Goal: Information Seeking & Learning: Learn about a topic

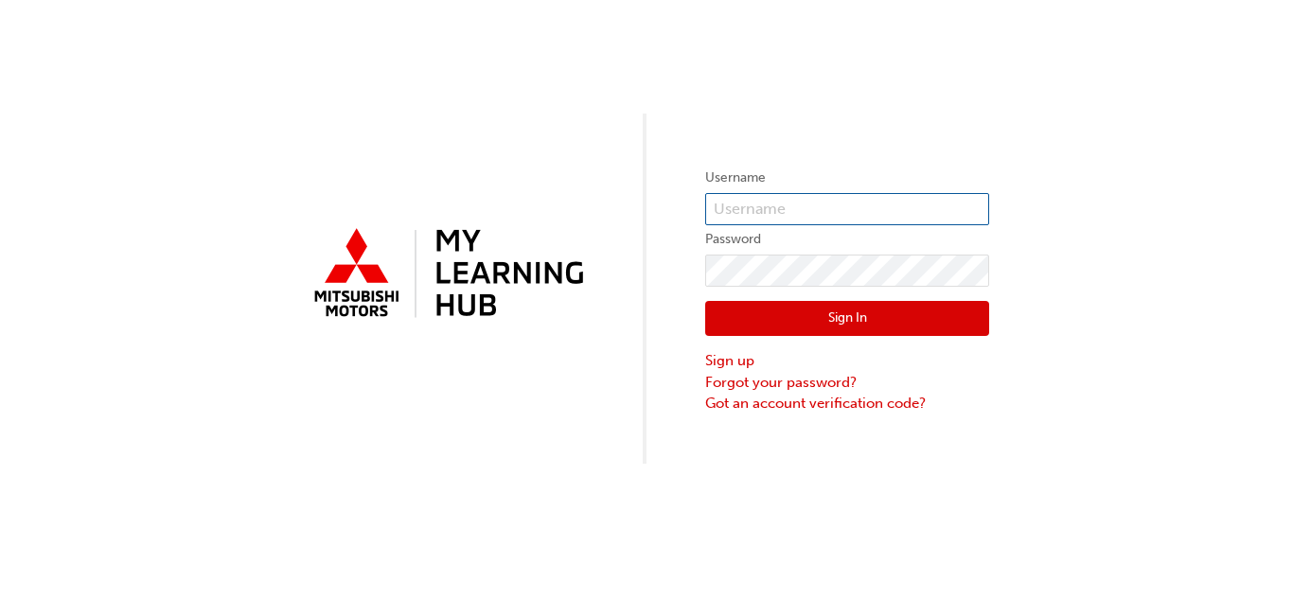
click at [771, 213] on input "text" at bounding box center [847, 209] width 284 height 32
type input "0005951040"
click at [806, 324] on button "Sign In" at bounding box center [847, 319] width 284 height 36
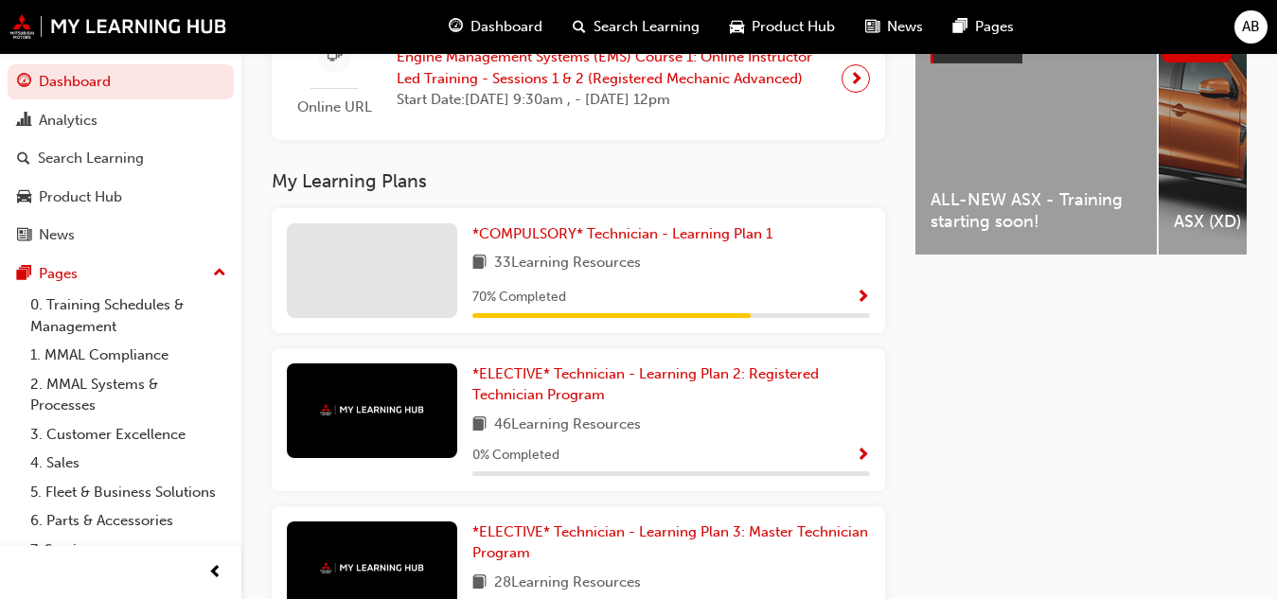
scroll to position [779, 0]
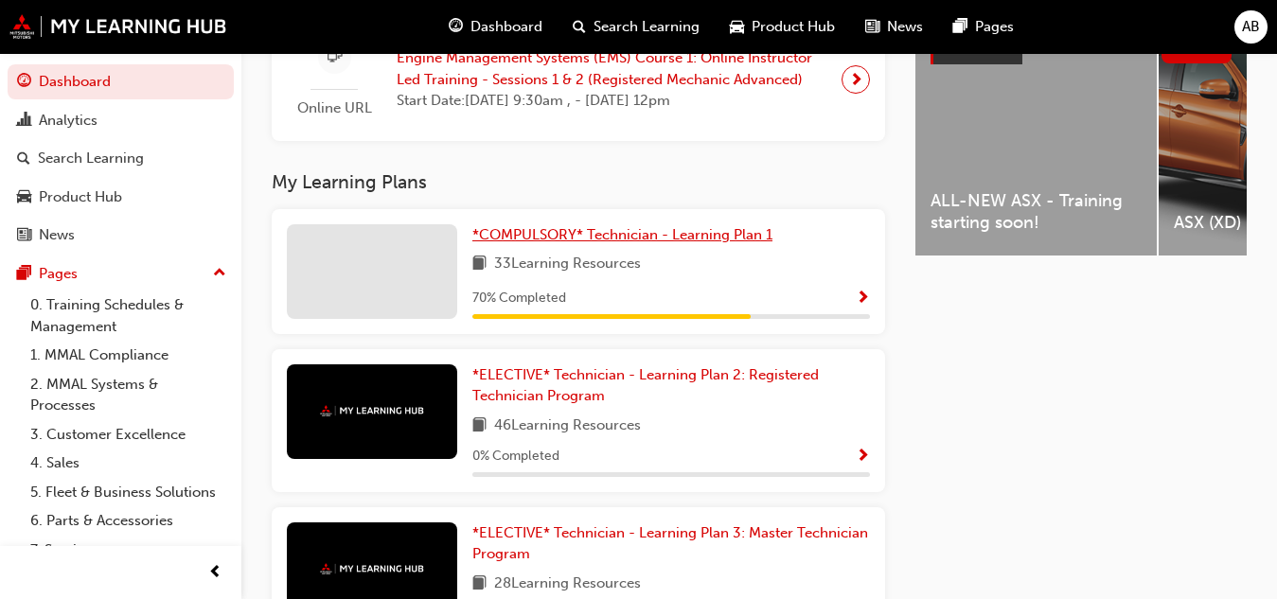
click at [557, 243] on span "*COMPULSORY* Technician - Learning Plan 1" at bounding box center [622, 234] width 300 height 17
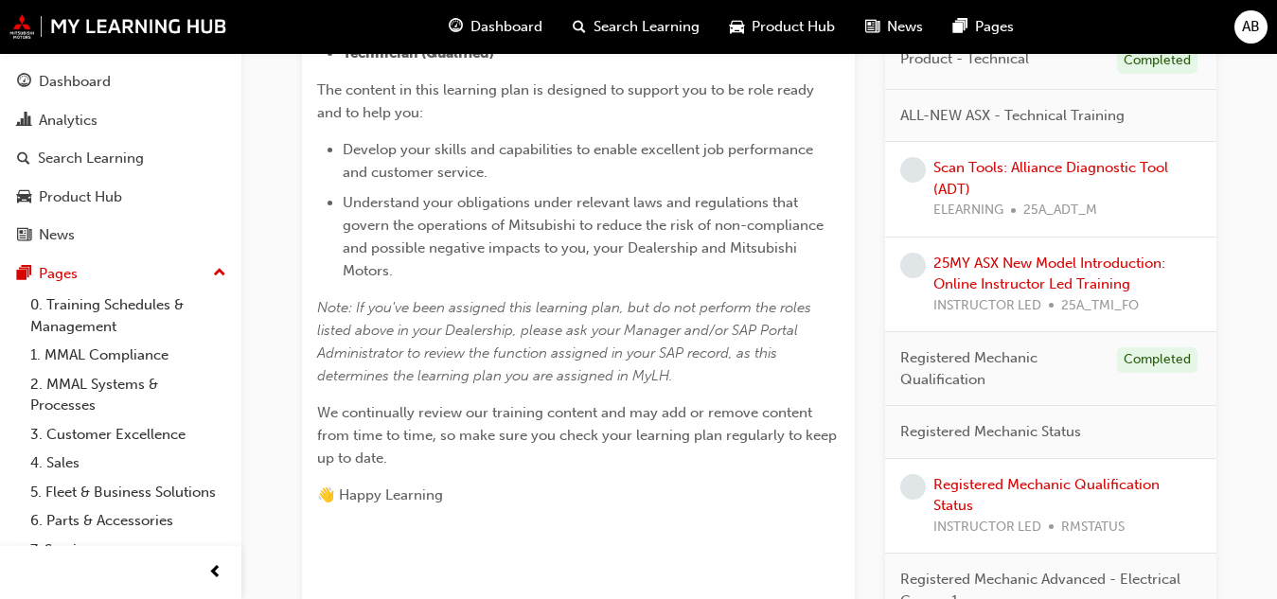
scroll to position [629, 0]
click at [1237, 329] on div "*COMPULSORY* Technician - Learning Plan 1 Learning search page Learning plan de…" at bounding box center [759, 528] width 975 height 2117
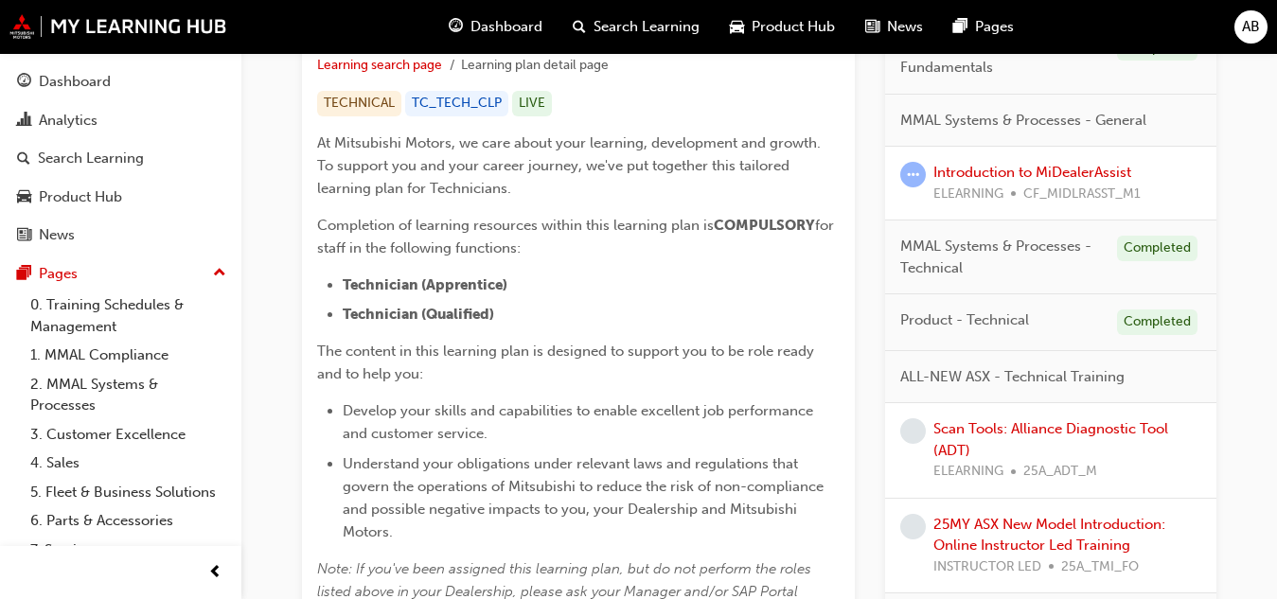
scroll to position [365, 0]
click at [1102, 434] on link "Scan Tools: Alliance Diagnostic Tool (ADT)" at bounding box center [1050, 440] width 235 height 39
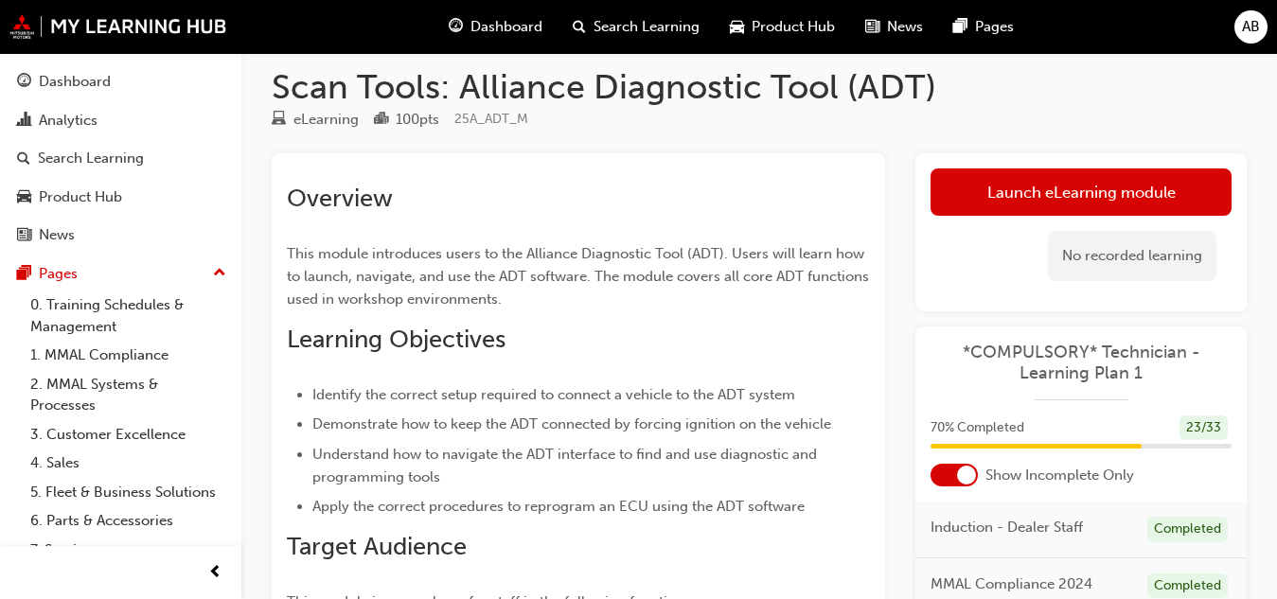
scroll to position [15, 0]
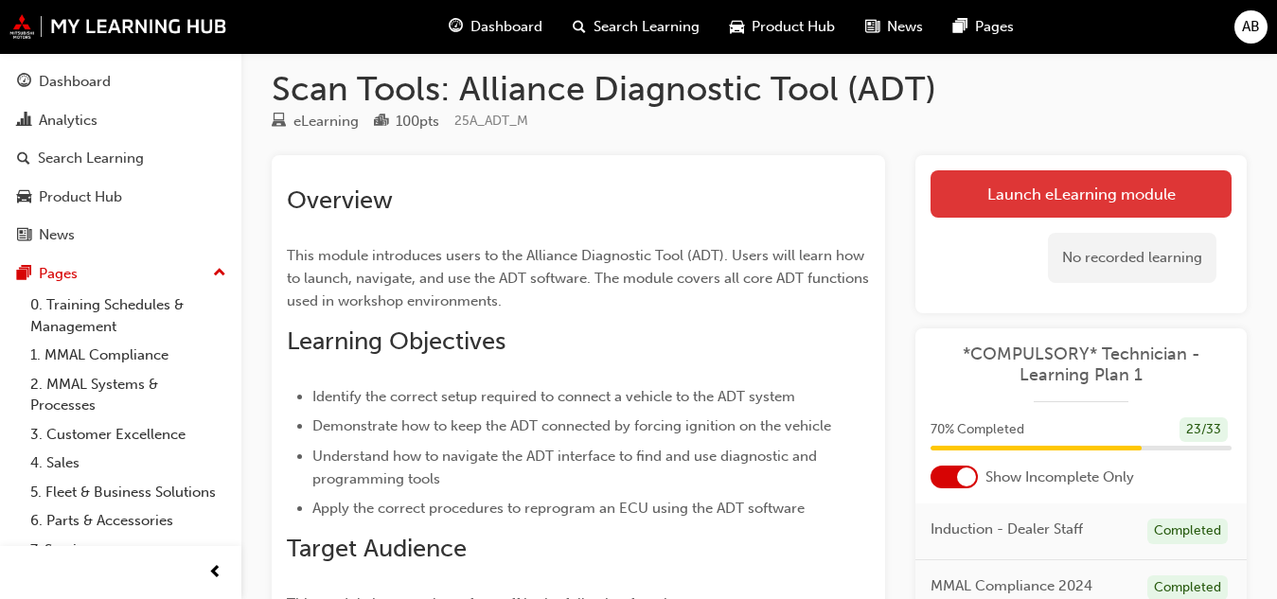
click at [1049, 183] on link "Launch eLearning module" at bounding box center [1080, 193] width 301 height 47
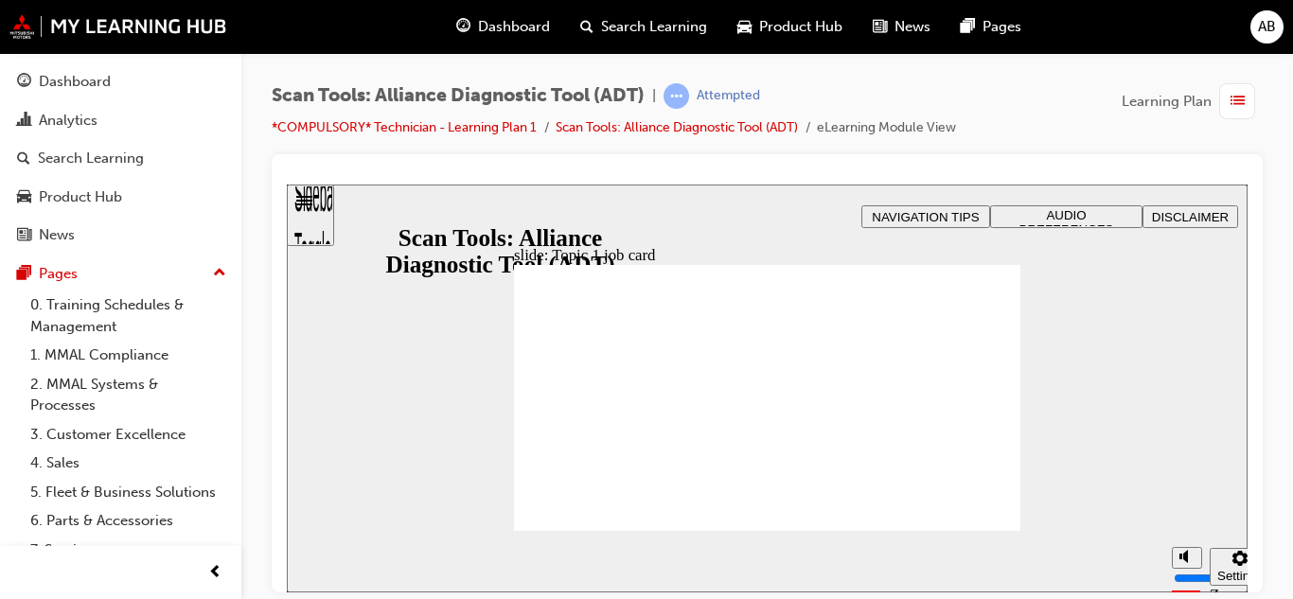
drag, startPoint x: 983, startPoint y: 571, endPoint x: 985, endPoint y: 556, distance: 15.3
click at [985, 556] on div "slide: Topic 1 job card Rectangle 1 B N Rectangle 3 Rectangle 1 Topic 1 TRAININ…" at bounding box center [767, 388] width 961 height 408
click at [1123, 345] on div "slide: Connecting ADT to a vehicle Rectangle 2 Rectangle Freeform 2 Oval 1 Oval…" at bounding box center [767, 388] width 961 height 408
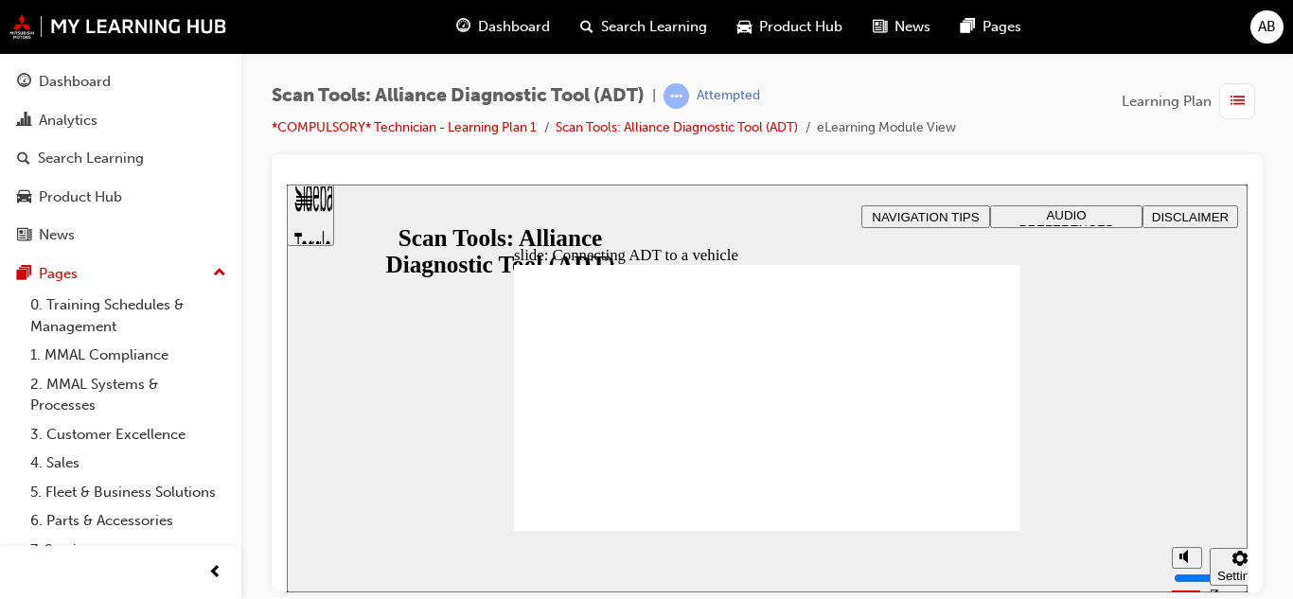
click at [1139, 470] on div "slide: Connecting ADT to a vehicle Rectangle 2 Rectangle Freeform 2 Oval 1 Oval…" at bounding box center [767, 388] width 961 height 408
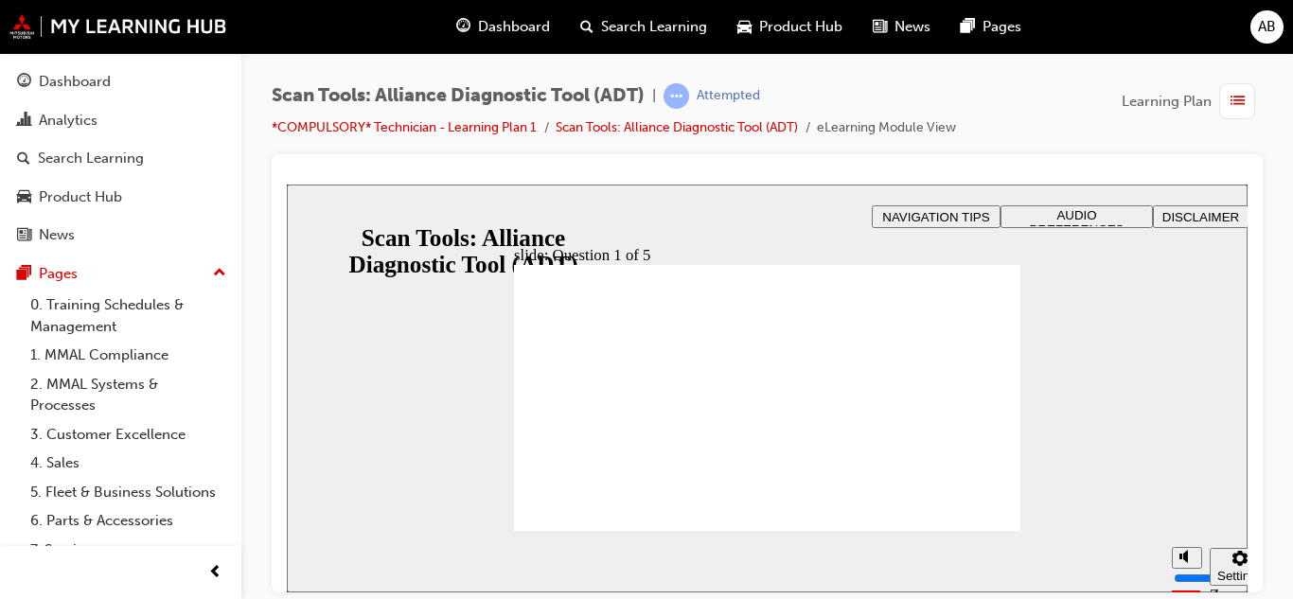
radio input "true"
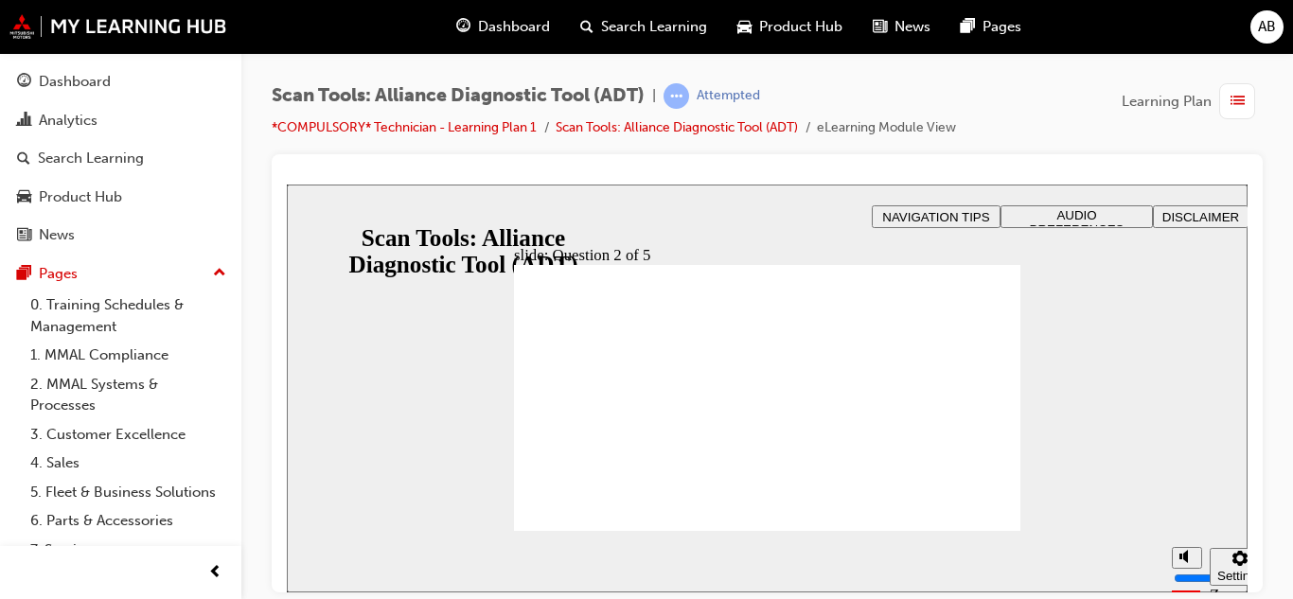
radio input "true"
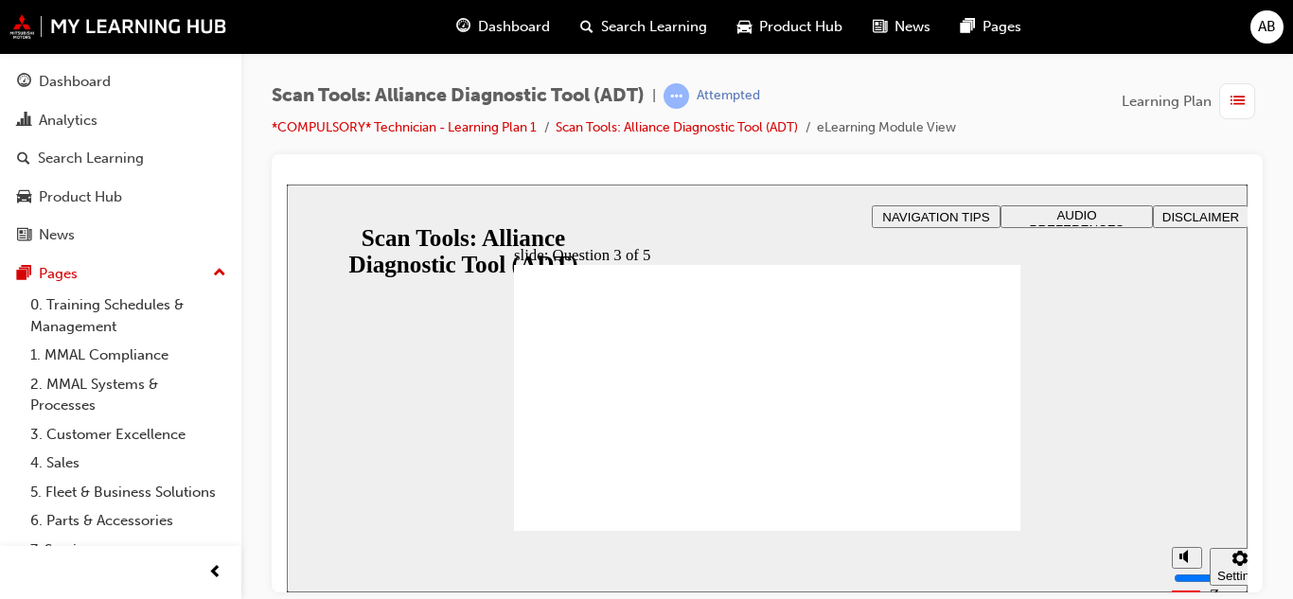
drag, startPoint x: 758, startPoint y: 467, endPoint x: 790, endPoint y: 518, distance: 60.4
radio input "true"
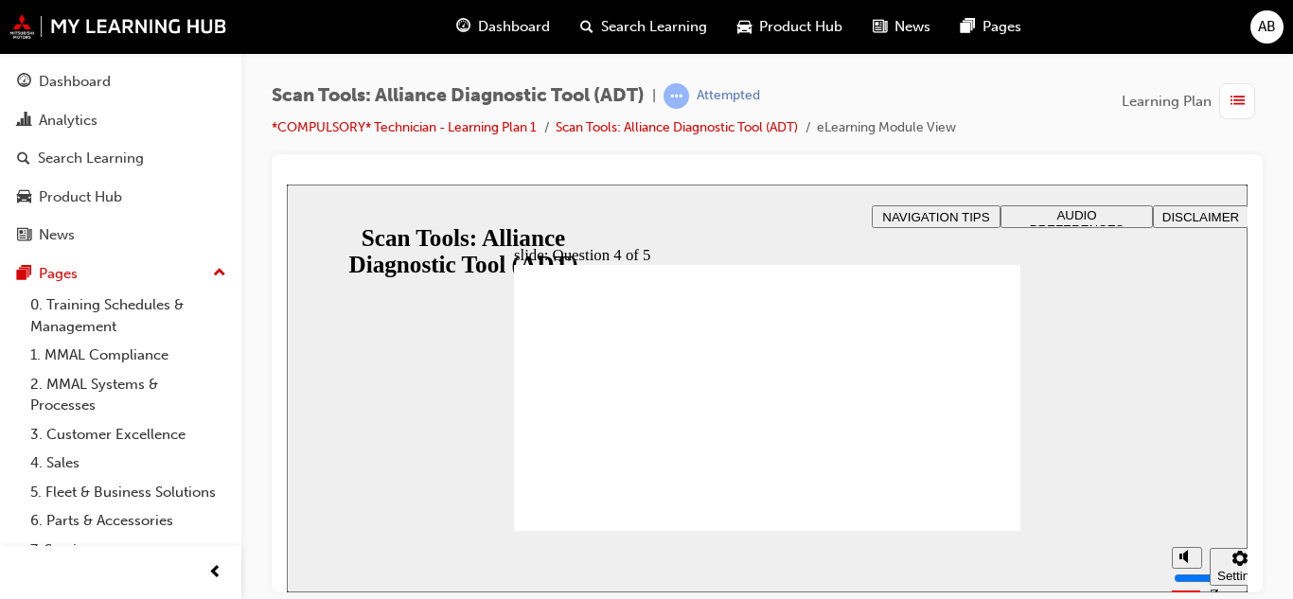
radio input "true"
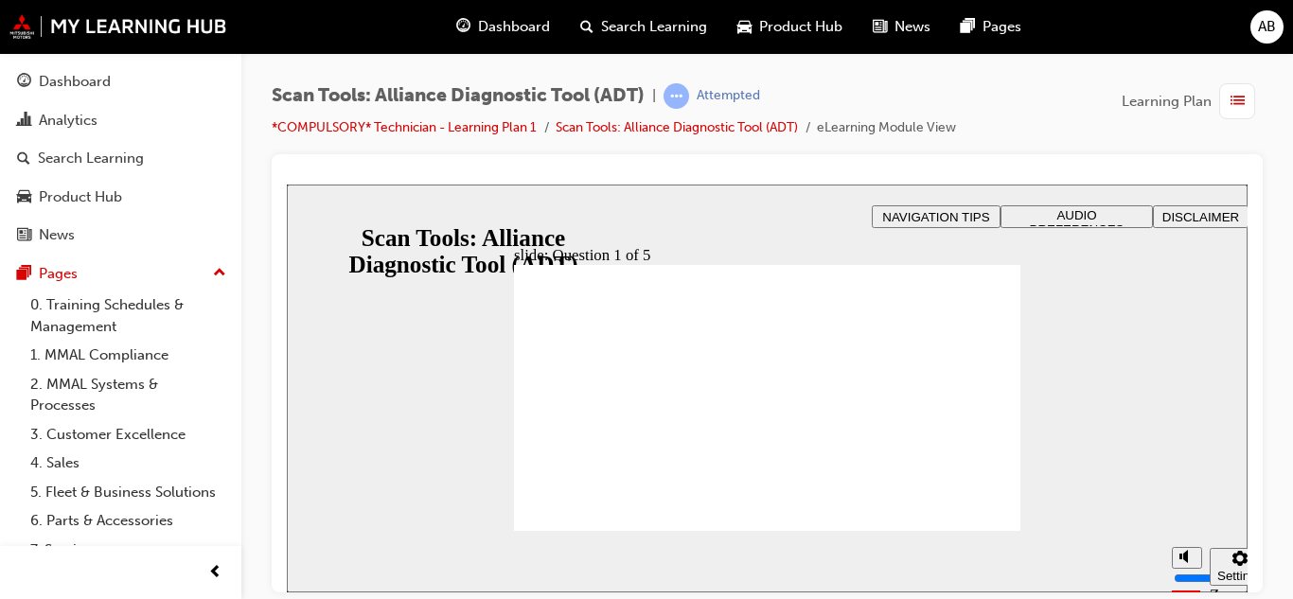
radio input "true"
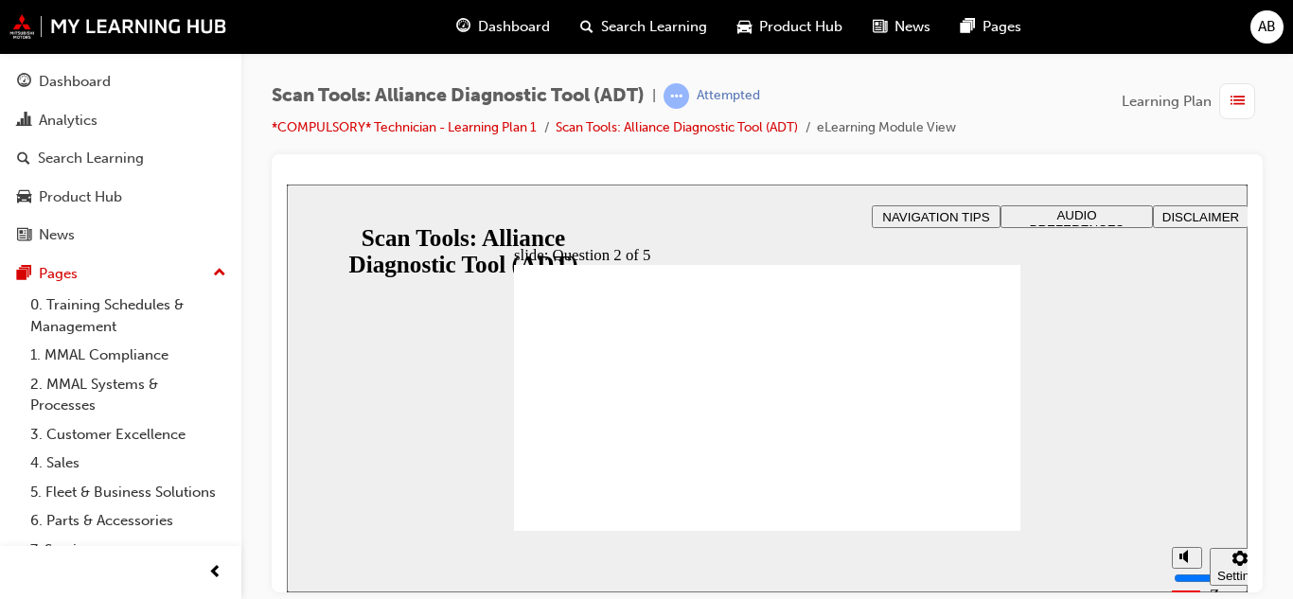
radio input "true"
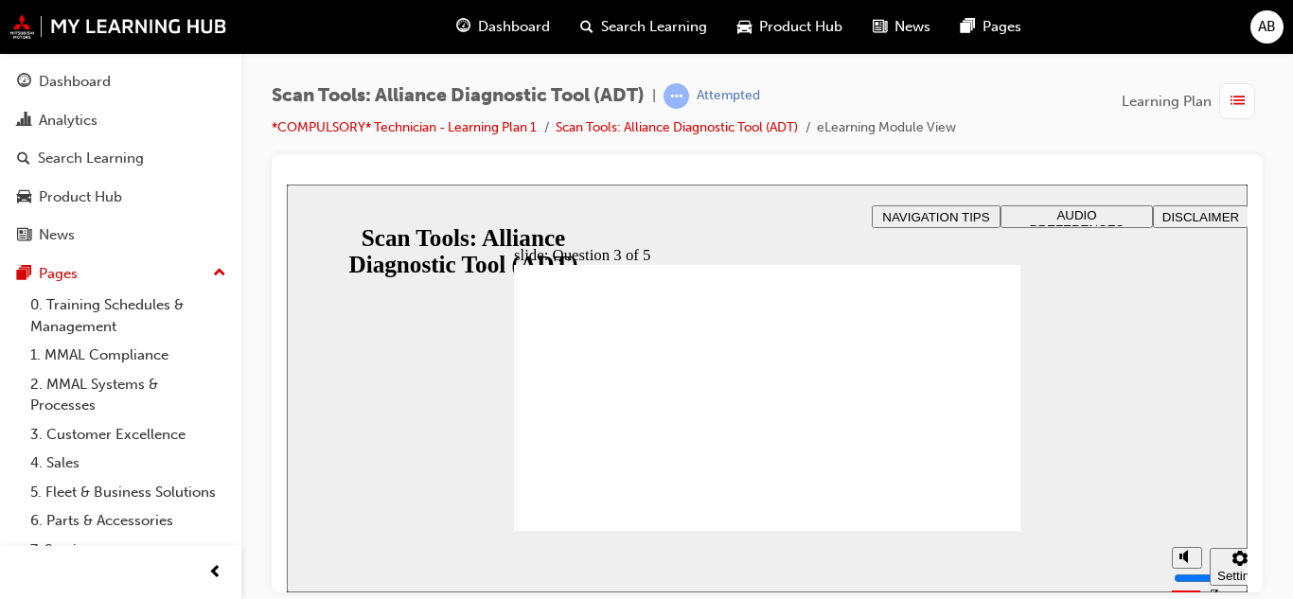
radio input "true"
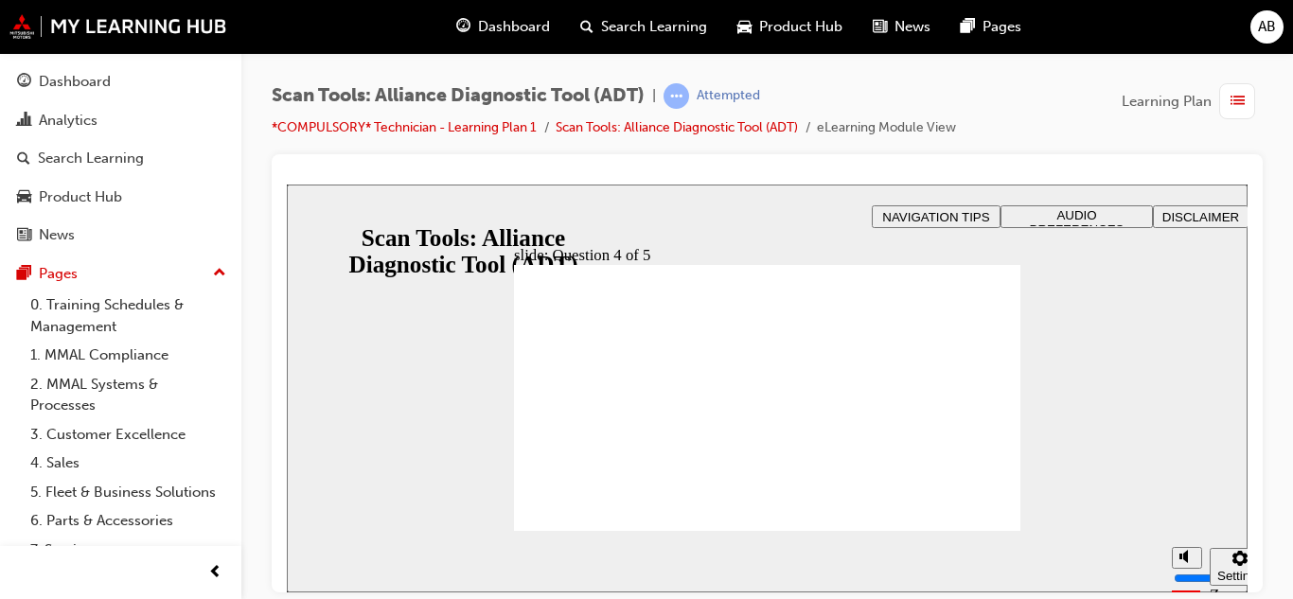
radio input "true"
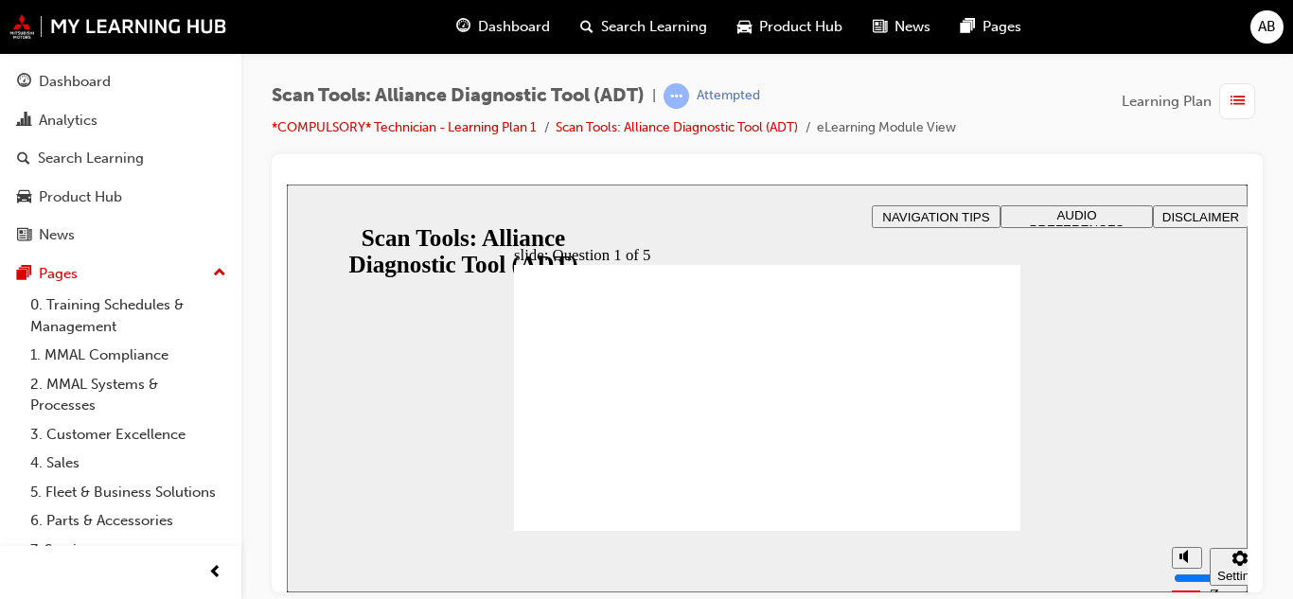
radio input "true"
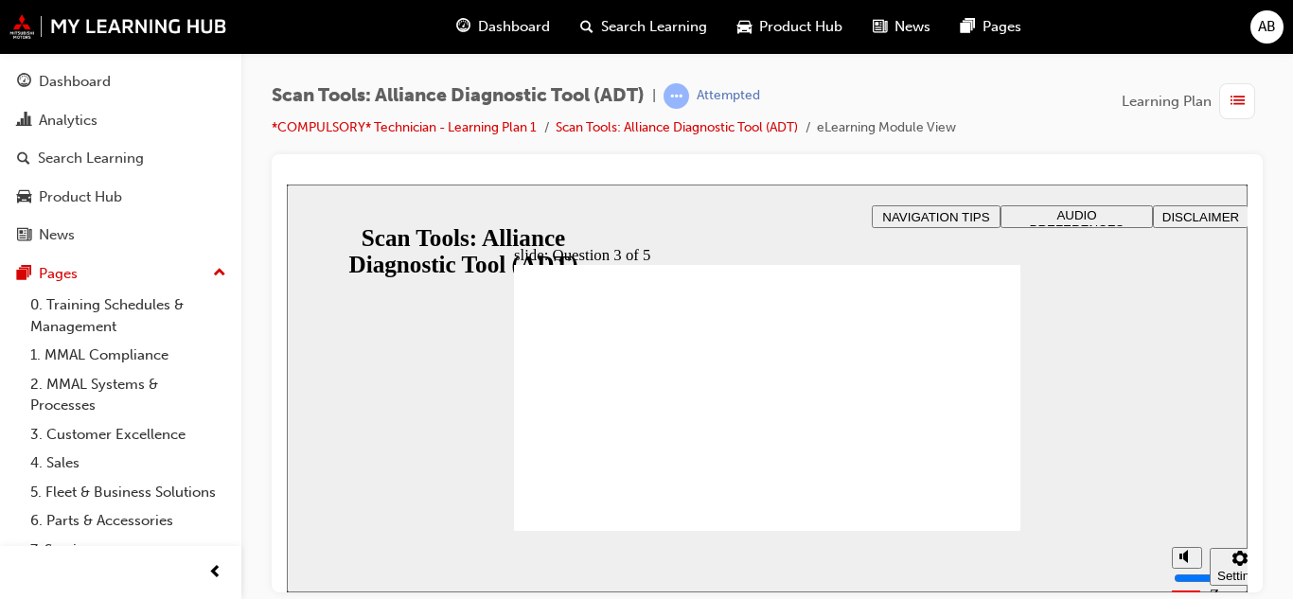
radio input "true"
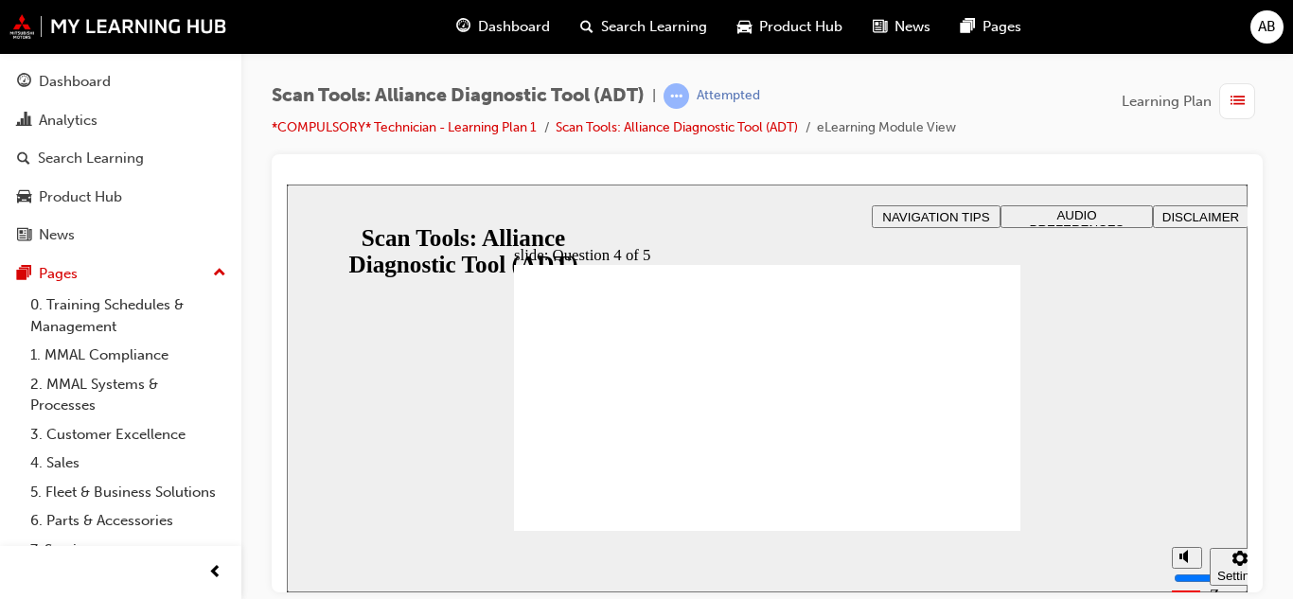
radio input "true"
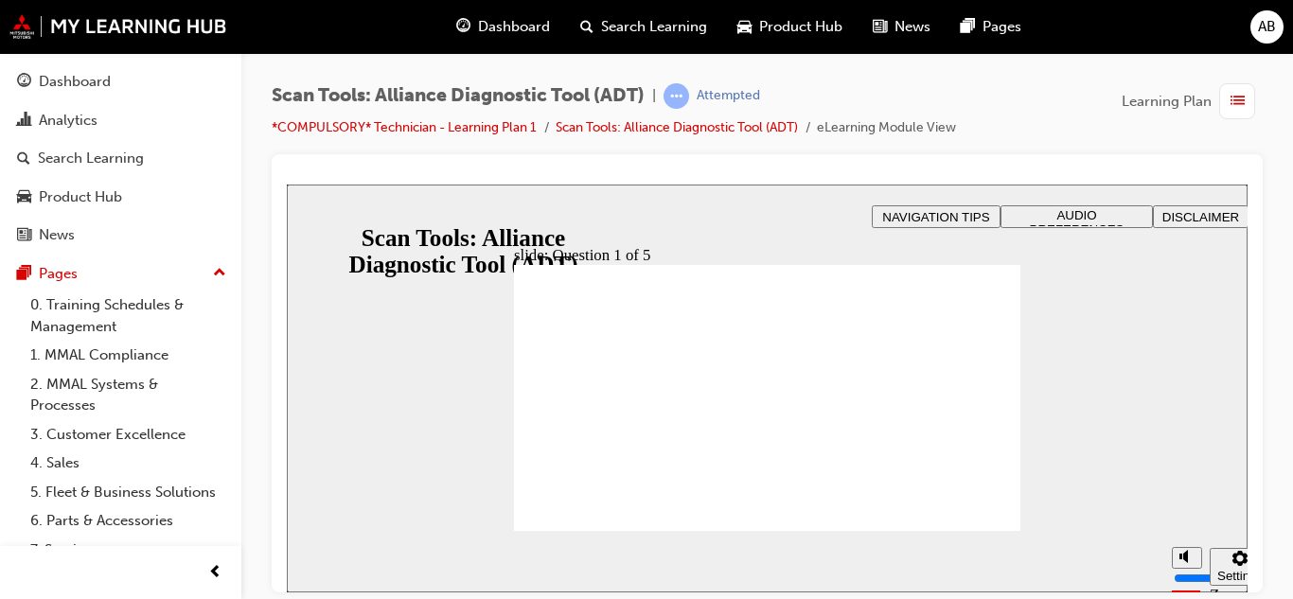
radio input "true"
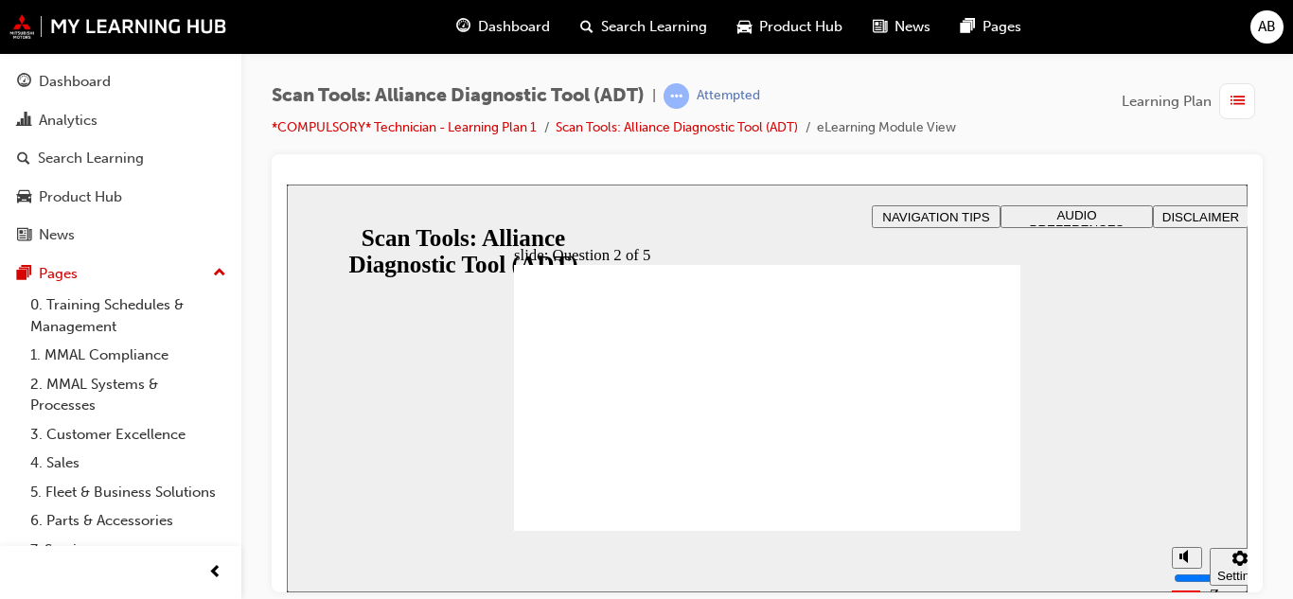
radio input "true"
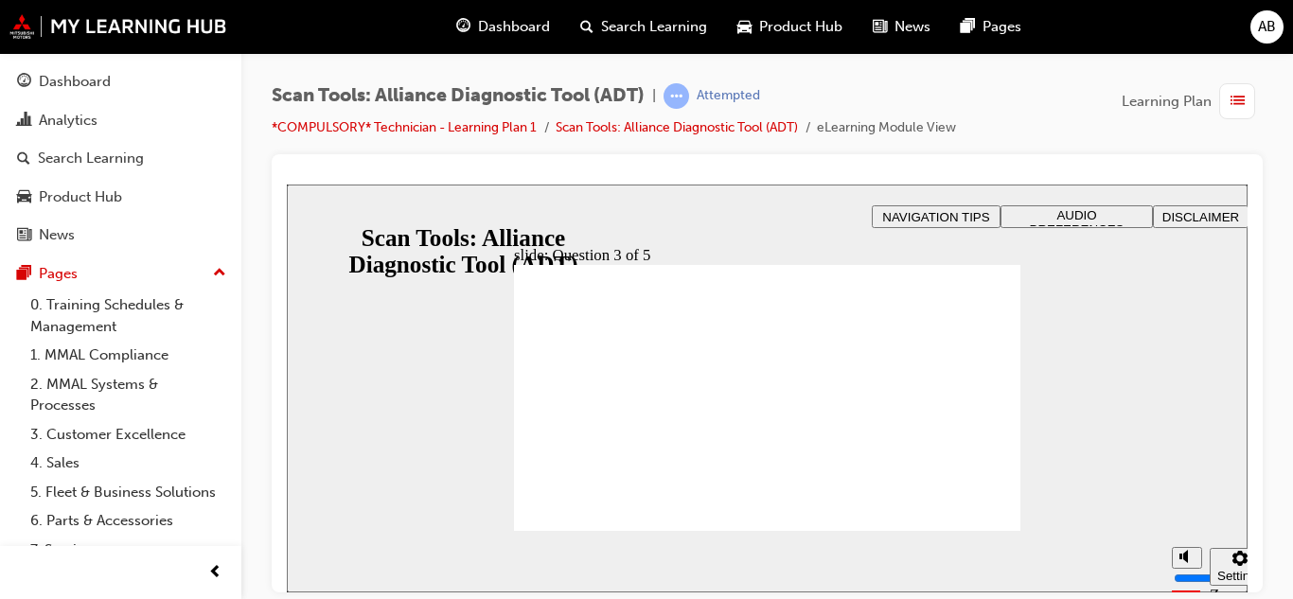
radio input "true"
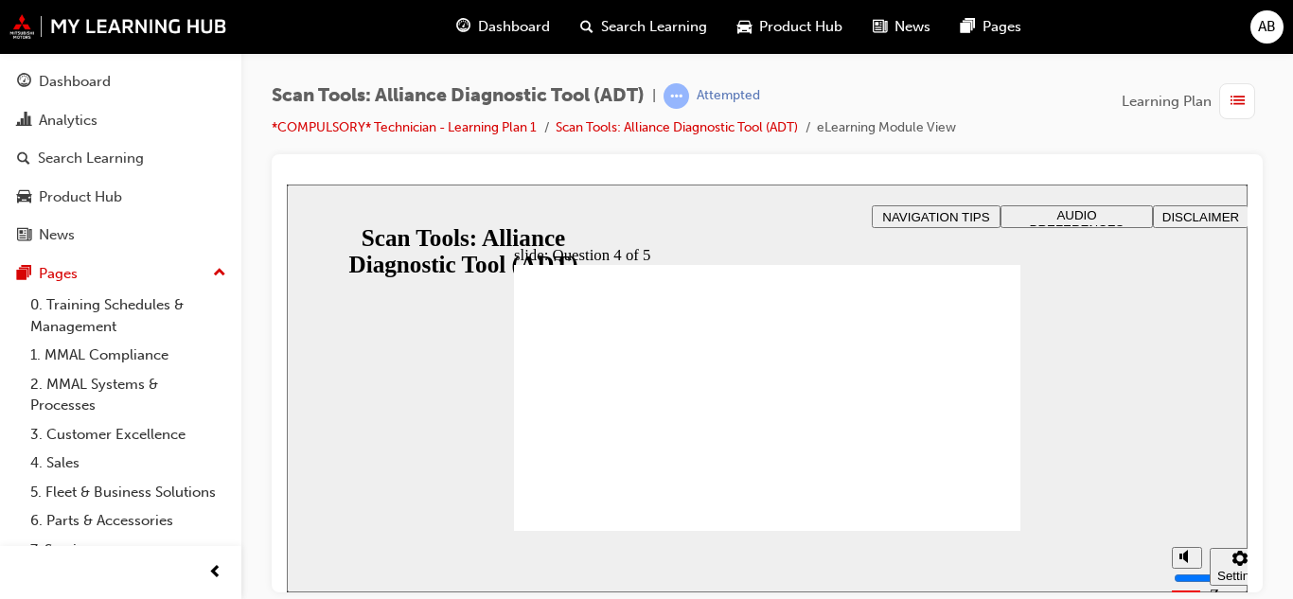
radio input "true"
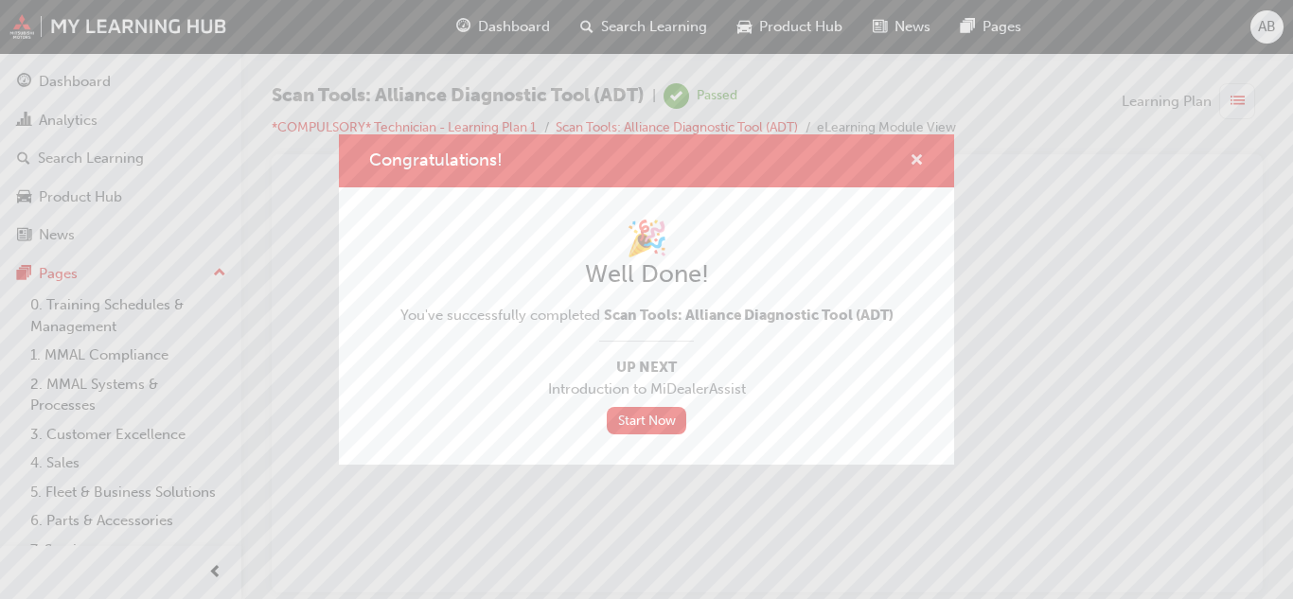
click at [921, 162] on span "cross-icon" at bounding box center [917, 161] width 14 height 17
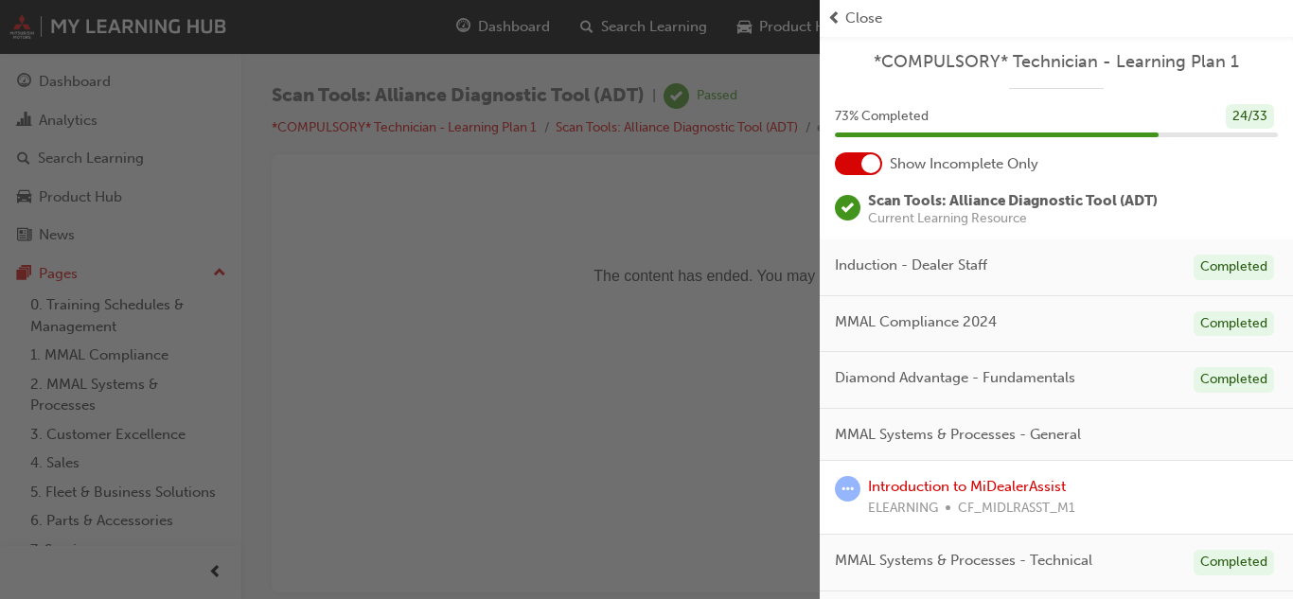
click at [840, 21] on span "prev-icon" at bounding box center [834, 19] width 14 height 22
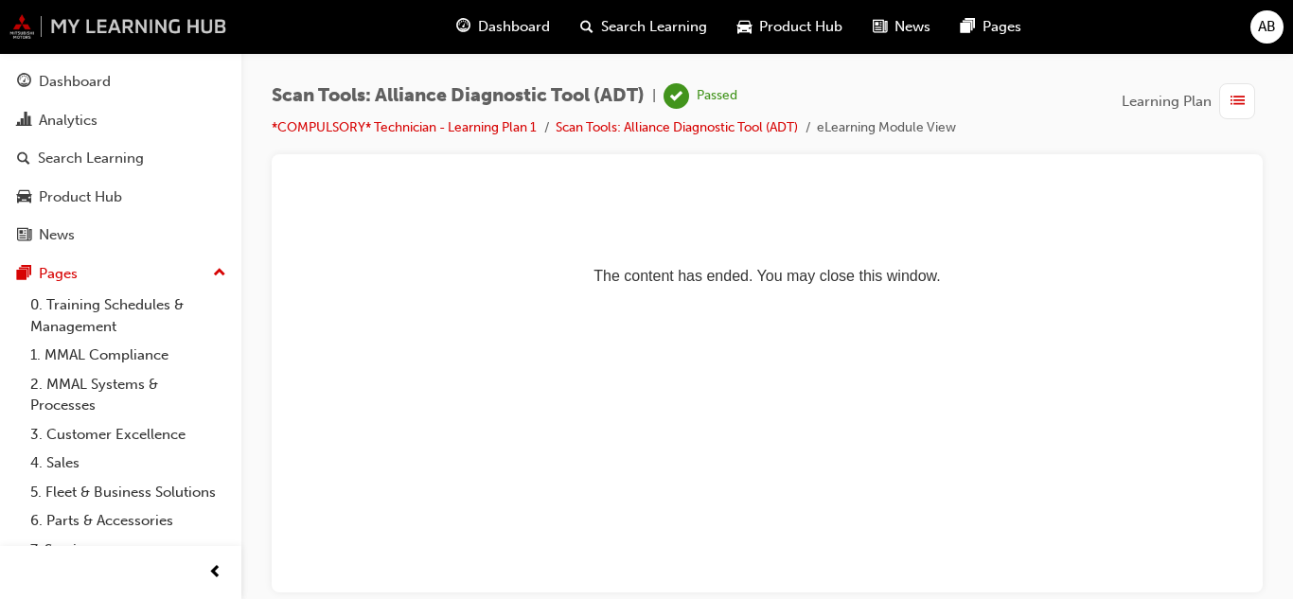
click at [128, 34] on img at bounding box center [118, 26] width 218 height 25
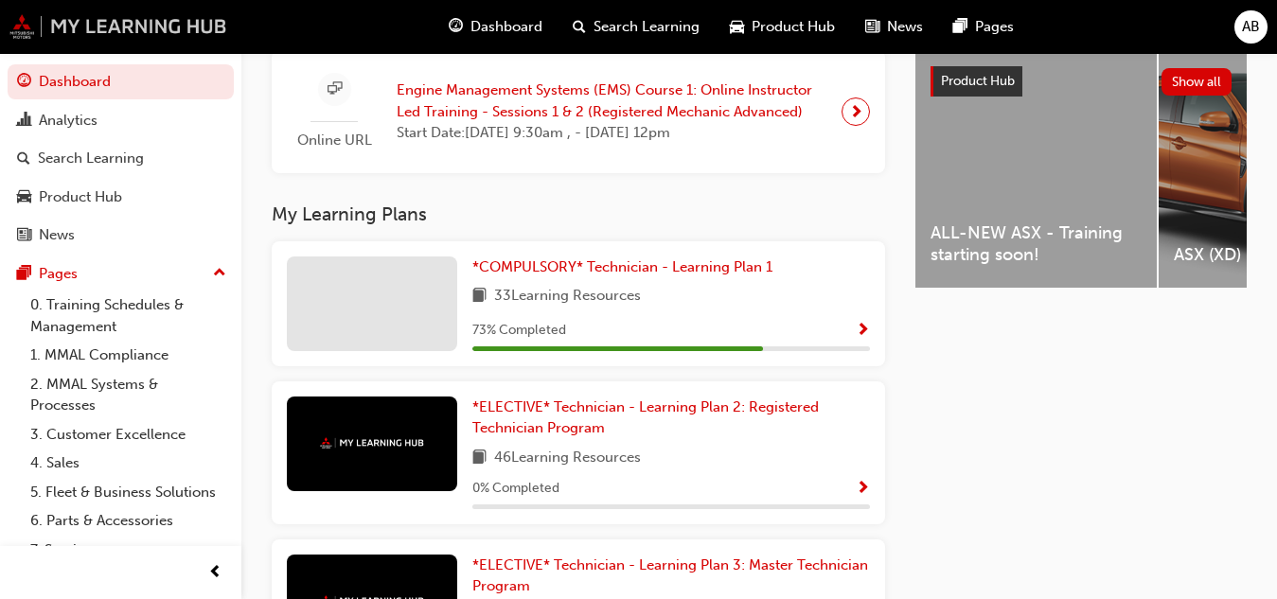
scroll to position [753, 0]
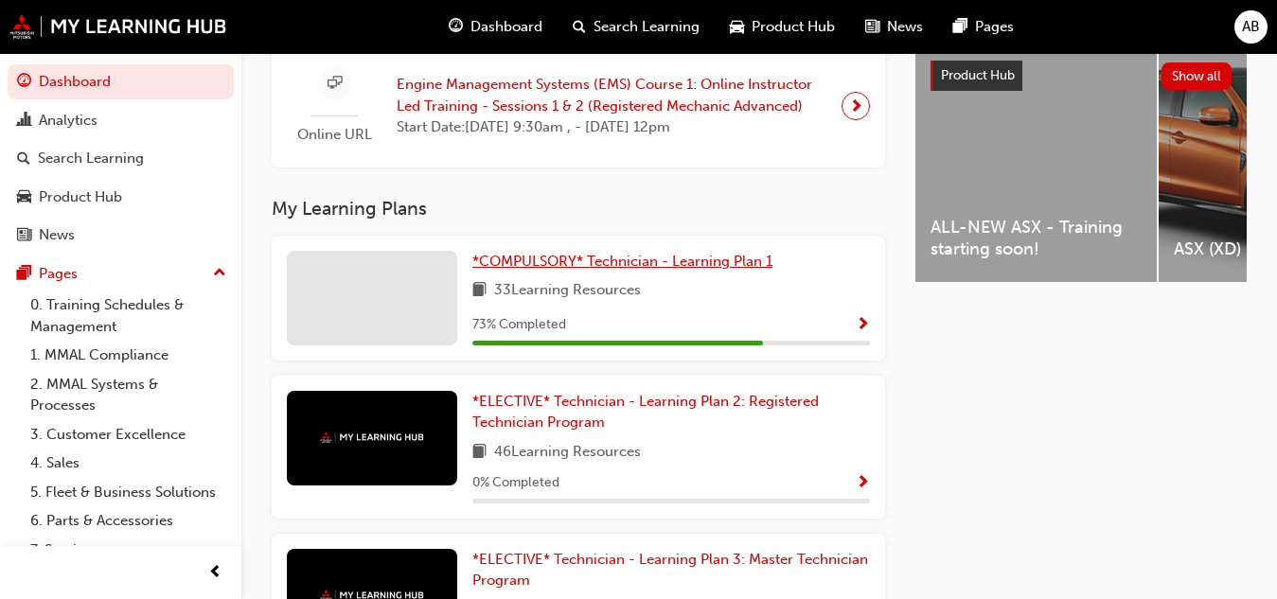
click at [718, 265] on span "*COMPULSORY* Technician - Learning Plan 1" at bounding box center [622, 261] width 300 height 17
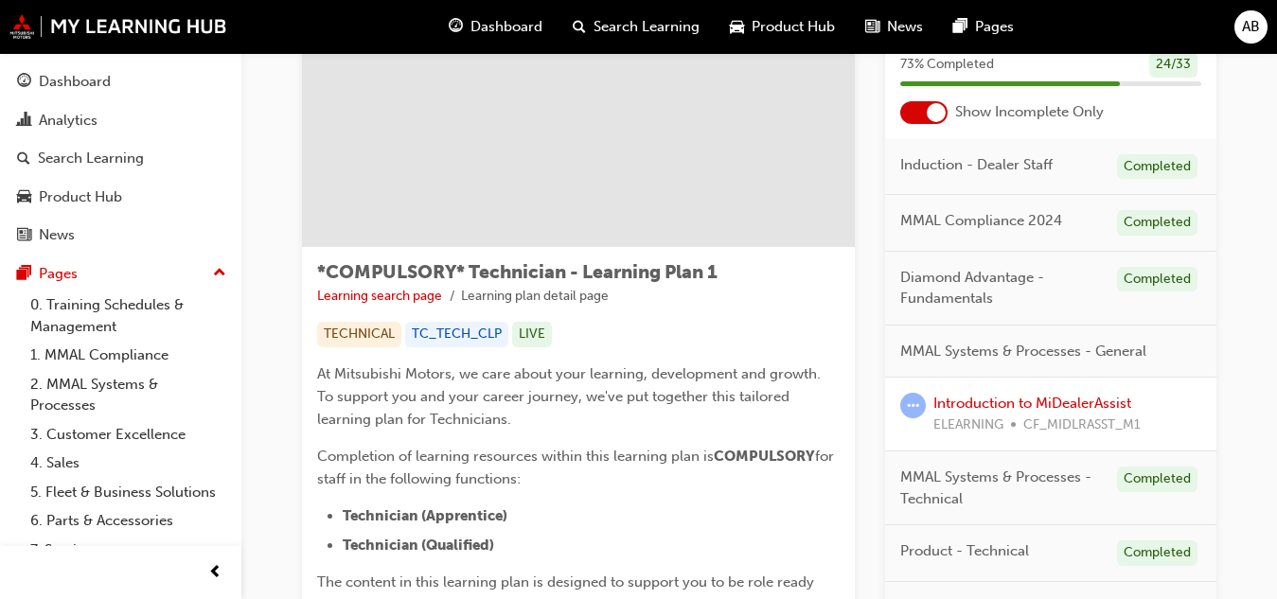
scroll to position [140, 0]
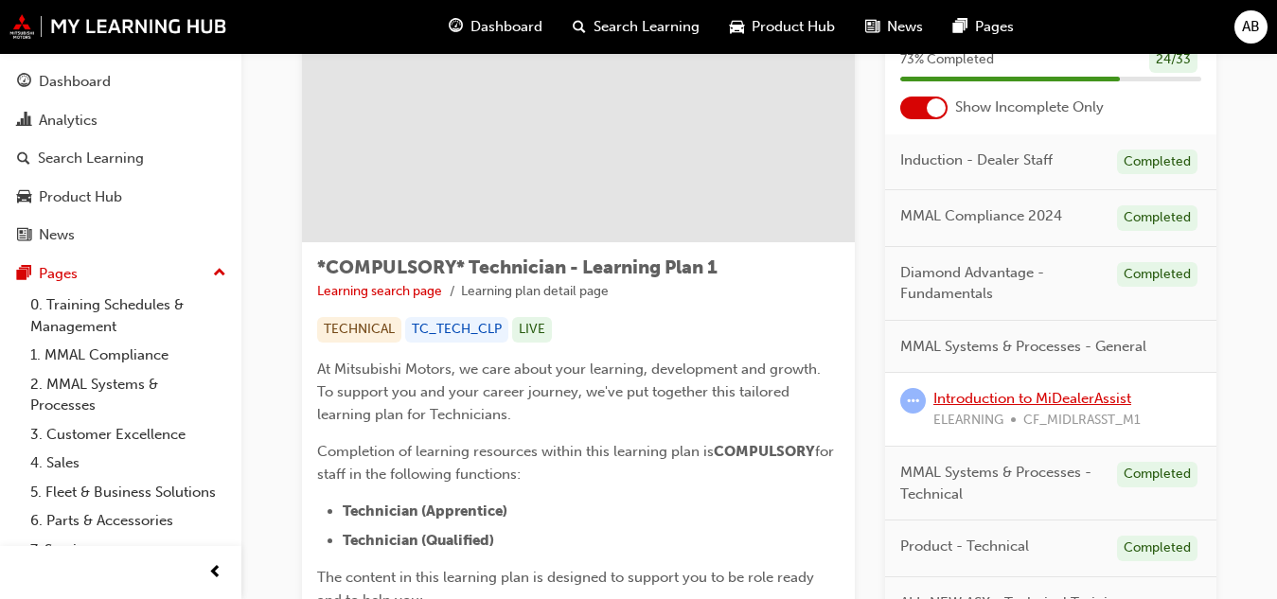
click at [1076, 402] on link "Introduction to MiDealerAssist" at bounding box center [1032, 398] width 198 height 17
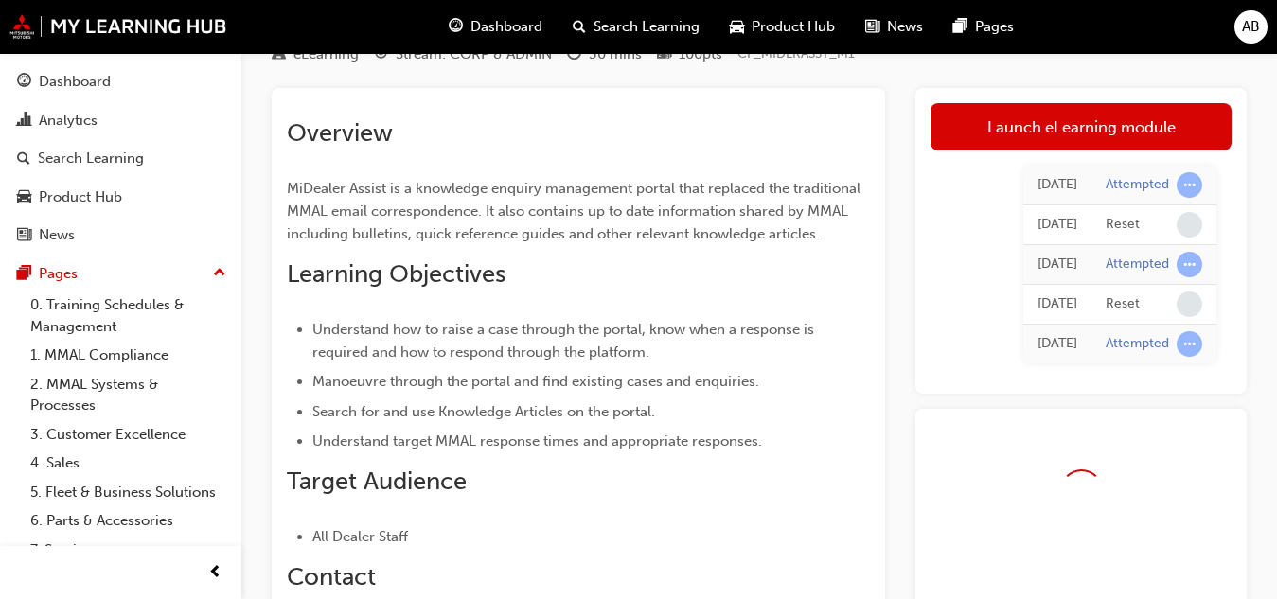
scroll to position [66, 0]
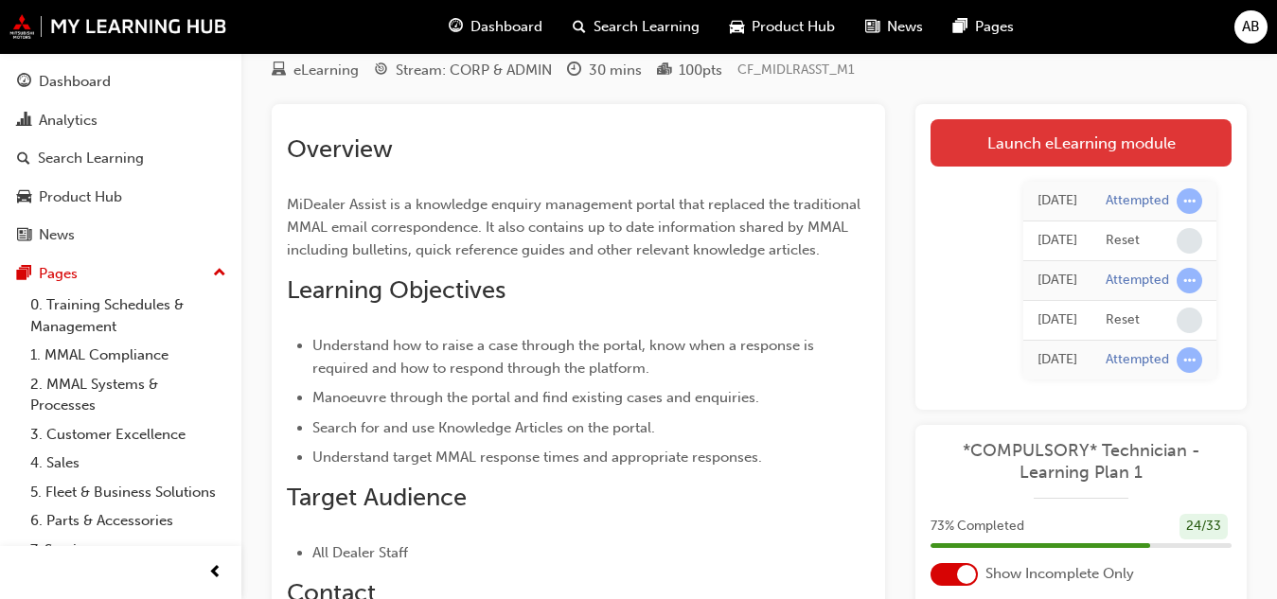
click at [1071, 146] on link "Launch eLearning module" at bounding box center [1080, 142] width 301 height 47
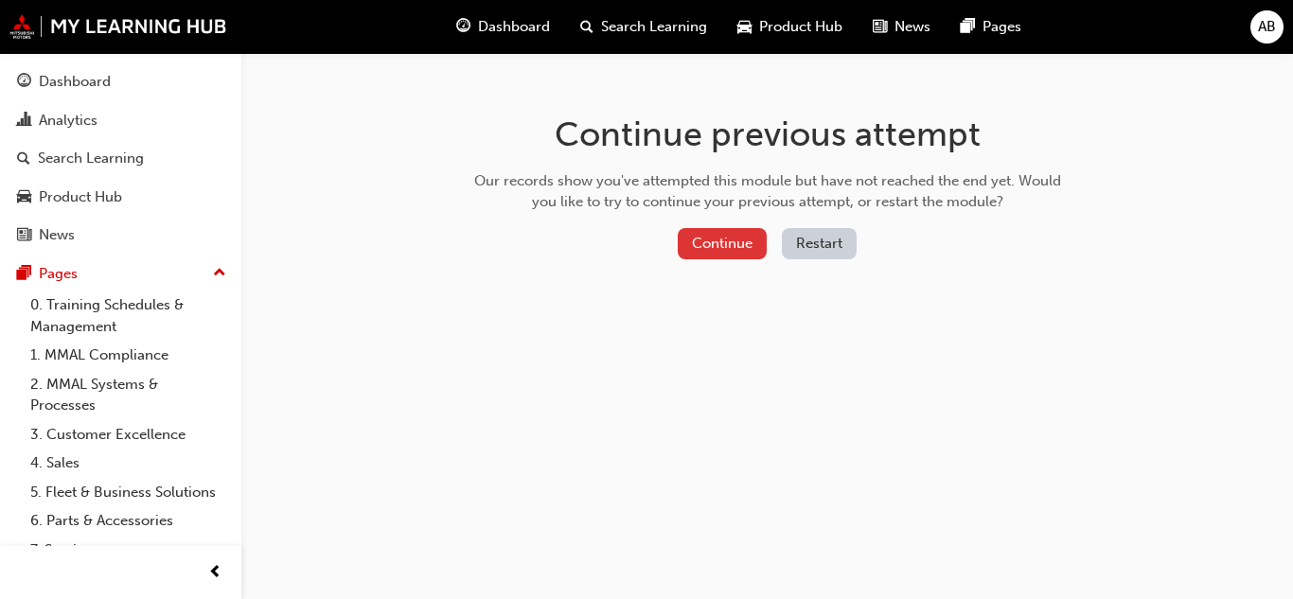
click at [735, 249] on button "Continue" at bounding box center [722, 243] width 89 height 31
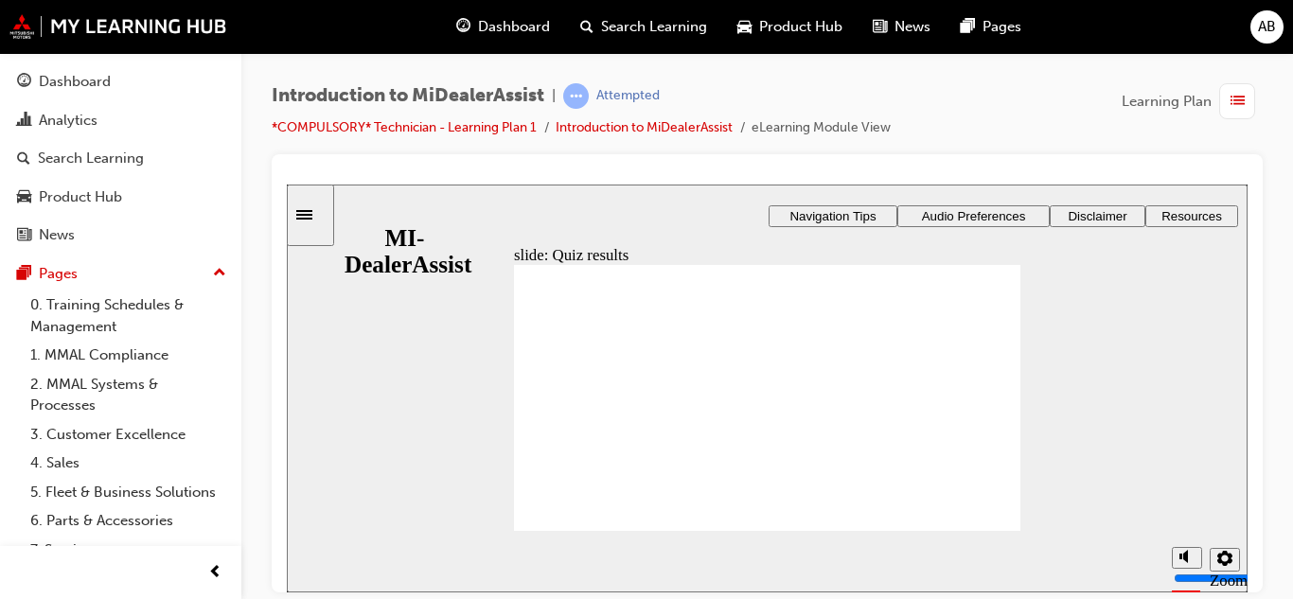
radio input "true"
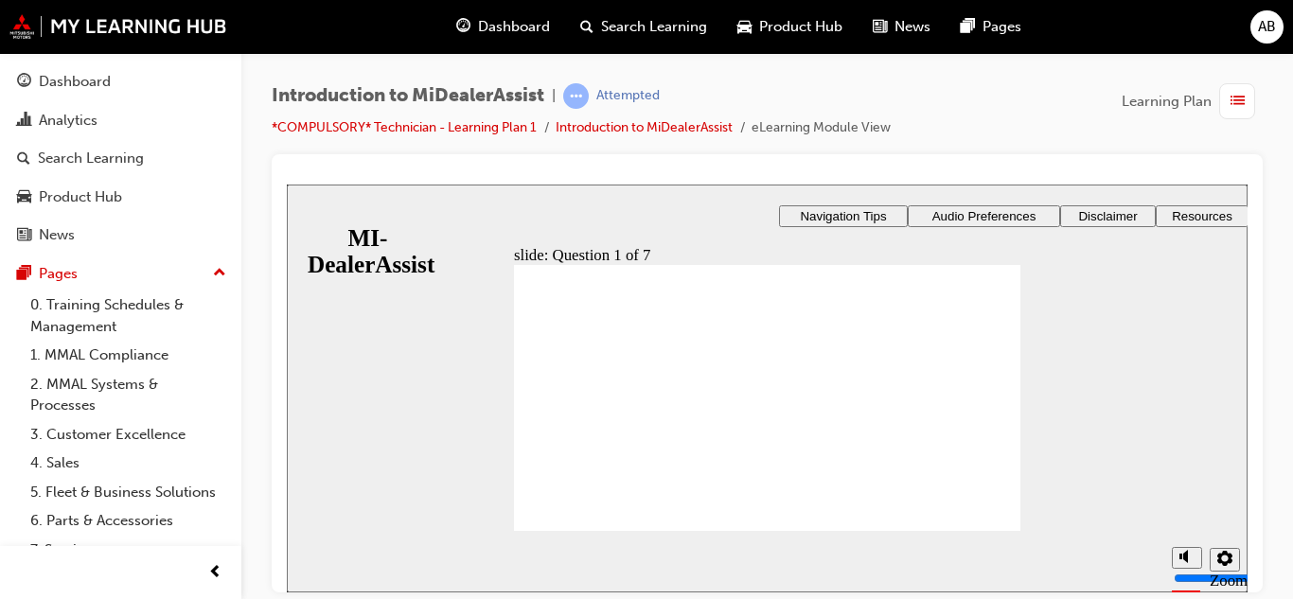
radio input "true"
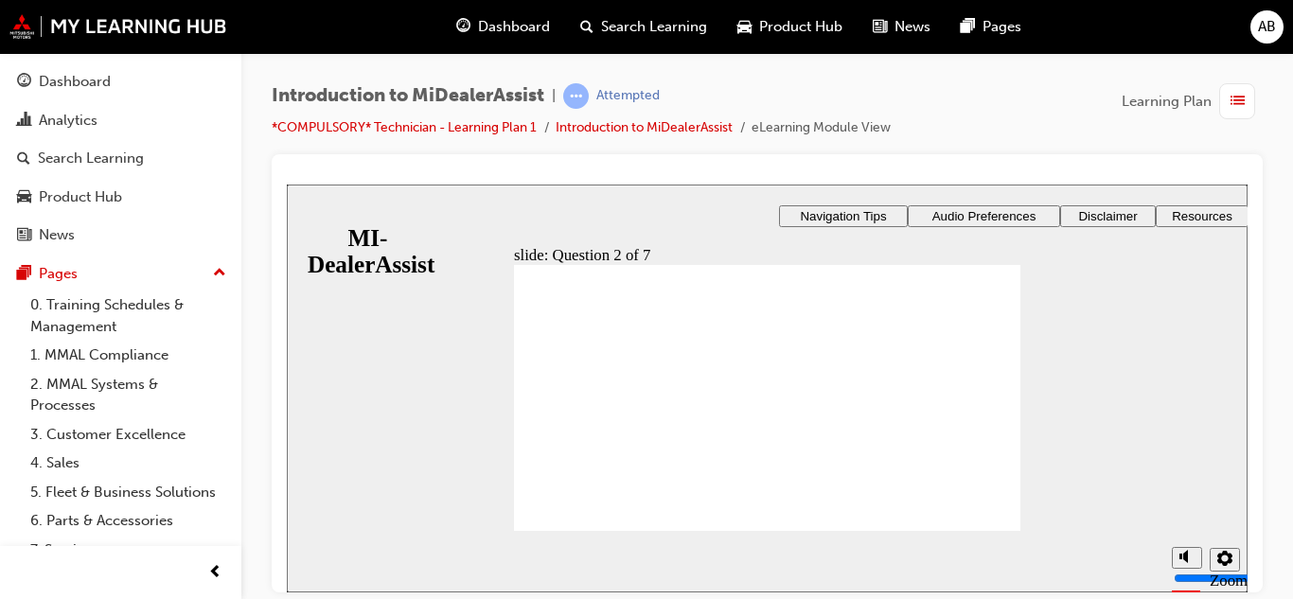
radio input "true"
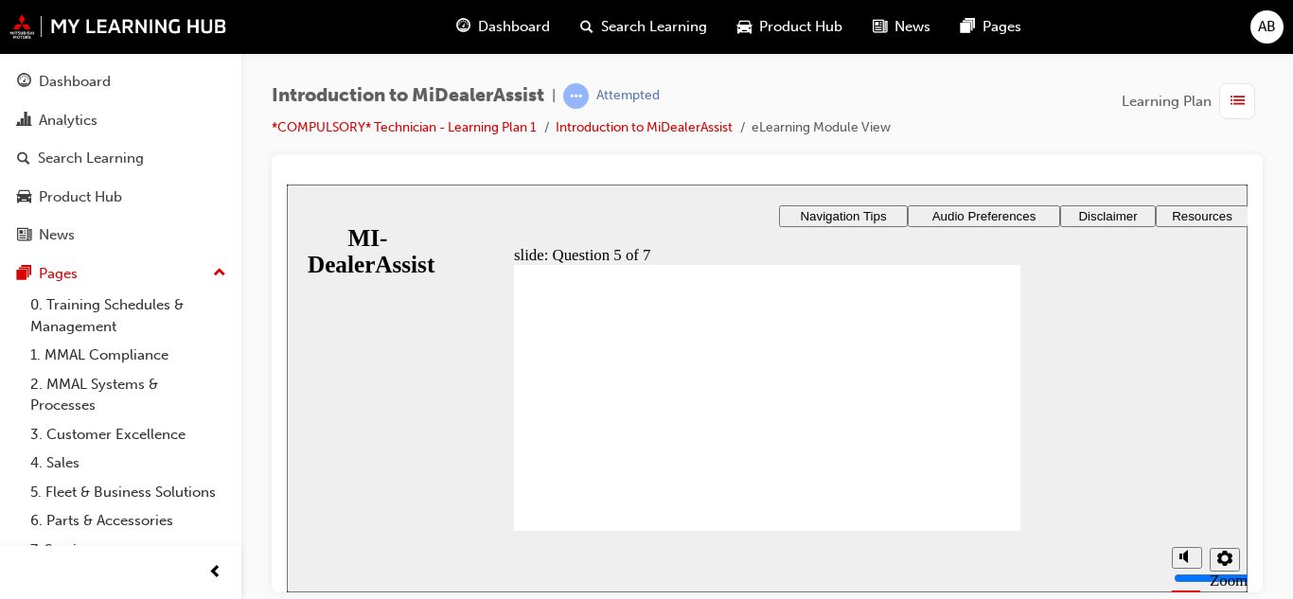
radio input "true"
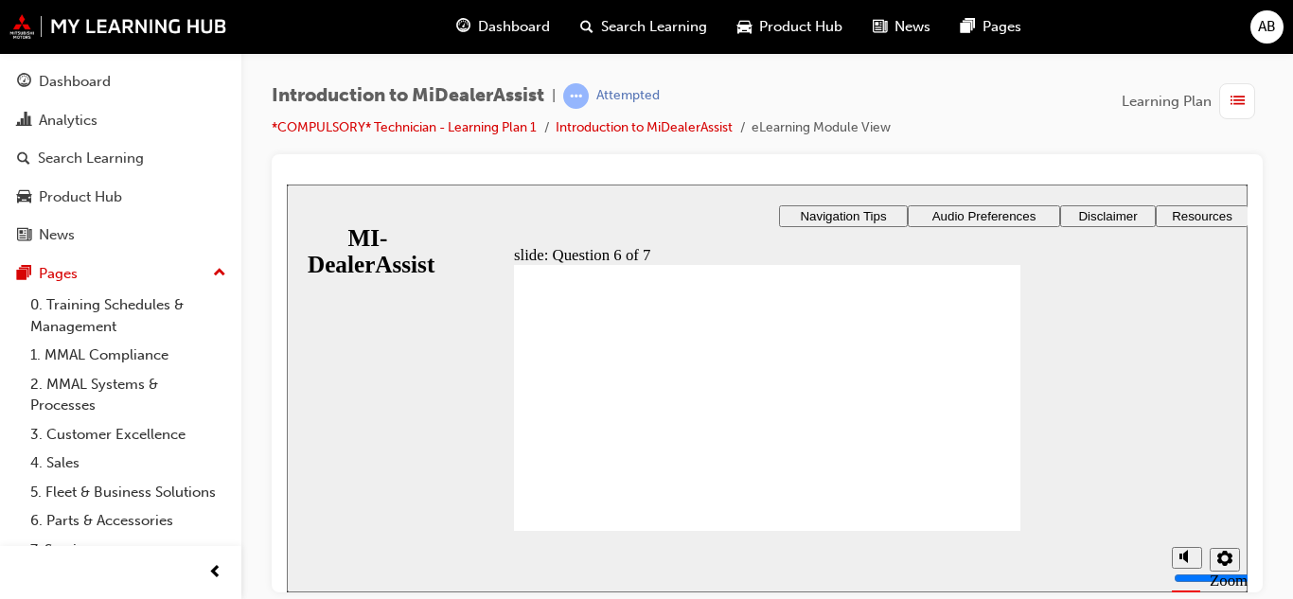
checkbox input "true"
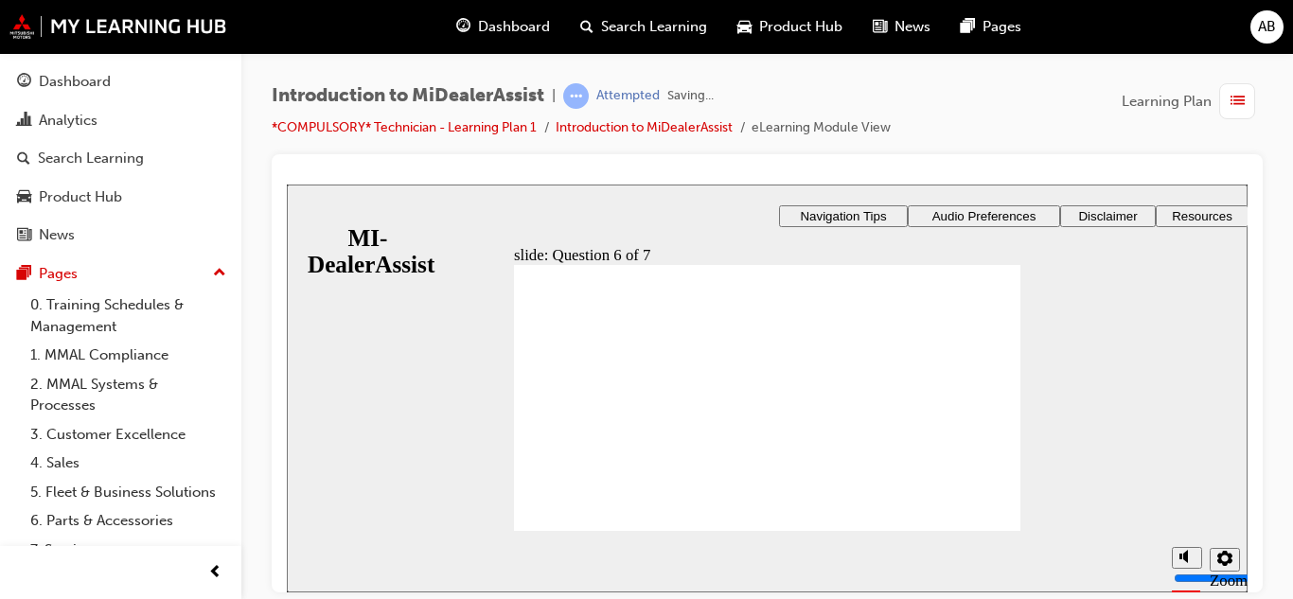
radio input "true"
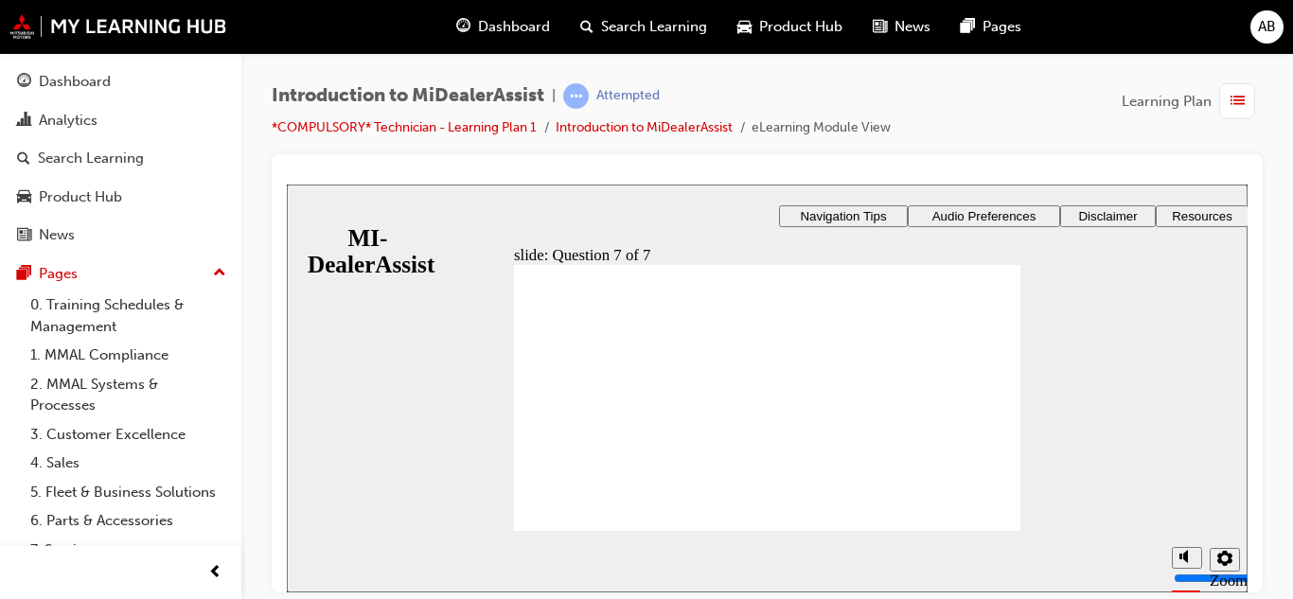
click at [312, 215] on icon "Sidebar Toggle" at bounding box center [304, 213] width 16 height 9
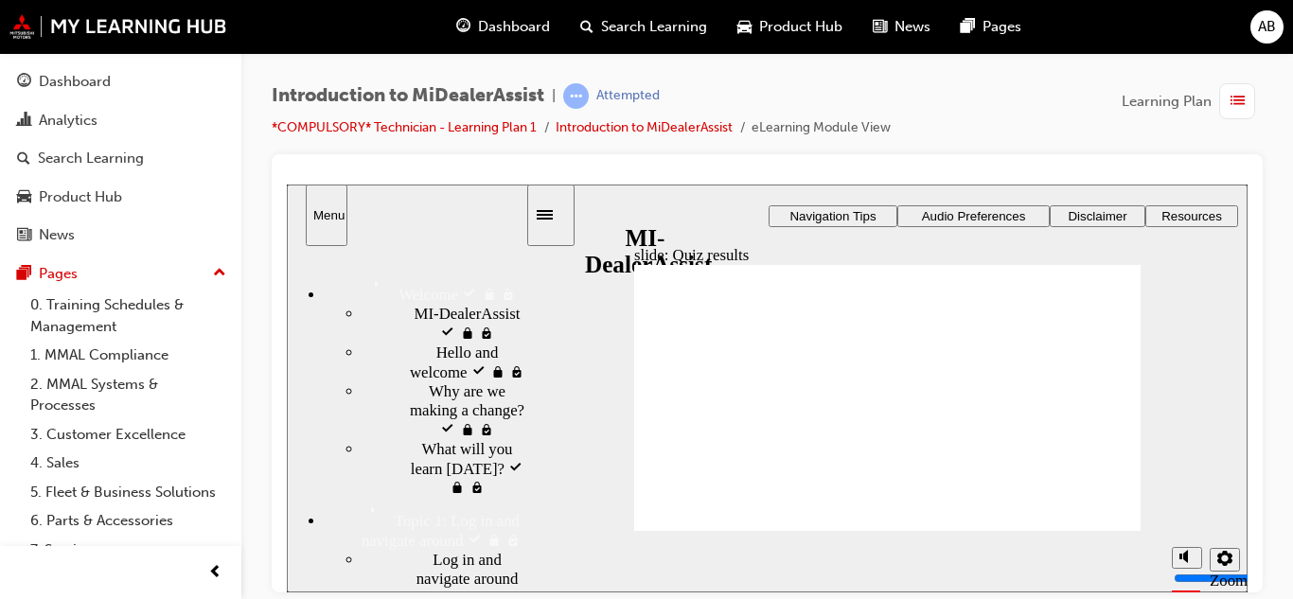
click at [575, 291] on div "slide: Quiz results Sorry, you didn't pass. Click Retry quiz to try again. Befo…" at bounding box center [767, 388] width 961 height 408
click at [553, 218] on icon "Sidebar Toggle" at bounding box center [545, 213] width 16 height 9
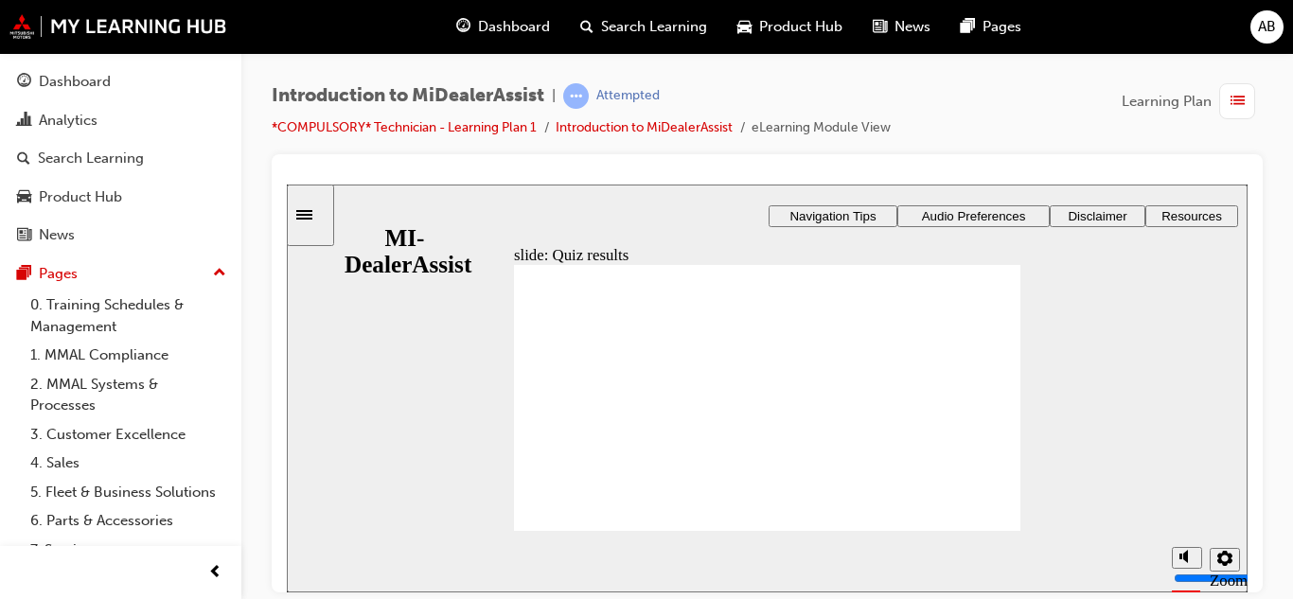
radio input "true"
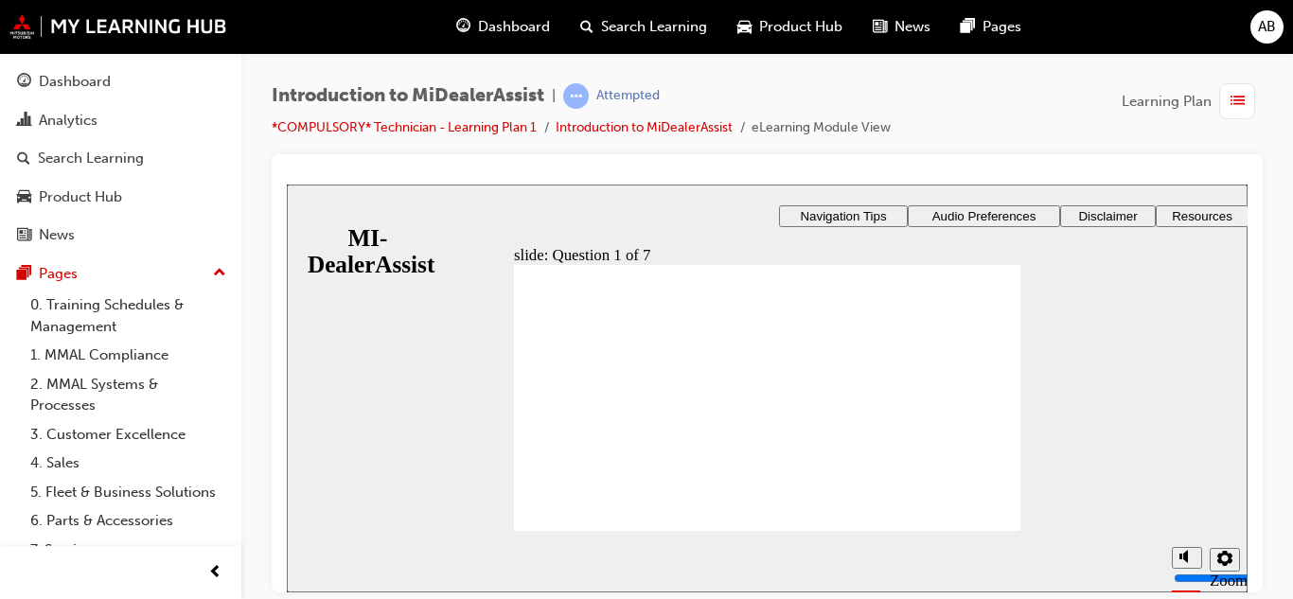
radio input "true"
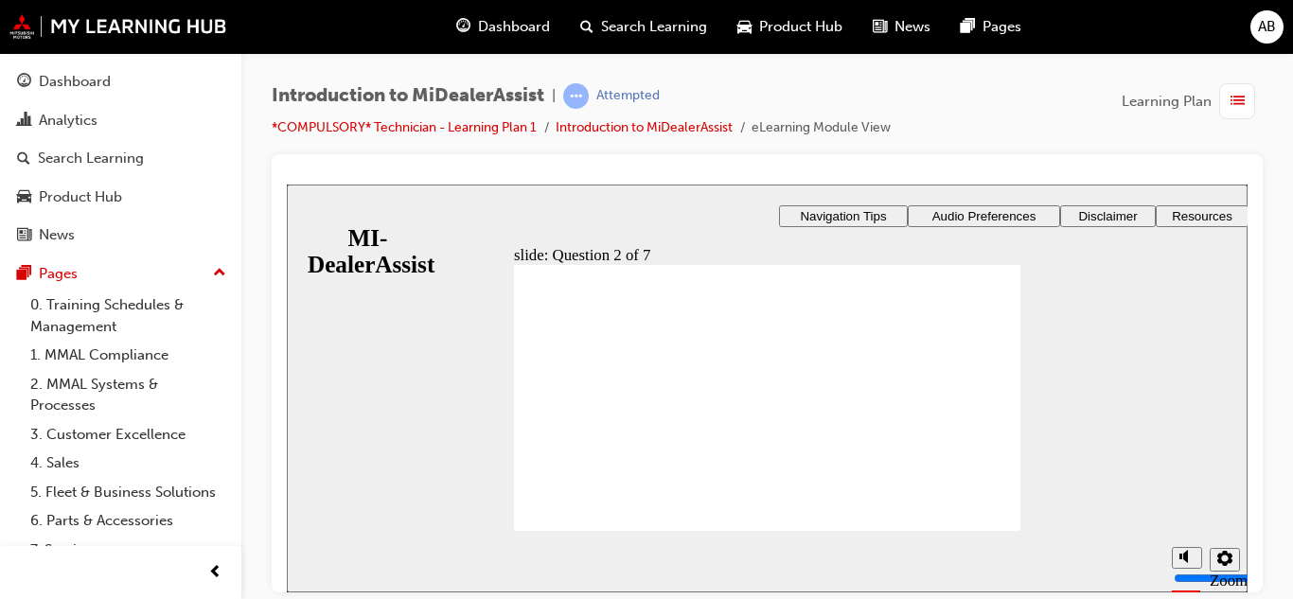
radio input "true"
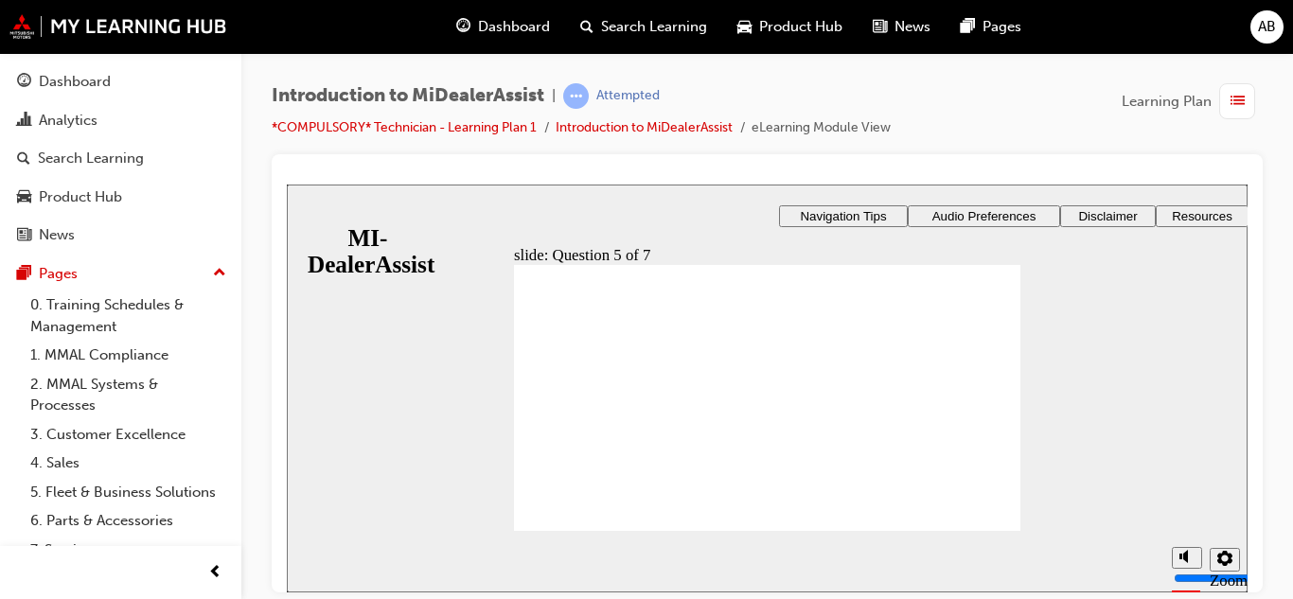
radio input "true"
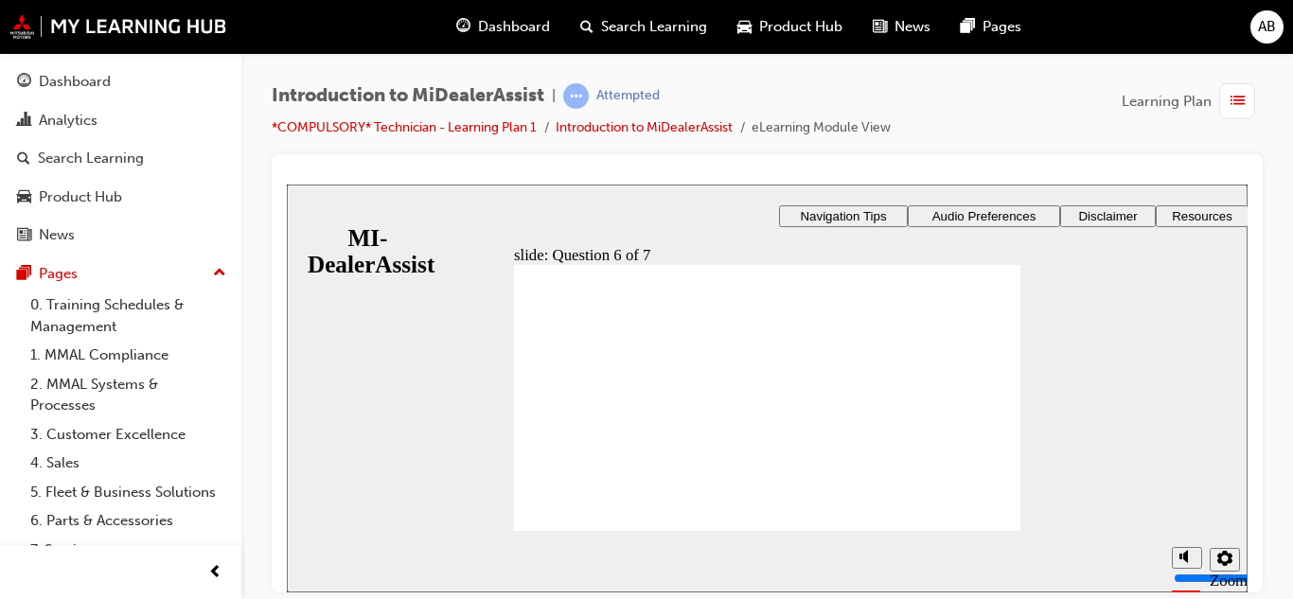
checkbox input "true"
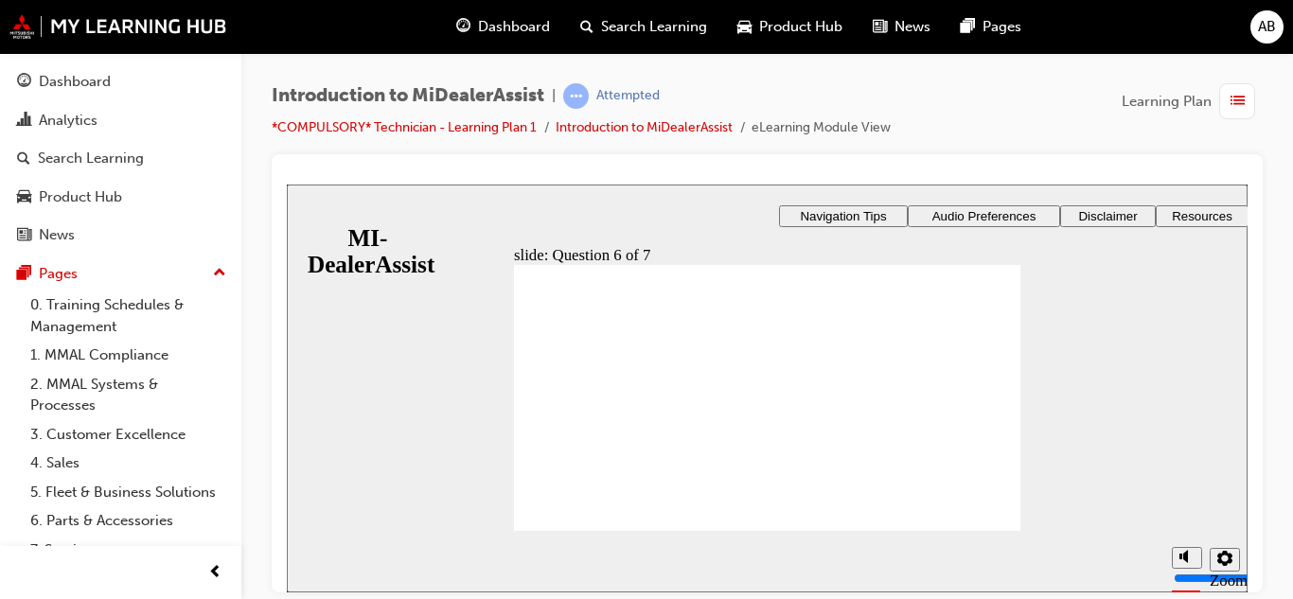
radio input "true"
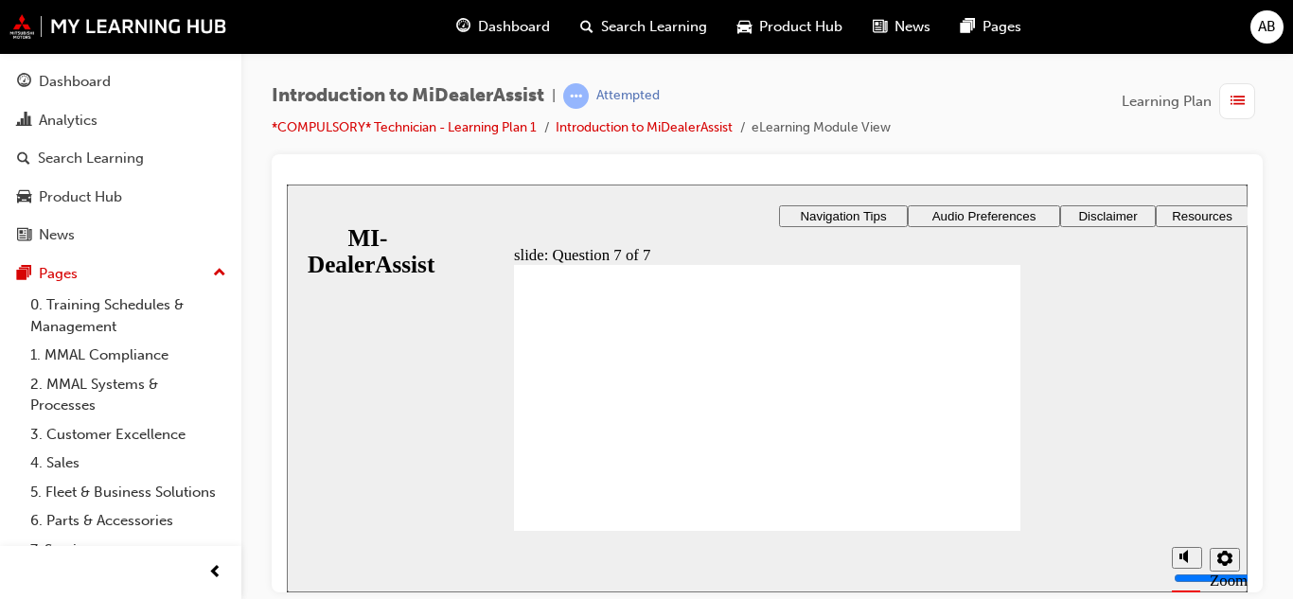
click at [162, 31] on img at bounding box center [118, 26] width 218 height 25
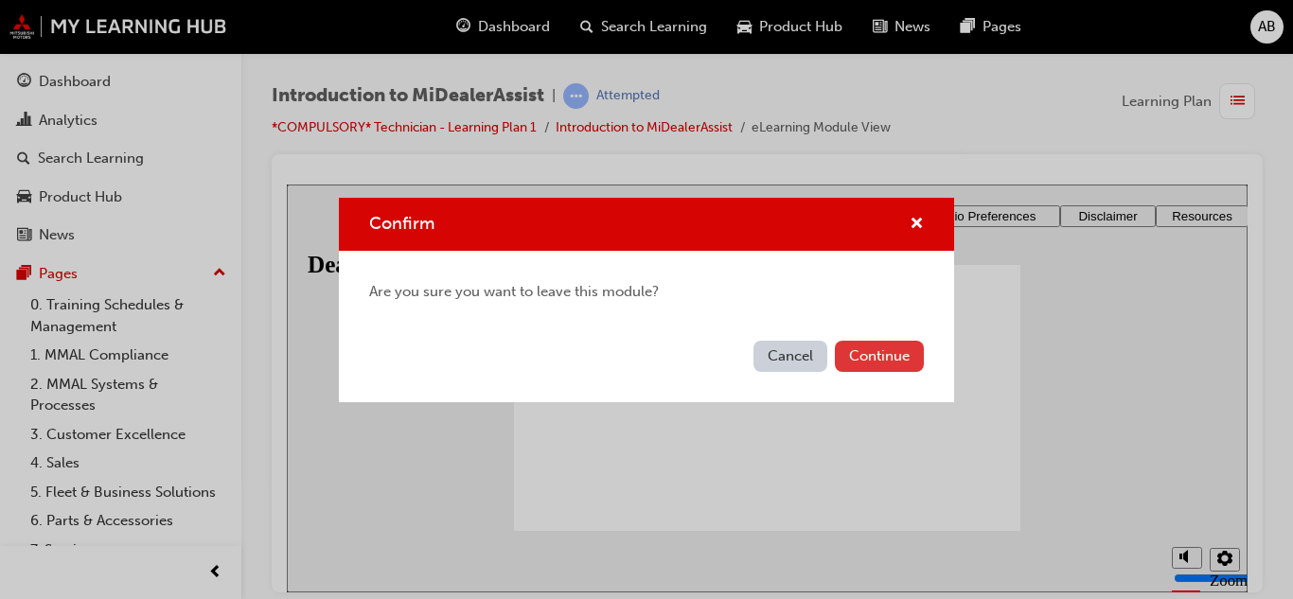
click at [849, 357] on button "Continue" at bounding box center [879, 356] width 89 height 31
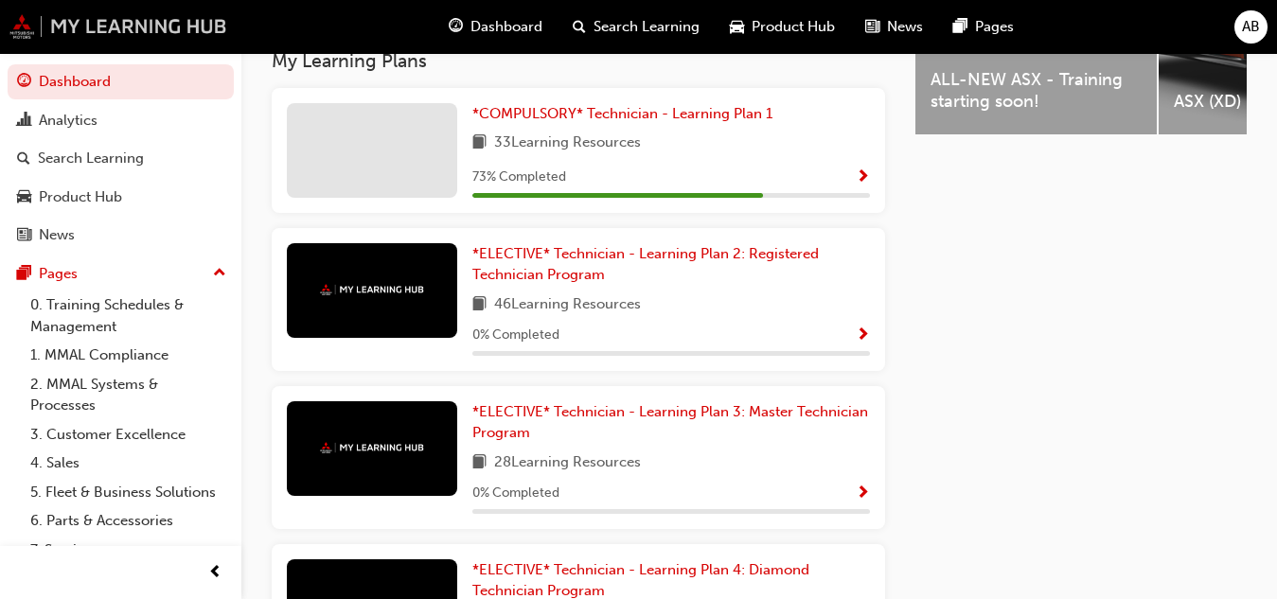
scroll to position [903, 0]
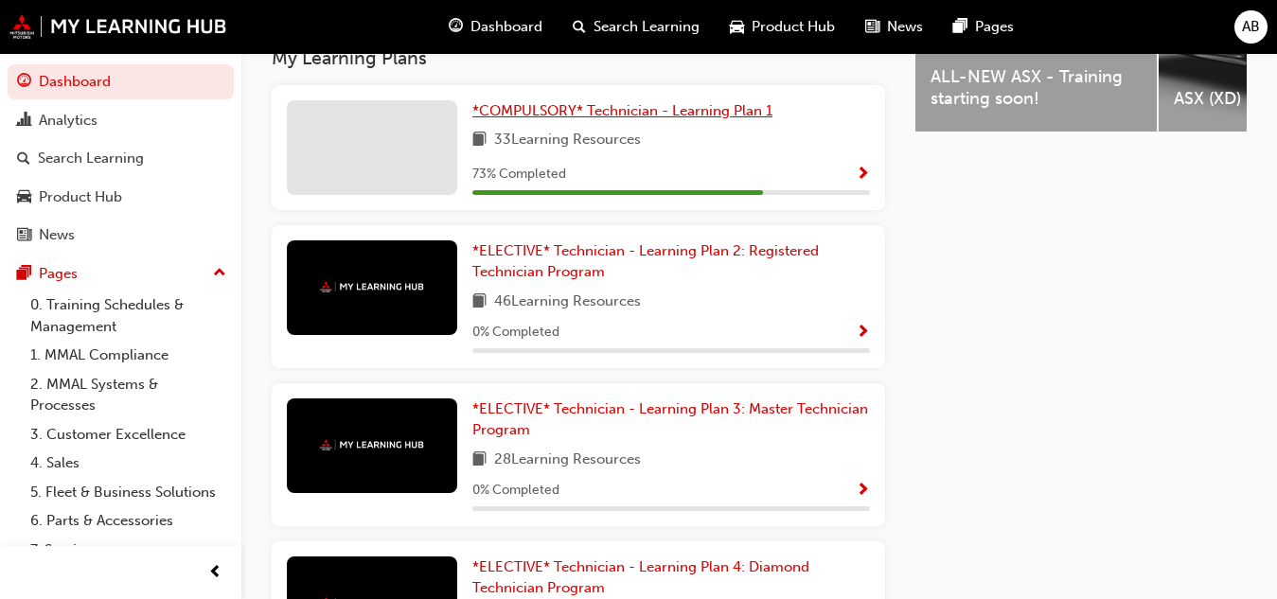
click at [682, 112] on span "*COMPULSORY* Technician - Learning Plan 1" at bounding box center [622, 110] width 300 height 17
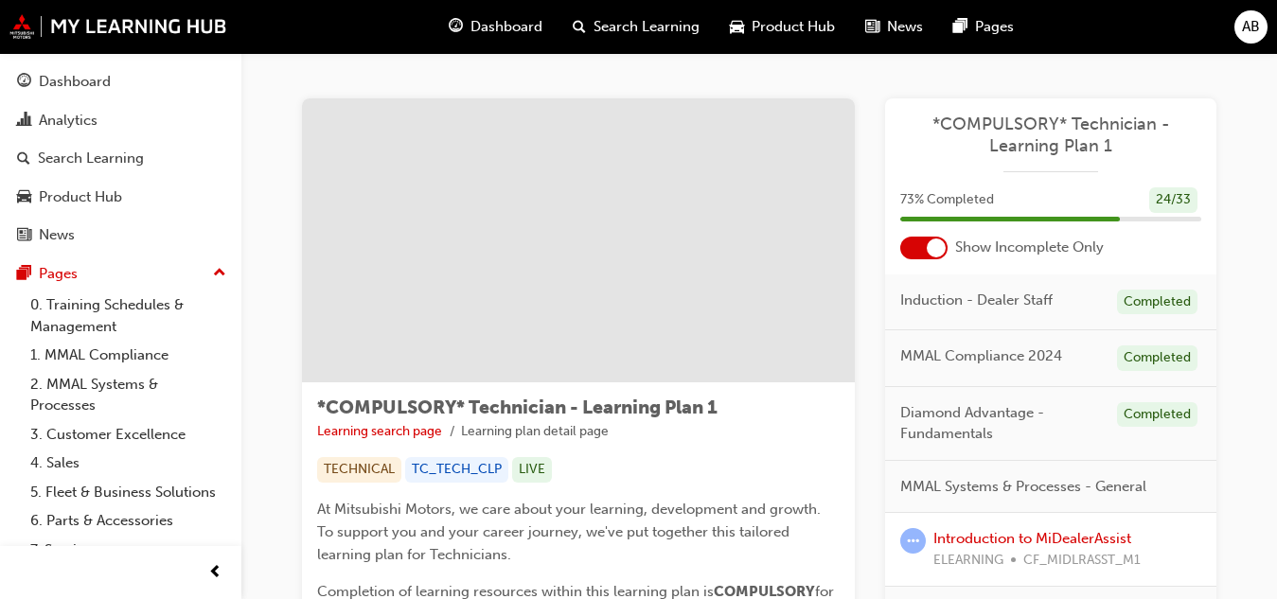
drag, startPoint x: 1215, startPoint y: 433, endPoint x: 1233, endPoint y: 458, distance: 31.3
drag, startPoint x: 1201, startPoint y: 346, endPoint x: 1243, endPoint y: 394, distance: 63.8
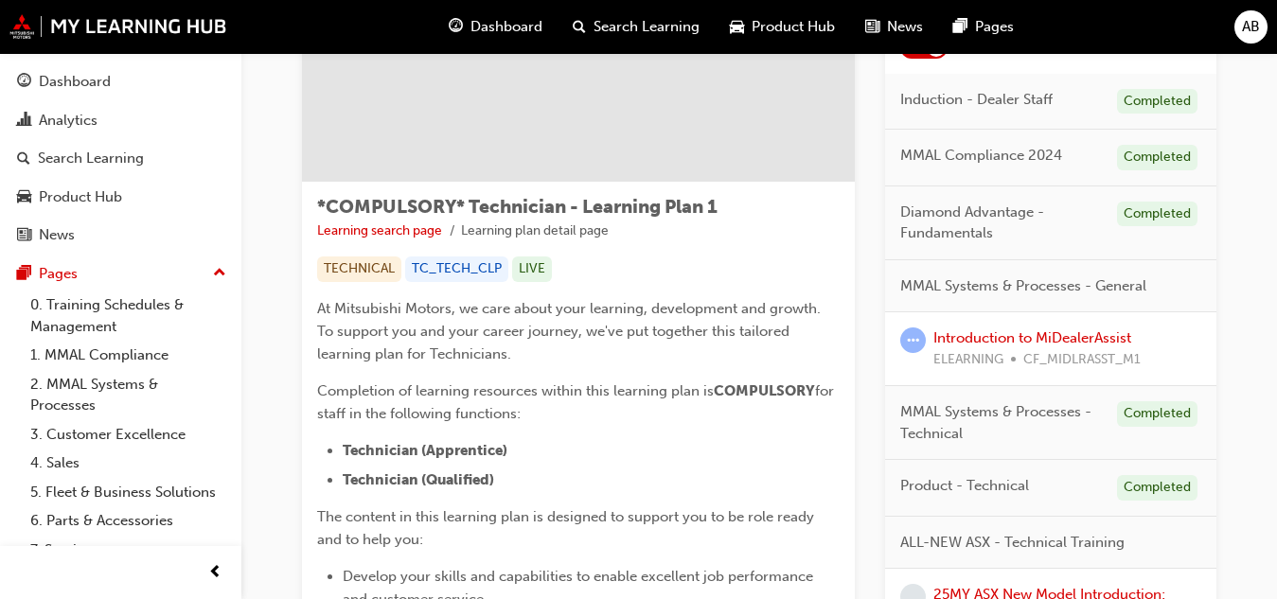
scroll to position [202, 0]
click at [1110, 336] on link "Introduction to MiDealerAssist" at bounding box center [1032, 336] width 198 height 17
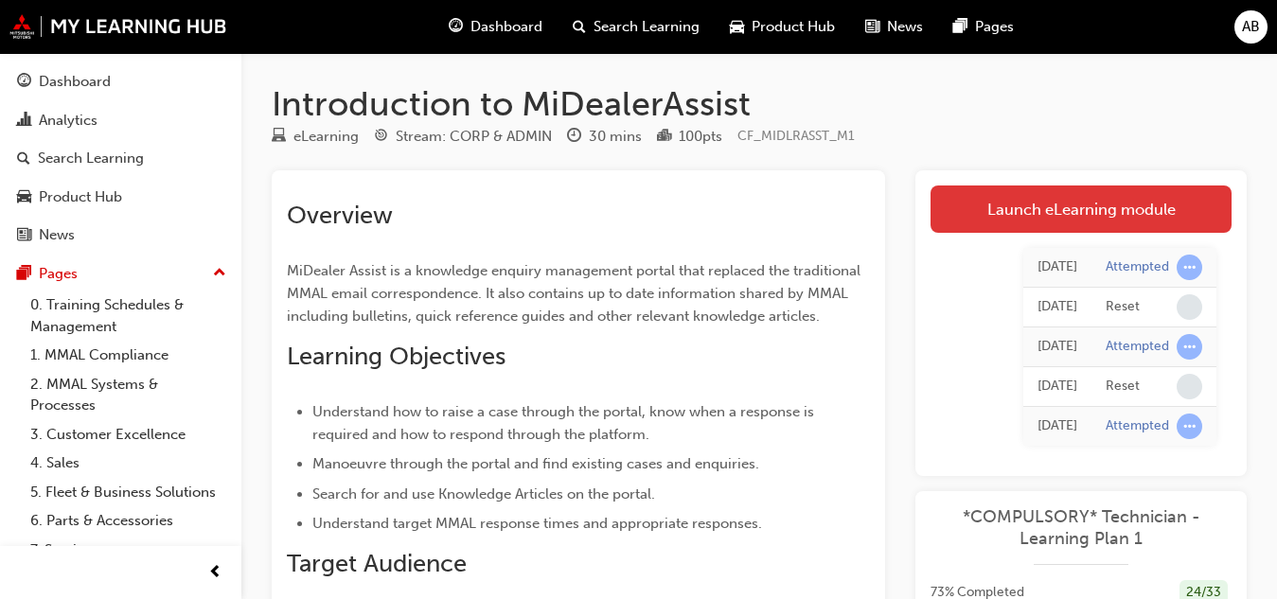
click at [1125, 212] on link "Launch eLearning module" at bounding box center [1080, 209] width 301 height 47
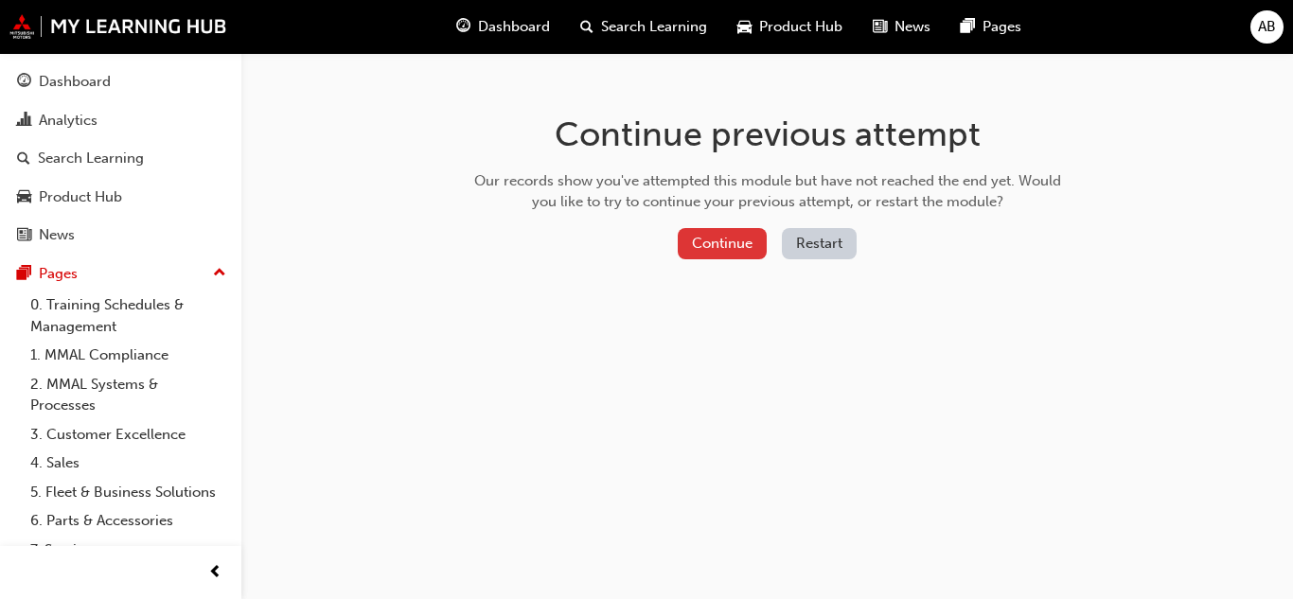
click at [758, 239] on button "Continue" at bounding box center [722, 243] width 89 height 31
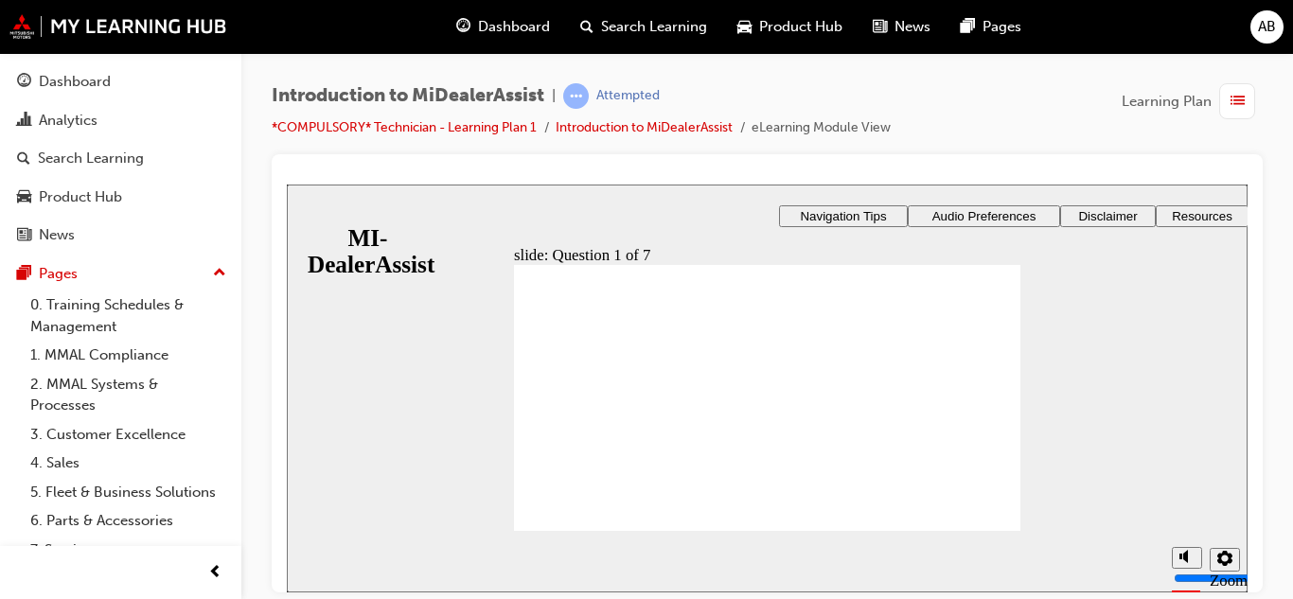
radio input "true"
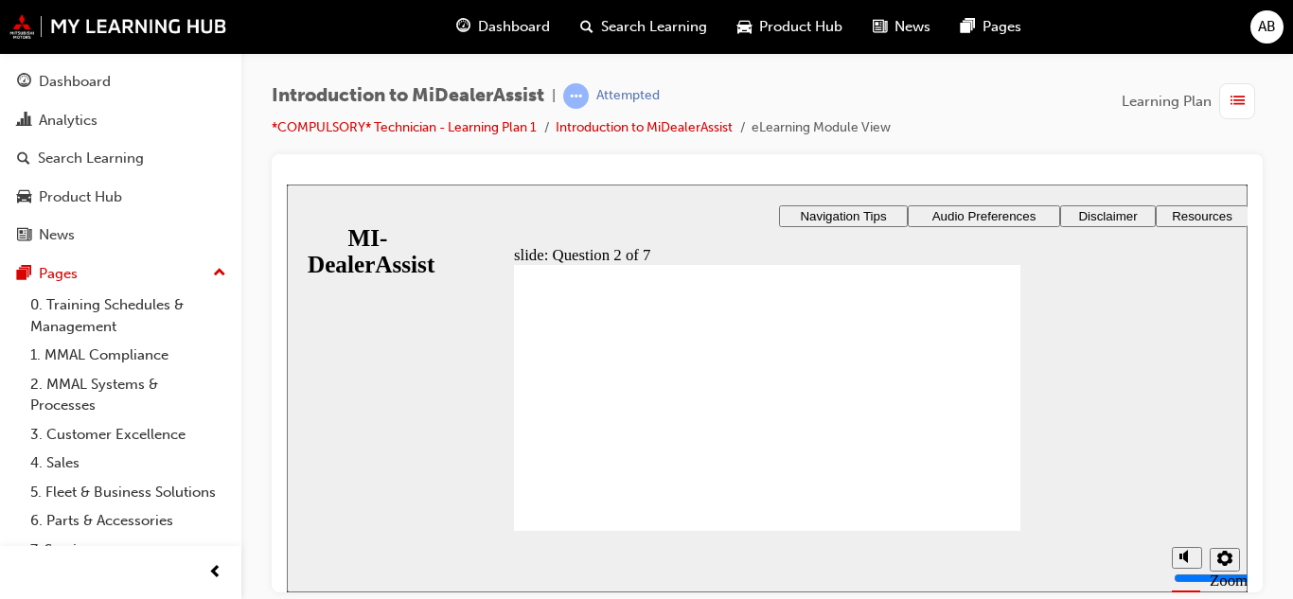
radio input "true"
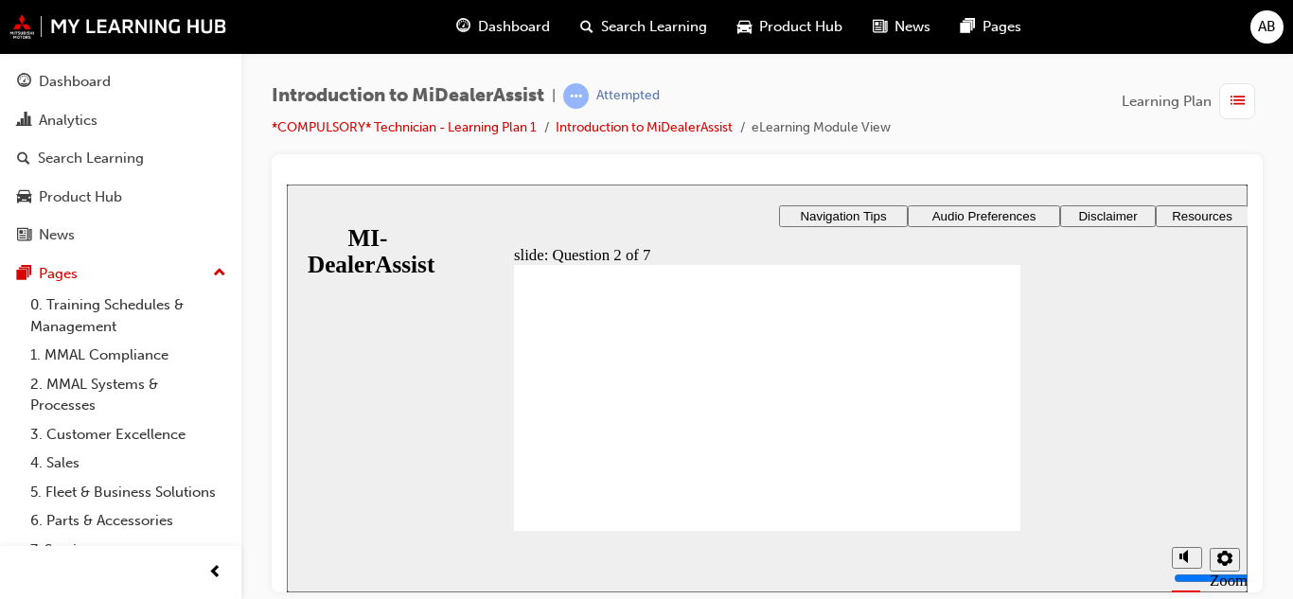
radio input "true"
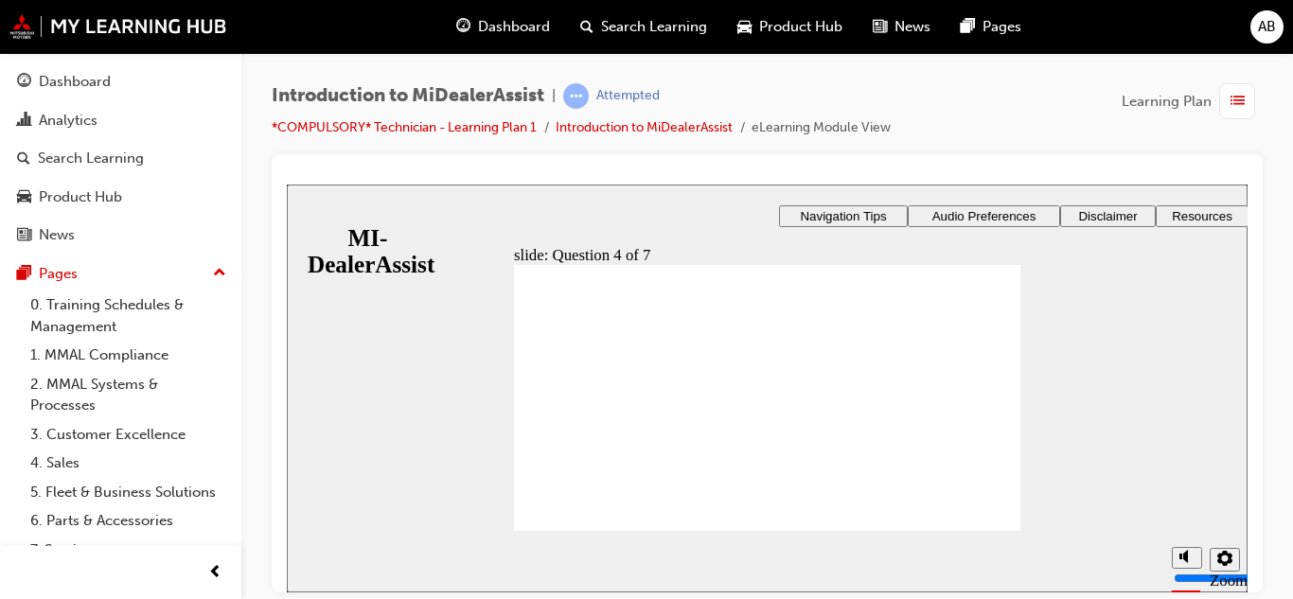
radio input "true"
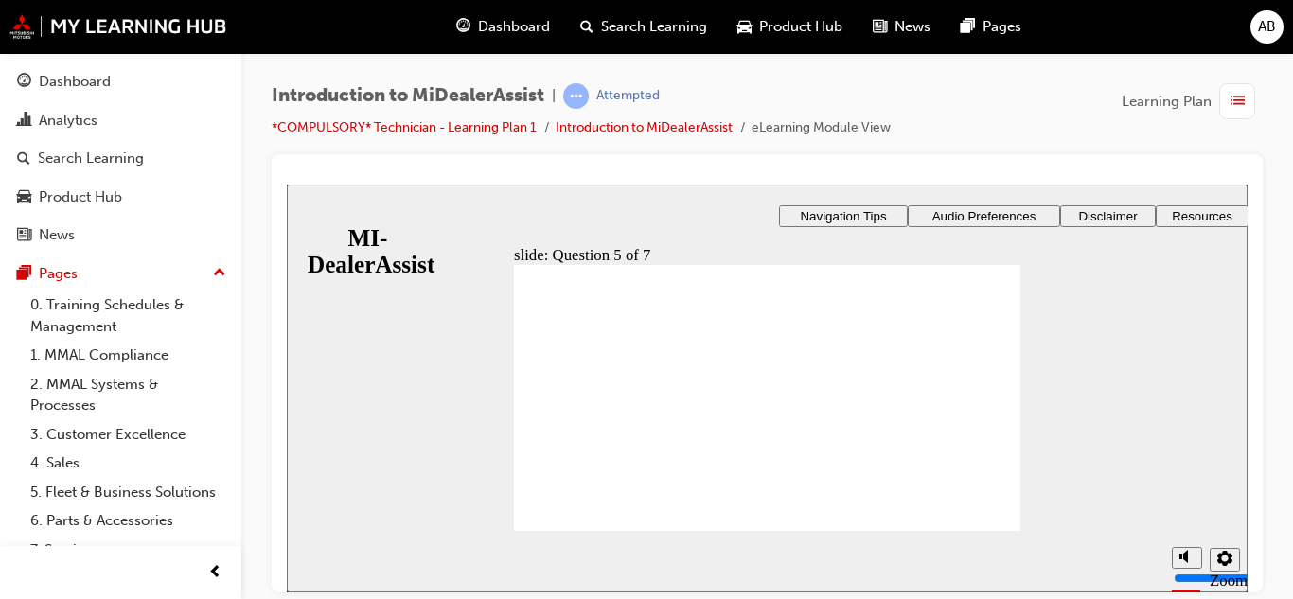
checkbox input "true"
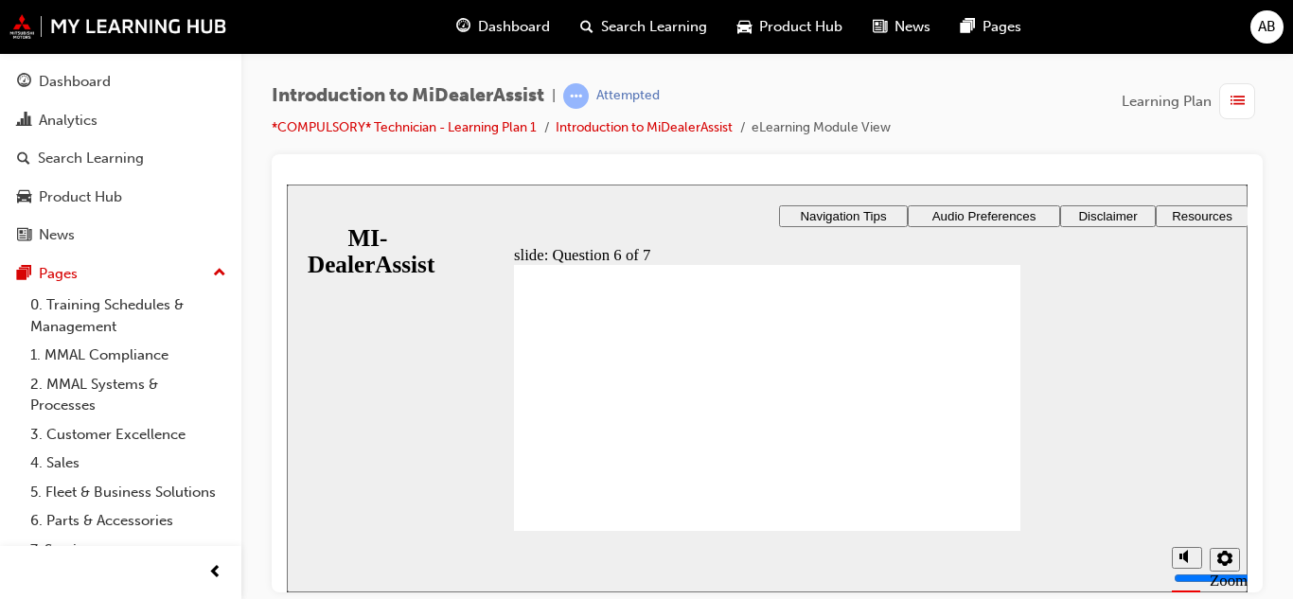
radio input "true"
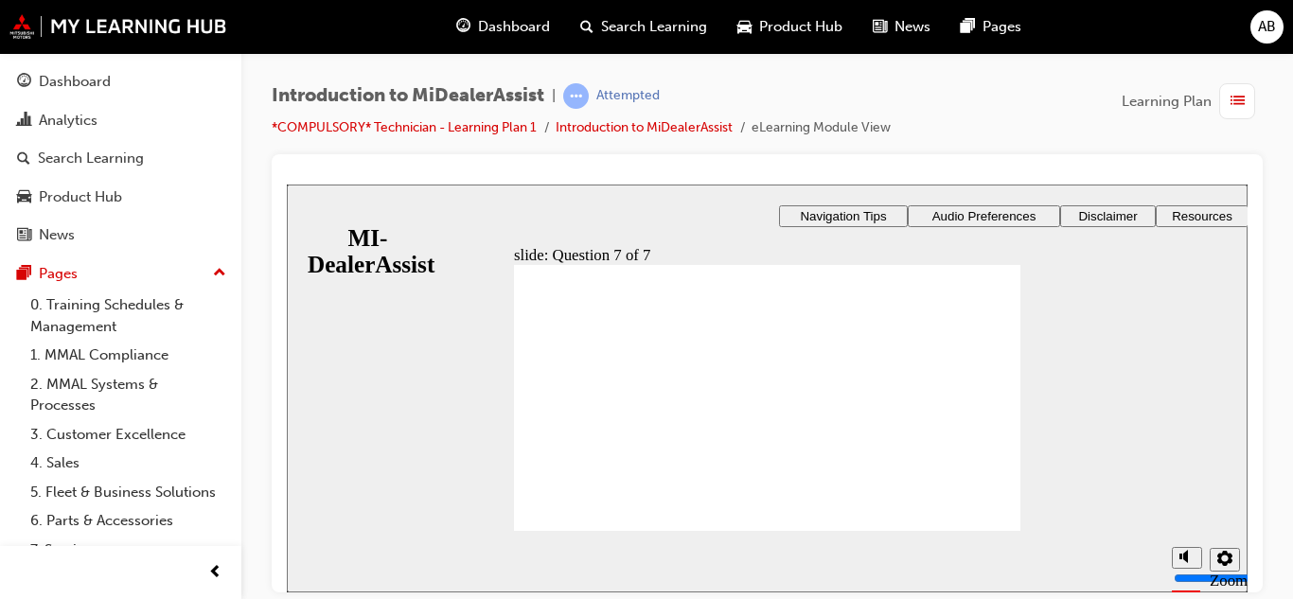
click at [168, 15] on img at bounding box center [118, 26] width 218 height 25
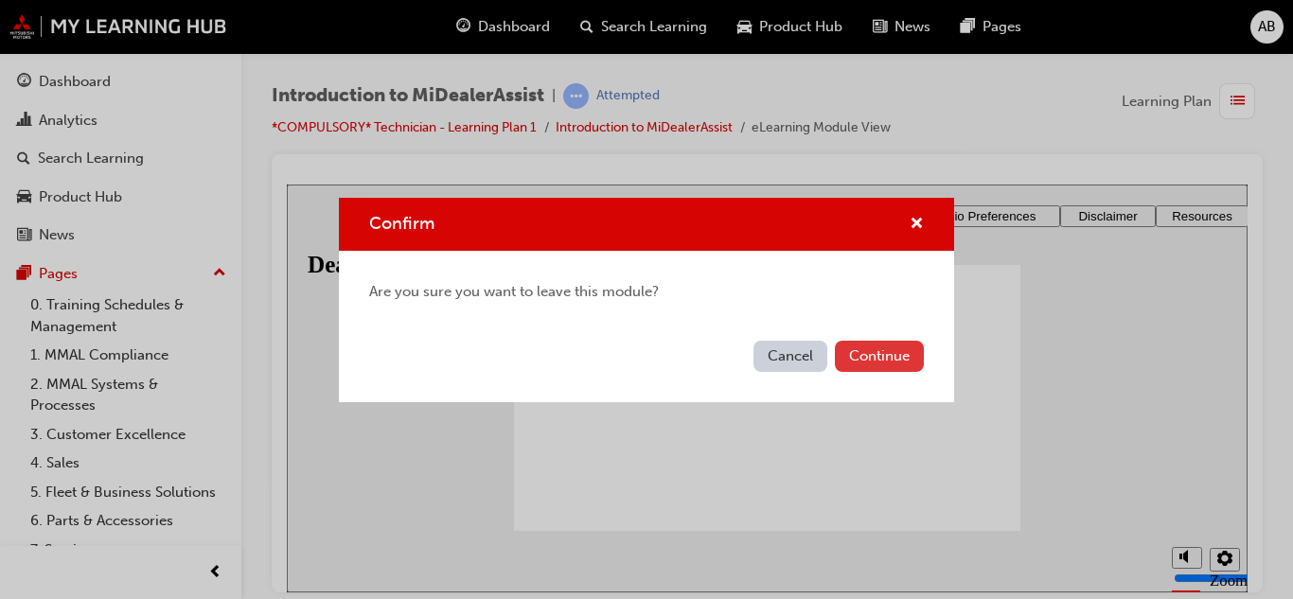
click at [899, 351] on button "Continue" at bounding box center [879, 356] width 89 height 31
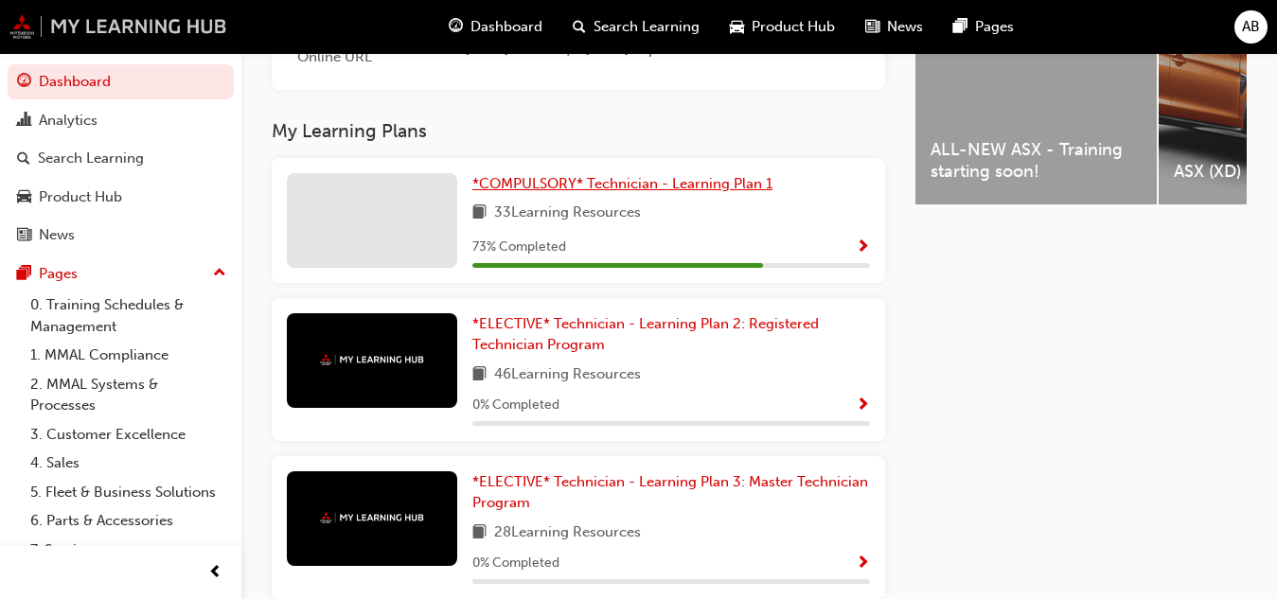
scroll to position [831, 0]
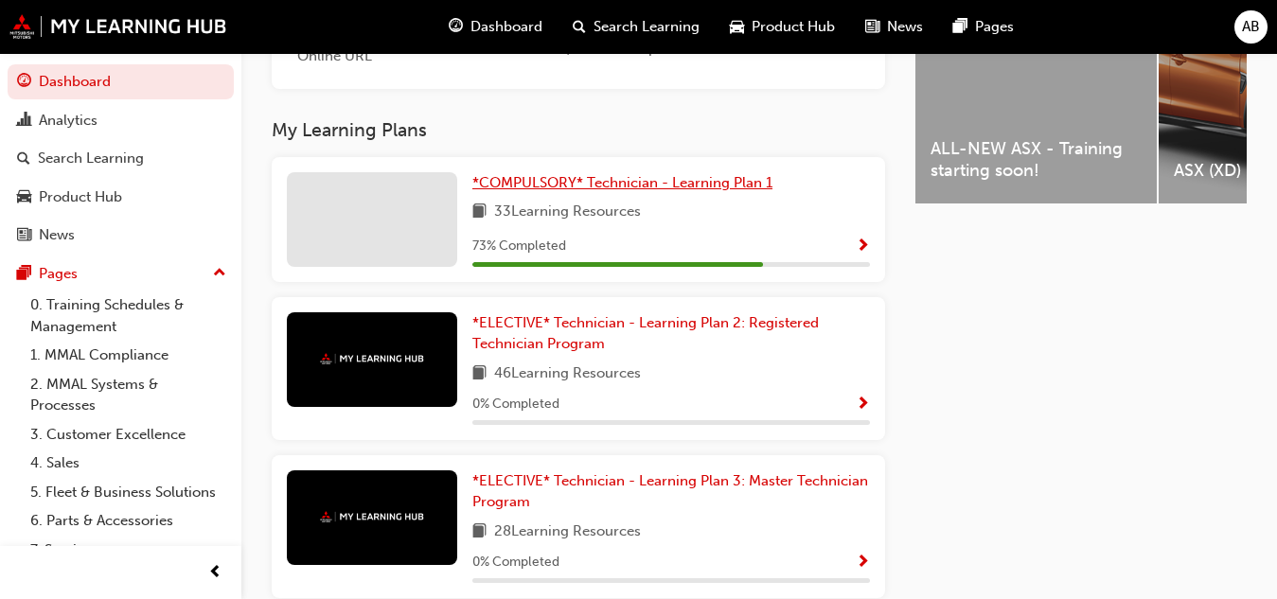
click at [563, 184] on span "*COMPULSORY* Technician - Learning Plan 1" at bounding box center [622, 182] width 300 height 17
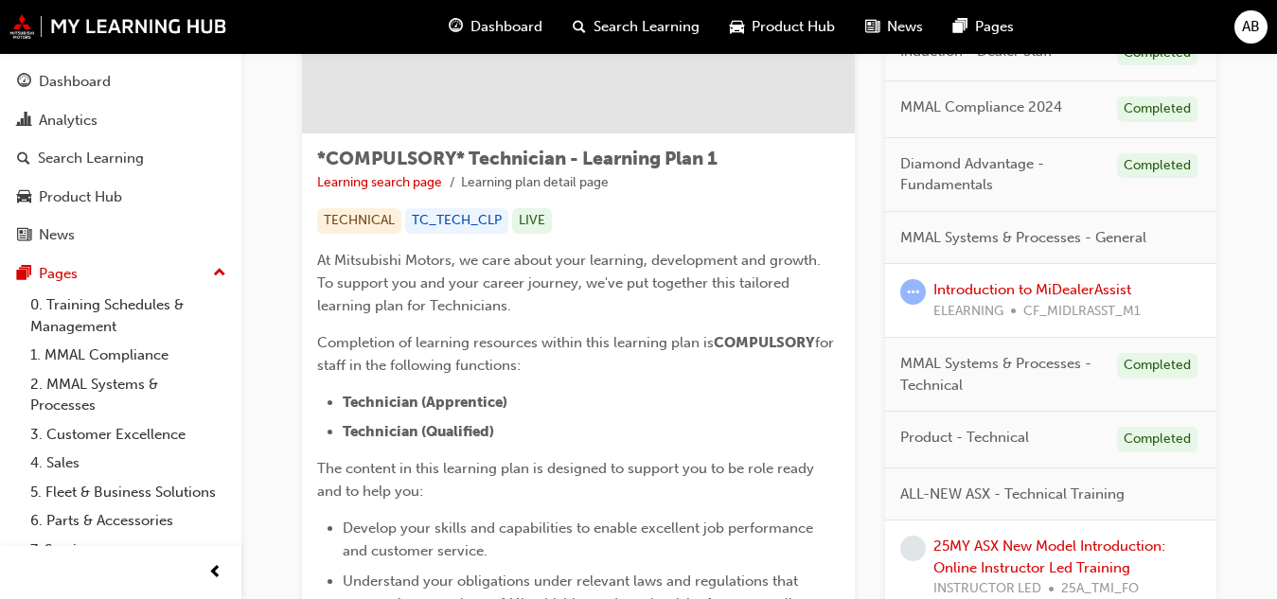
scroll to position [267, 0]
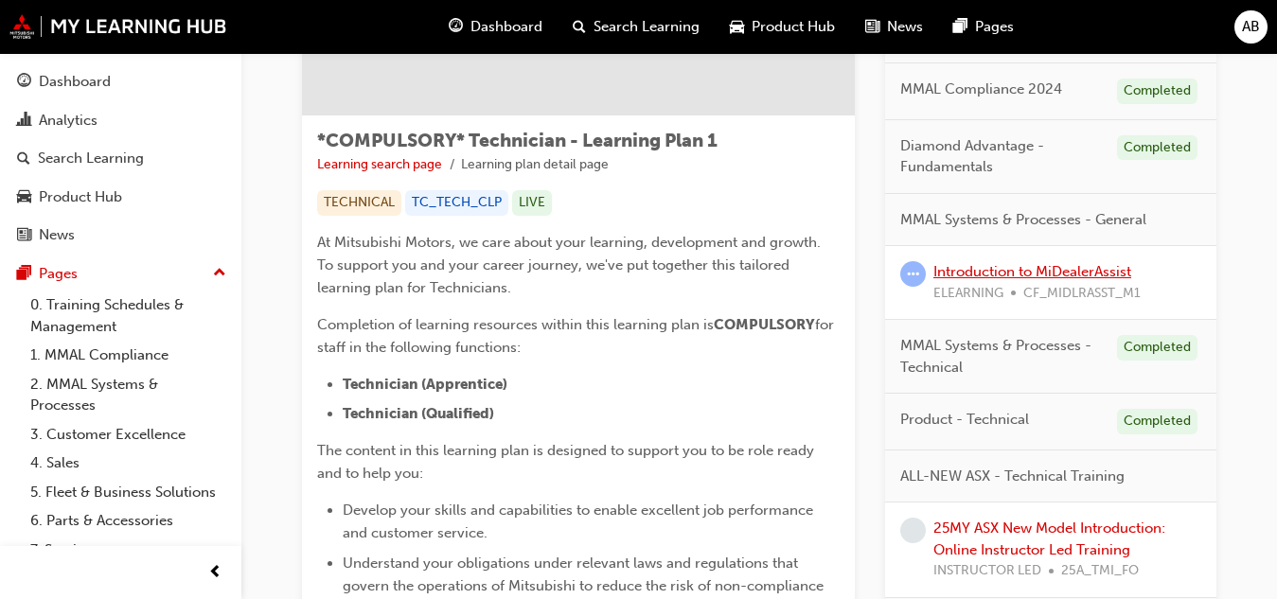
click at [1062, 275] on link "Introduction to MiDealerAssist" at bounding box center [1032, 271] width 198 height 17
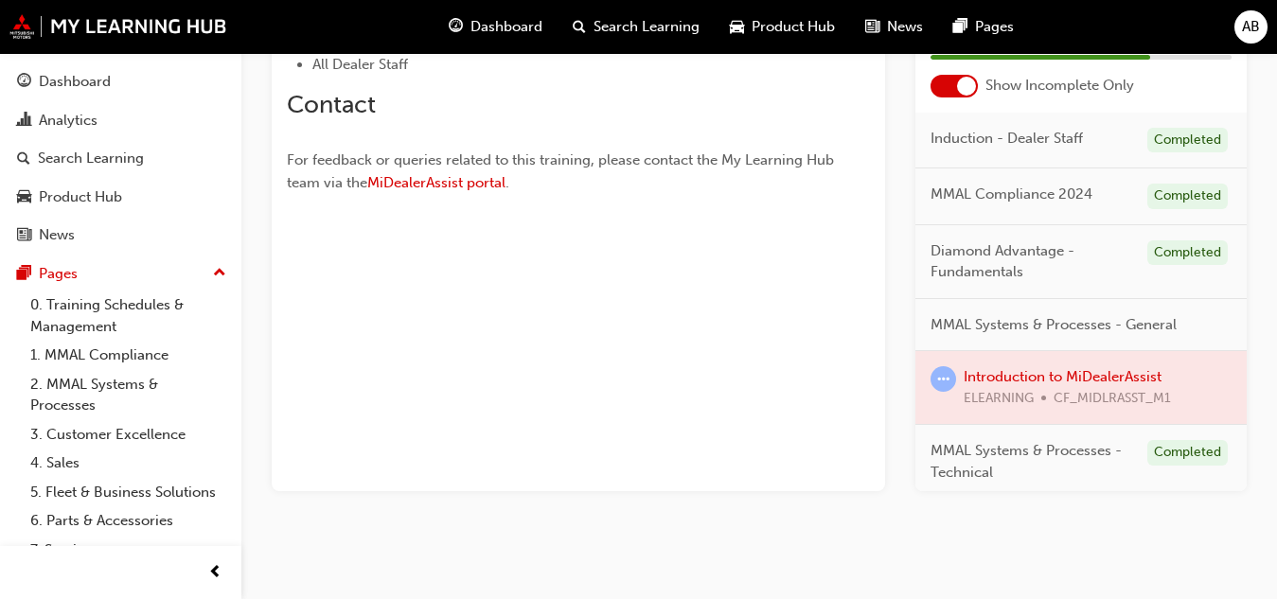
scroll to position [554, 0]
click at [1075, 379] on div at bounding box center [1080, 388] width 331 height 73
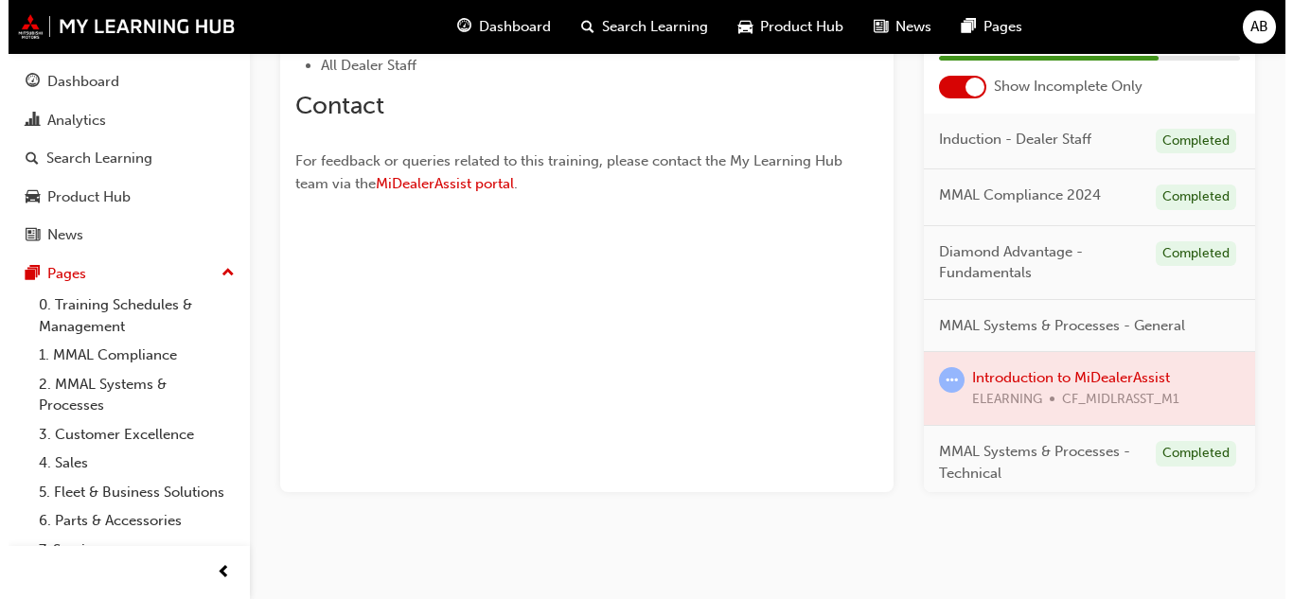
scroll to position [0, 0]
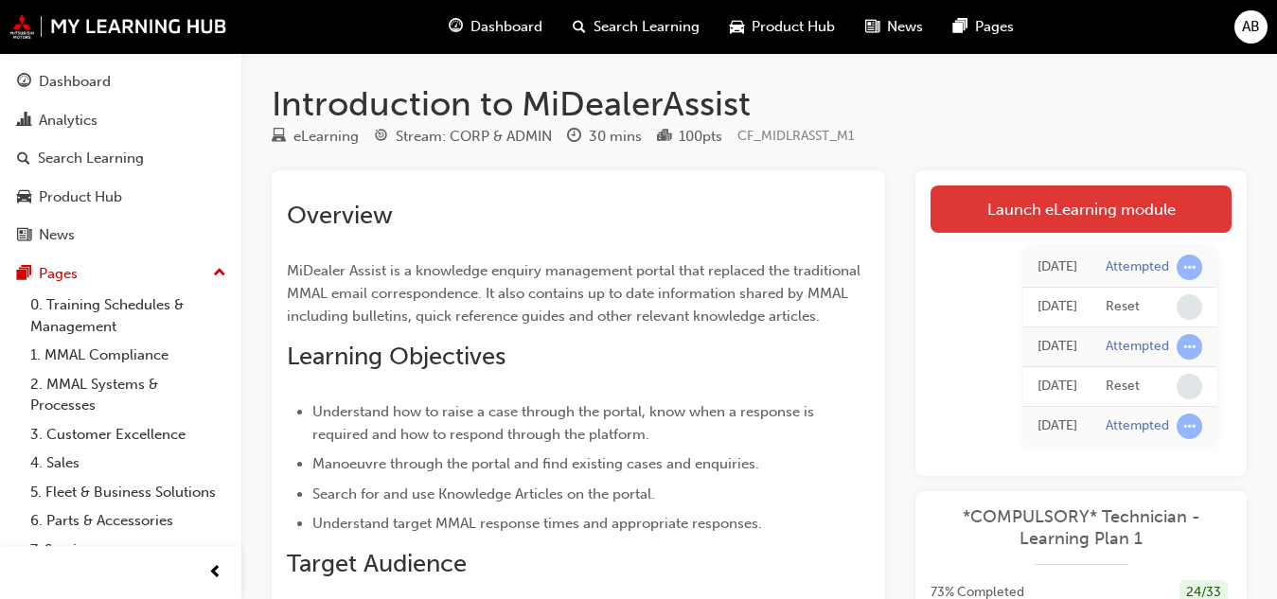
click at [1059, 213] on link "Launch eLearning module" at bounding box center [1080, 209] width 301 height 47
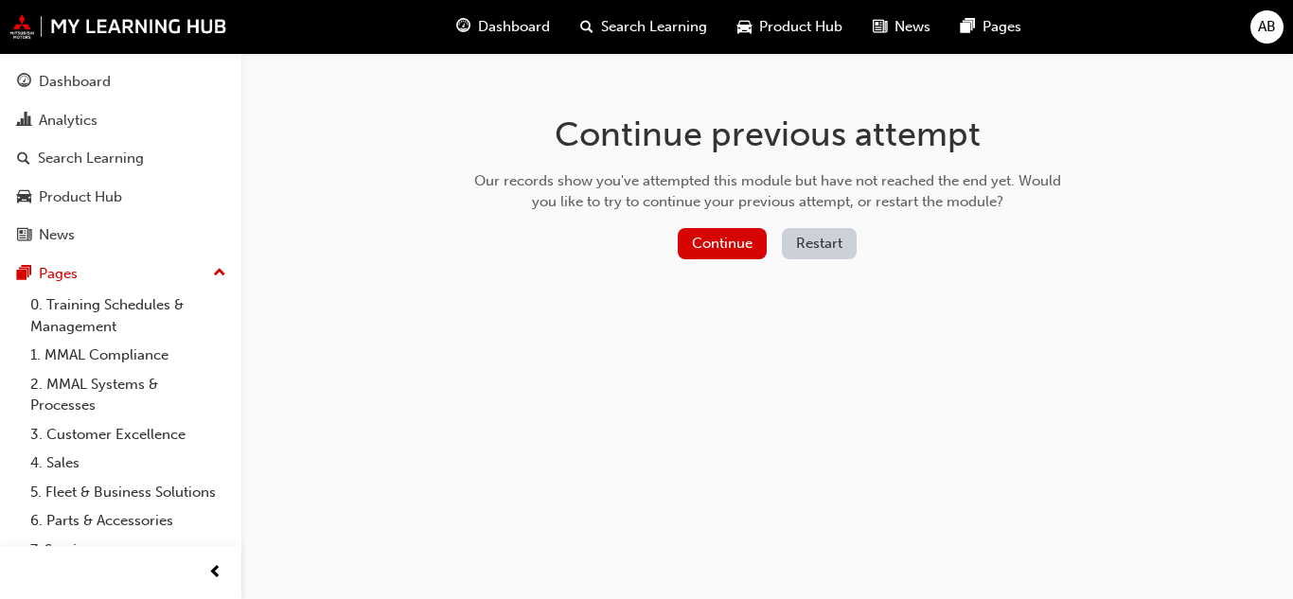
click at [822, 251] on button "Restart" at bounding box center [819, 243] width 75 height 31
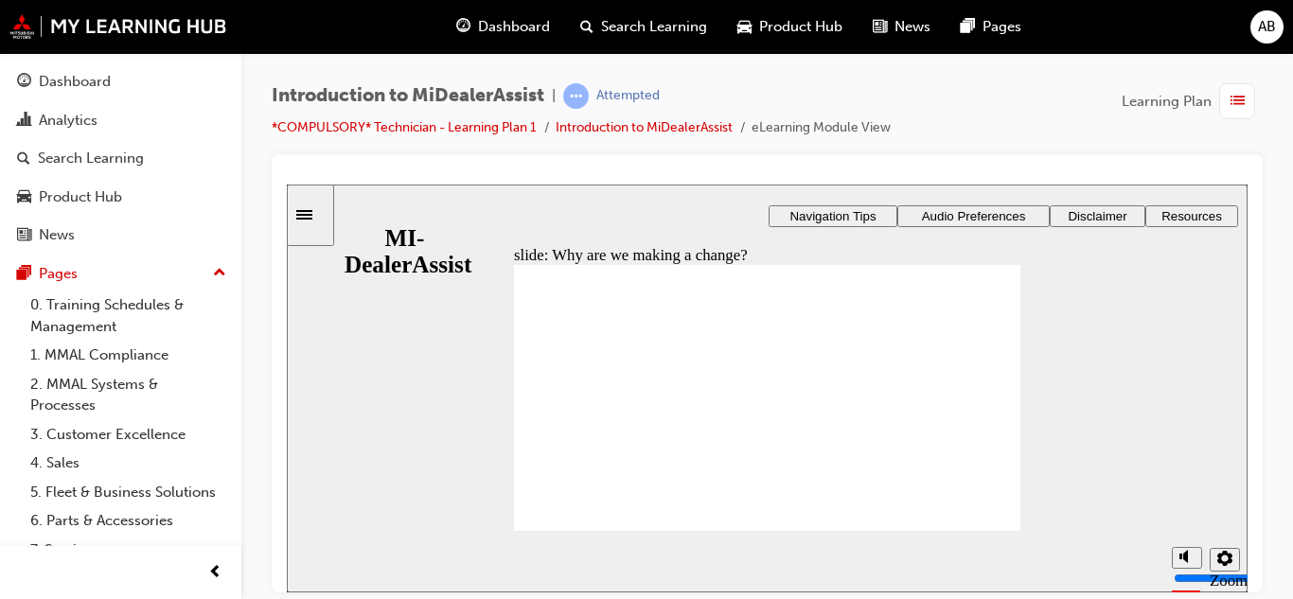
click at [1229, 562] on icon "settings" at bounding box center [1224, 557] width 15 height 15
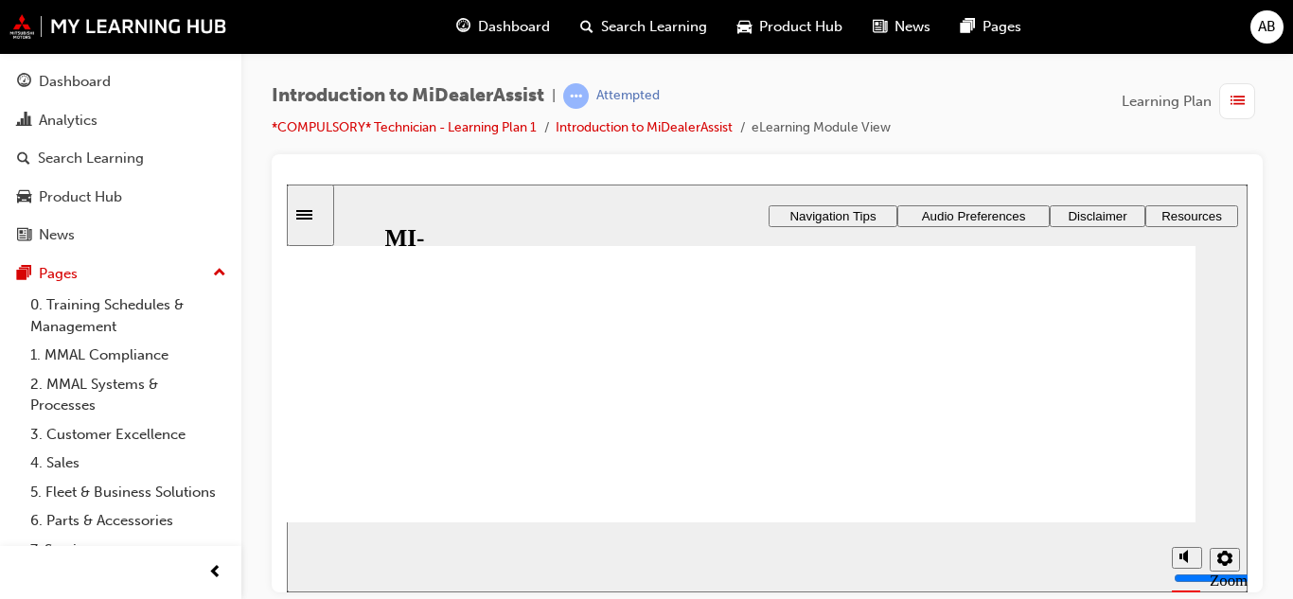
scroll to position [170, 0]
click at [1256, 461] on div at bounding box center [767, 373] width 991 height 438
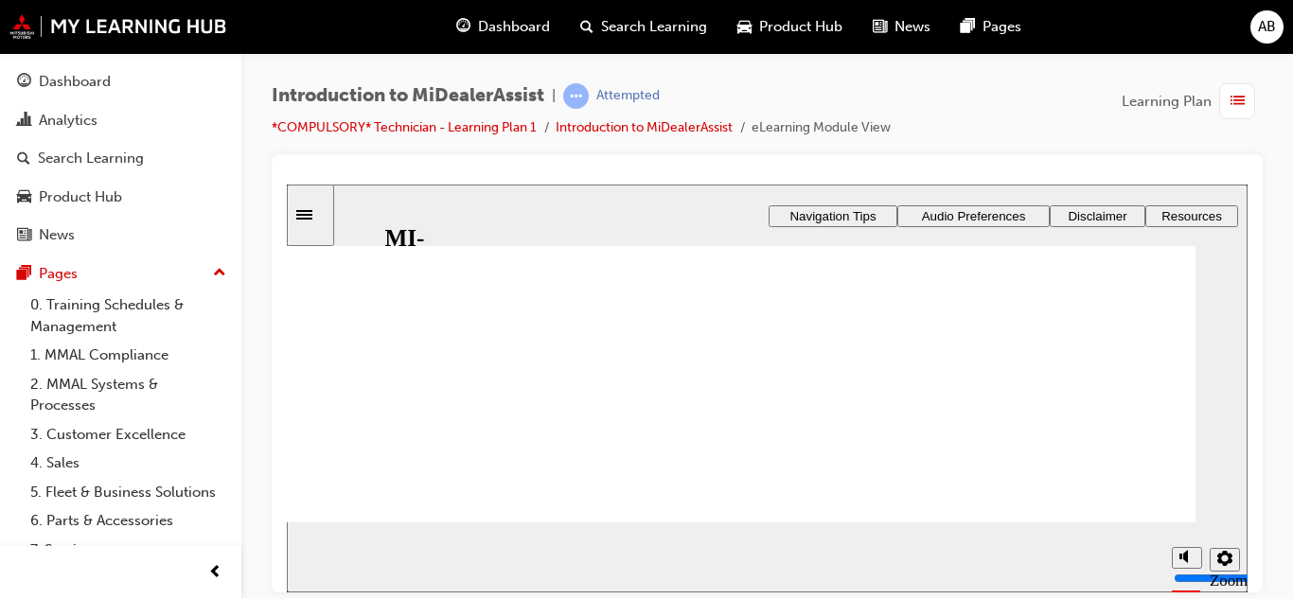
click at [1230, 565] on icon "settings" at bounding box center [1224, 557] width 15 height 15
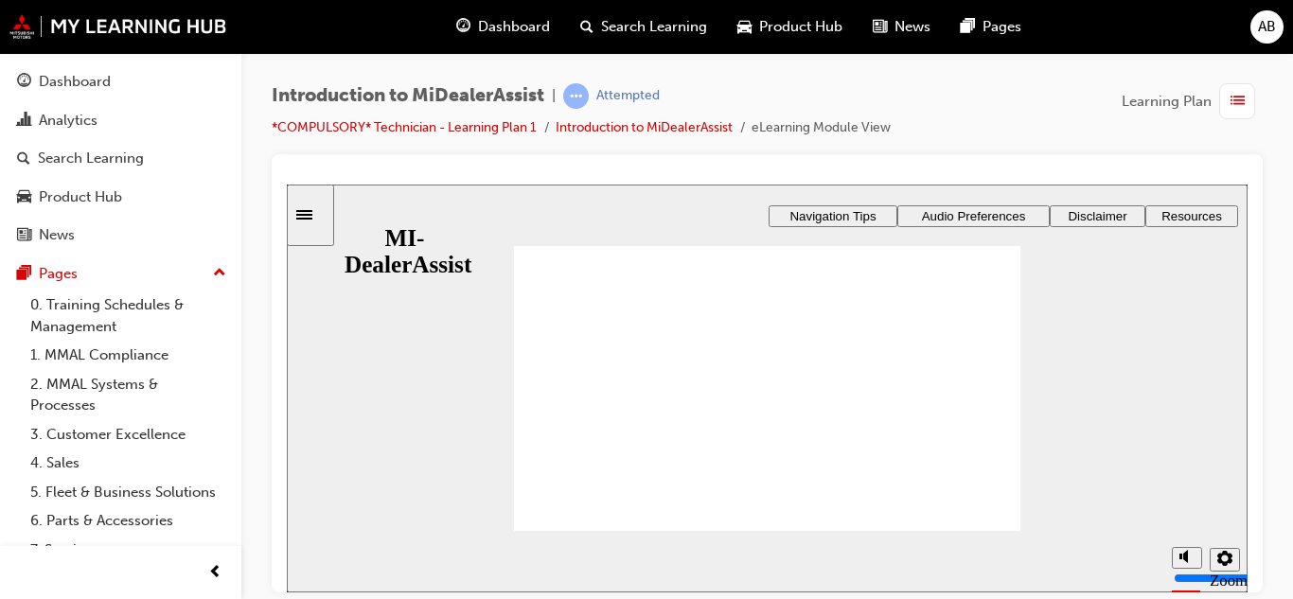
scroll to position [0, 0]
click at [1265, 357] on div "Introduction to MiDealerAssist | Attempted *COMPULSORY* Technician - Learning P…" at bounding box center [767, 302] width 1052 height 499
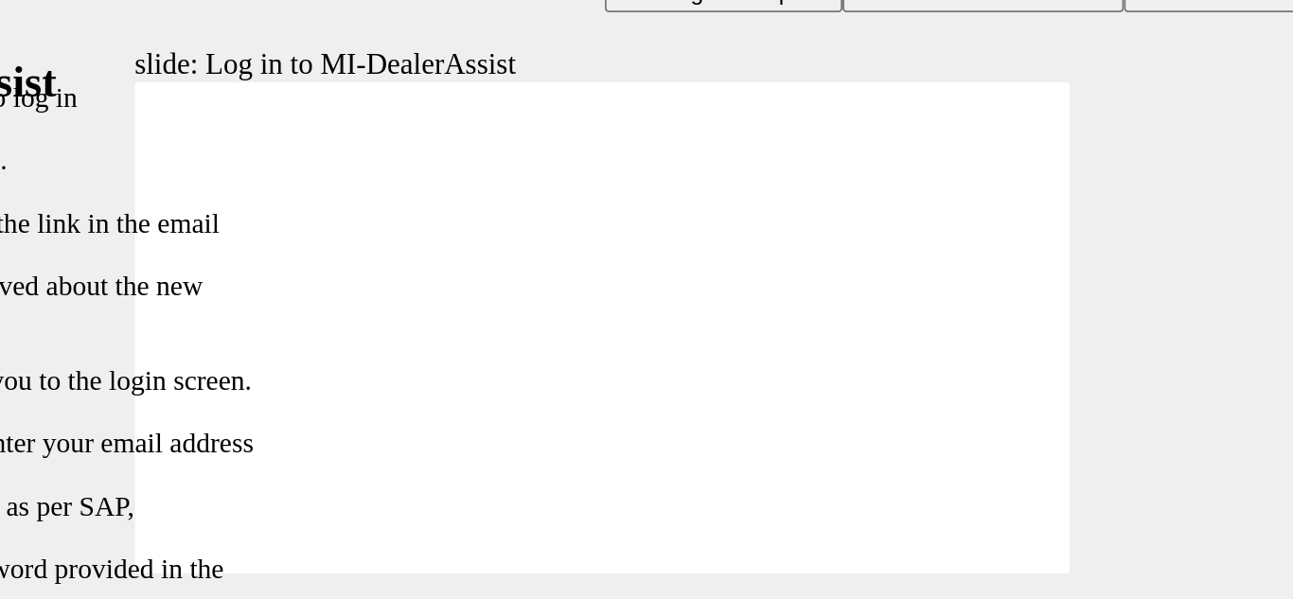
type input "42"
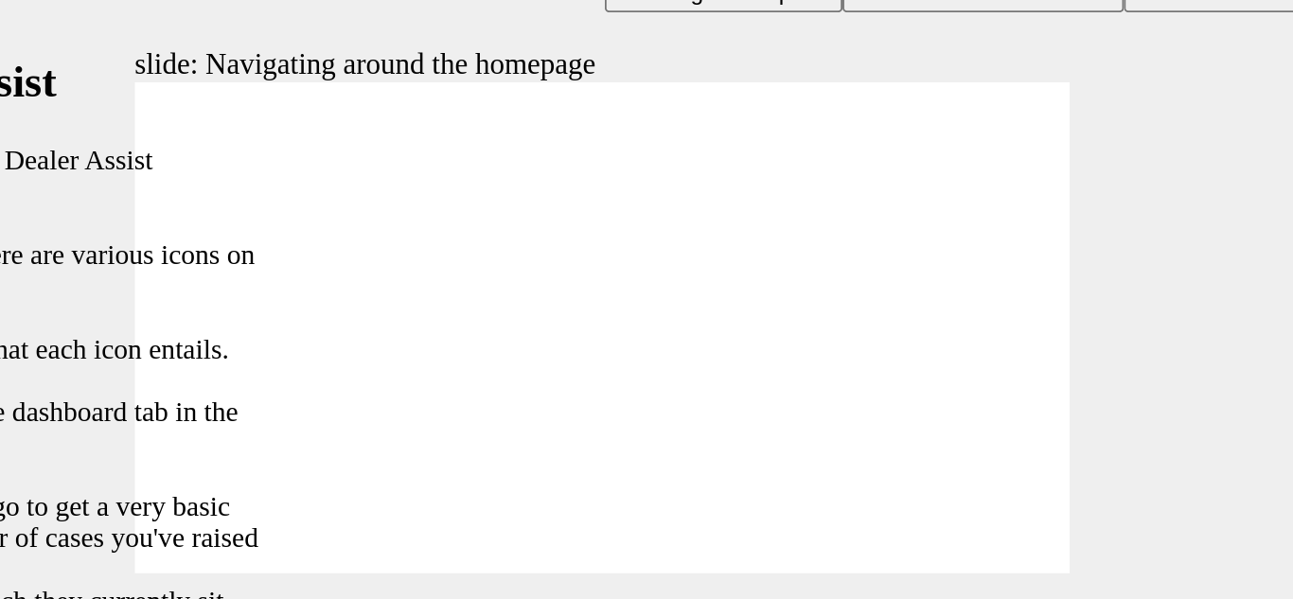
type input "144"
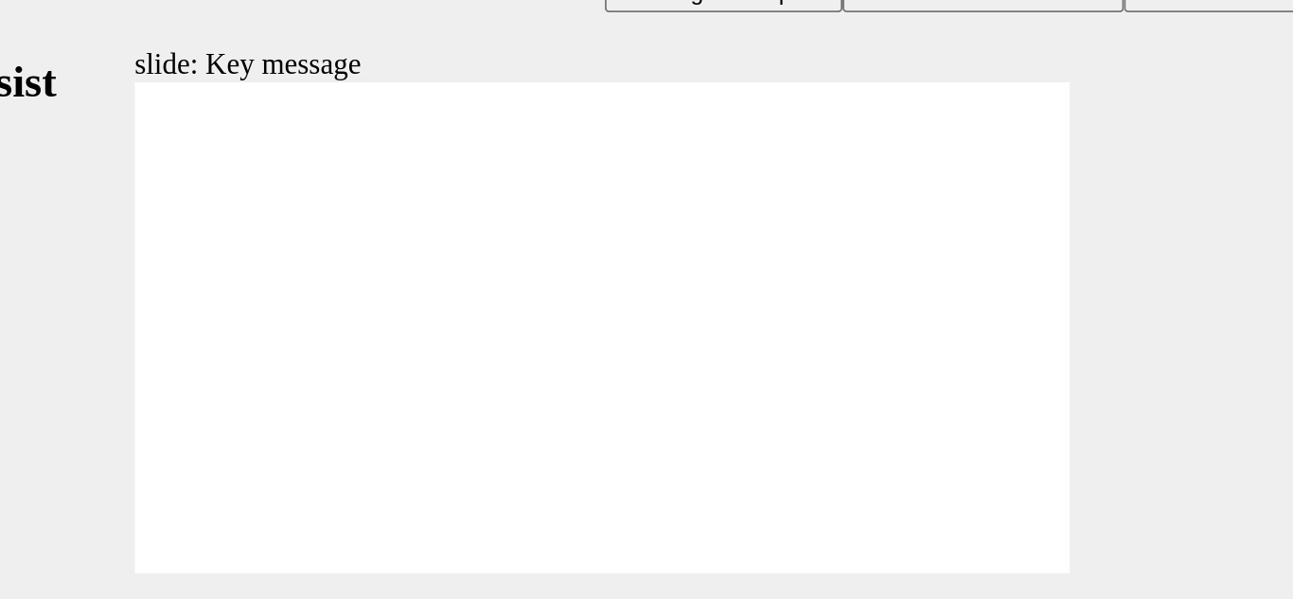
radio input "true"
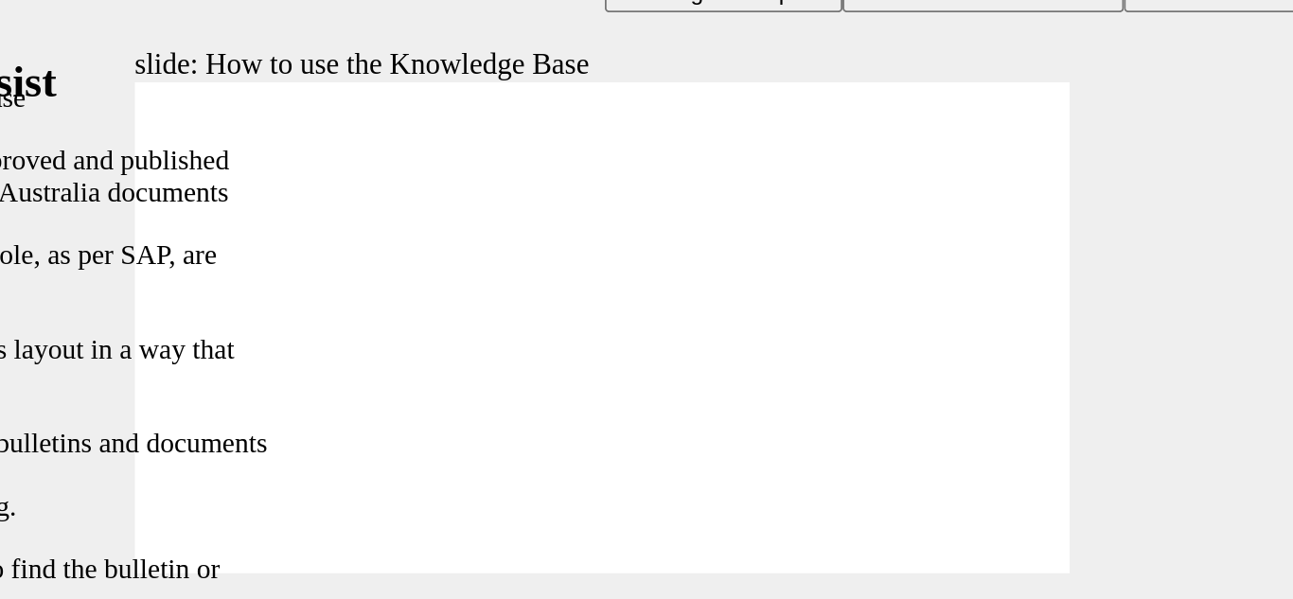
type input "51"
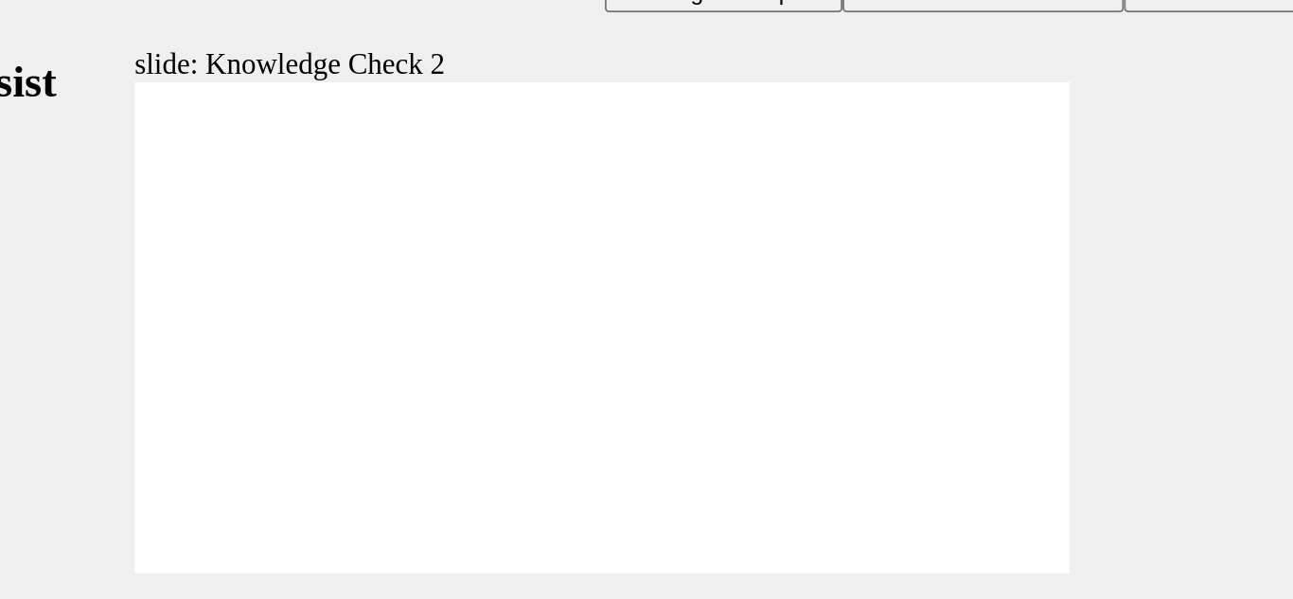
radio input "true"
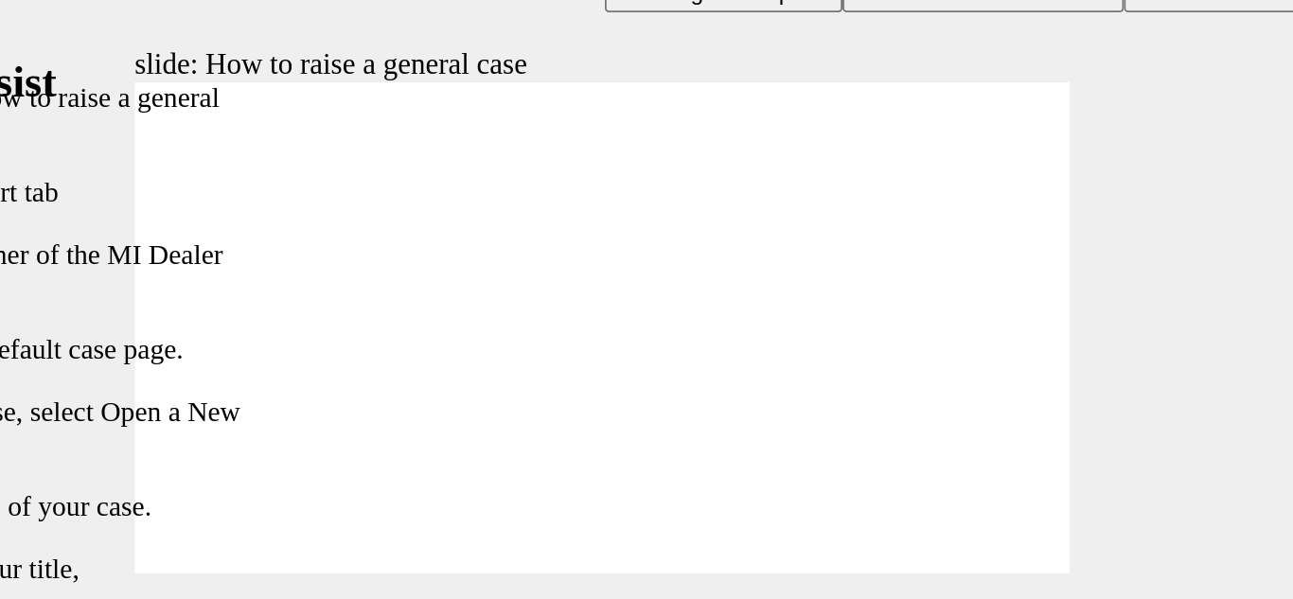
type input "85"
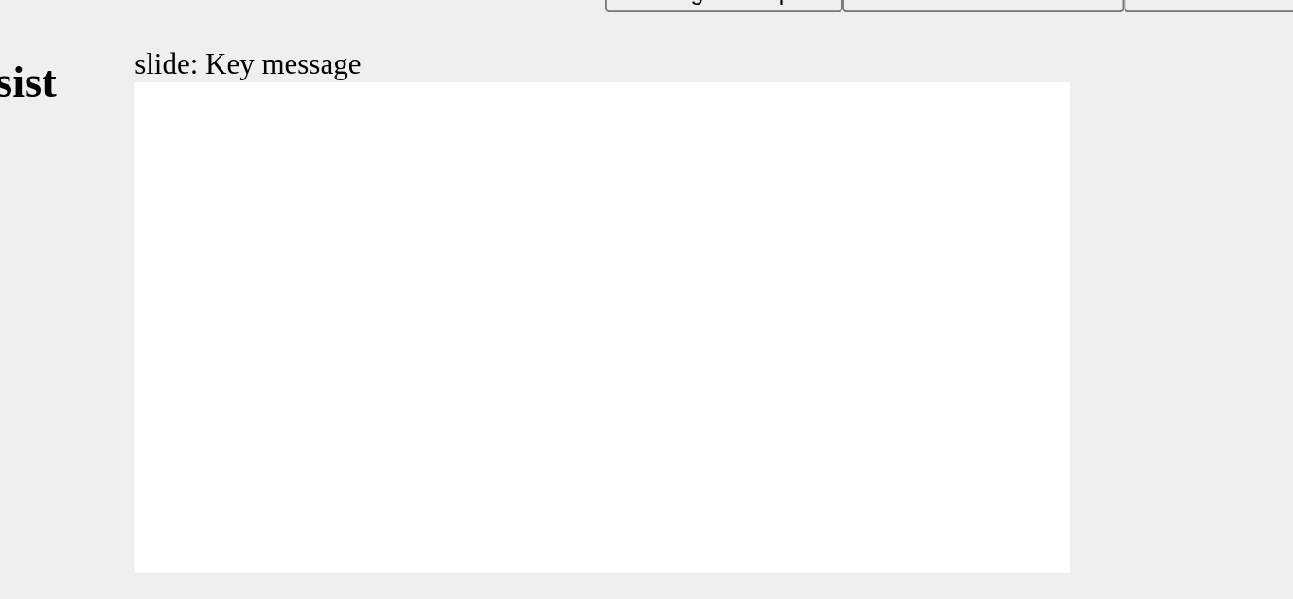
checkbox input "true"
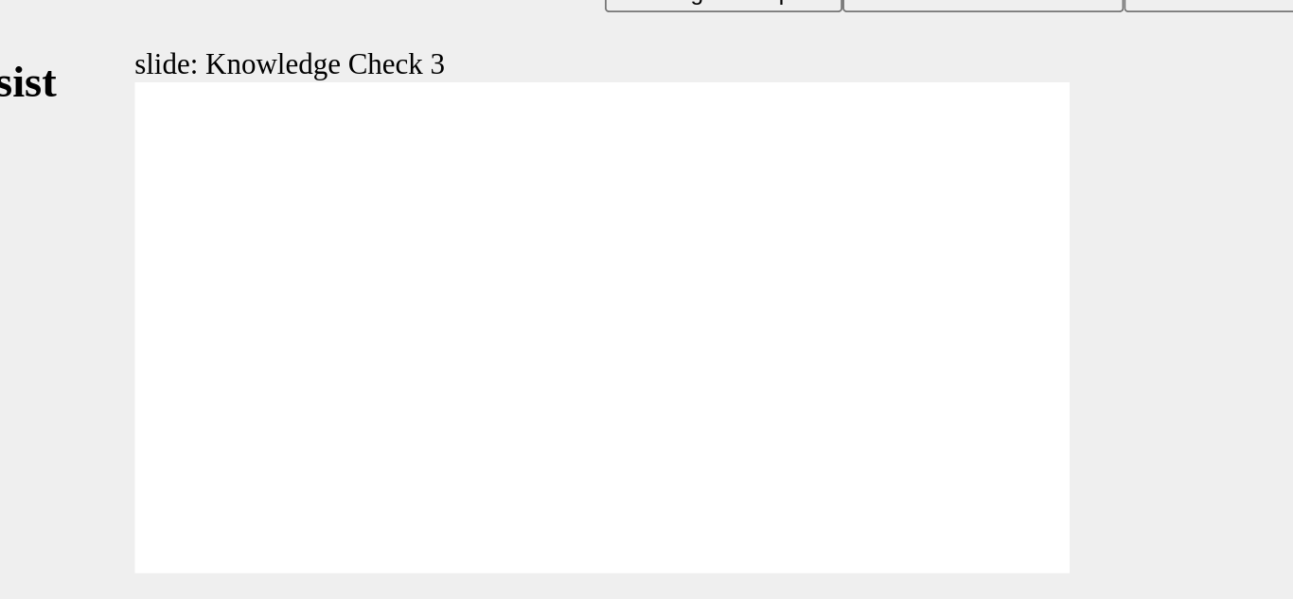
checkbox input "true"
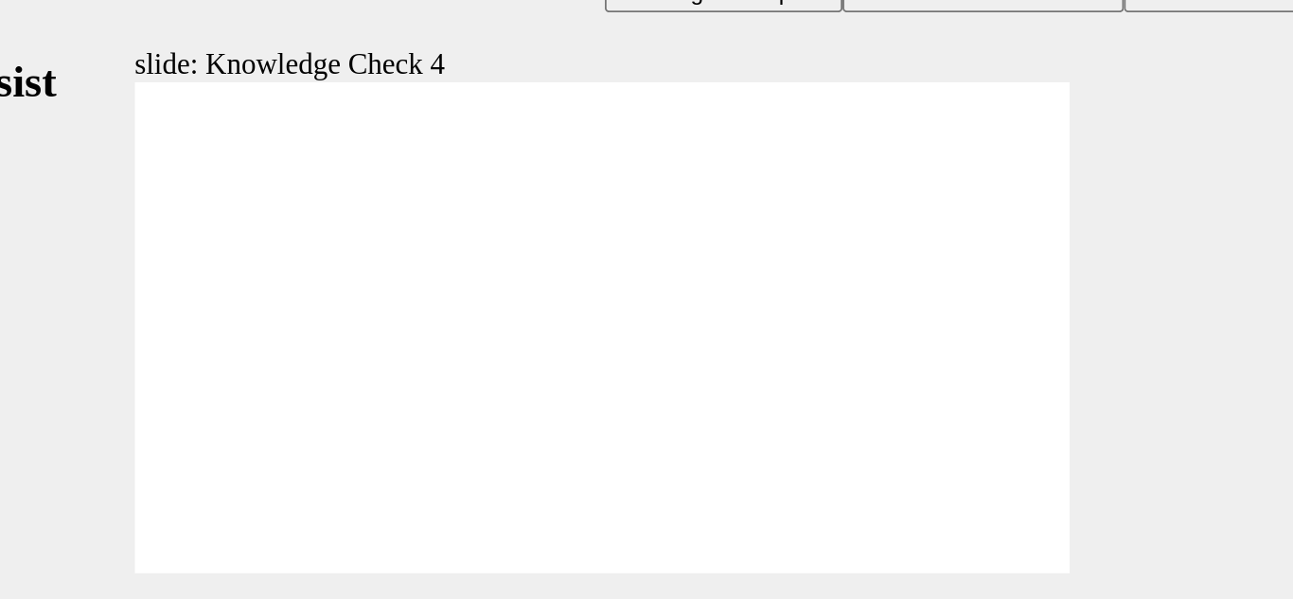
radio input "false"
radio input "true"
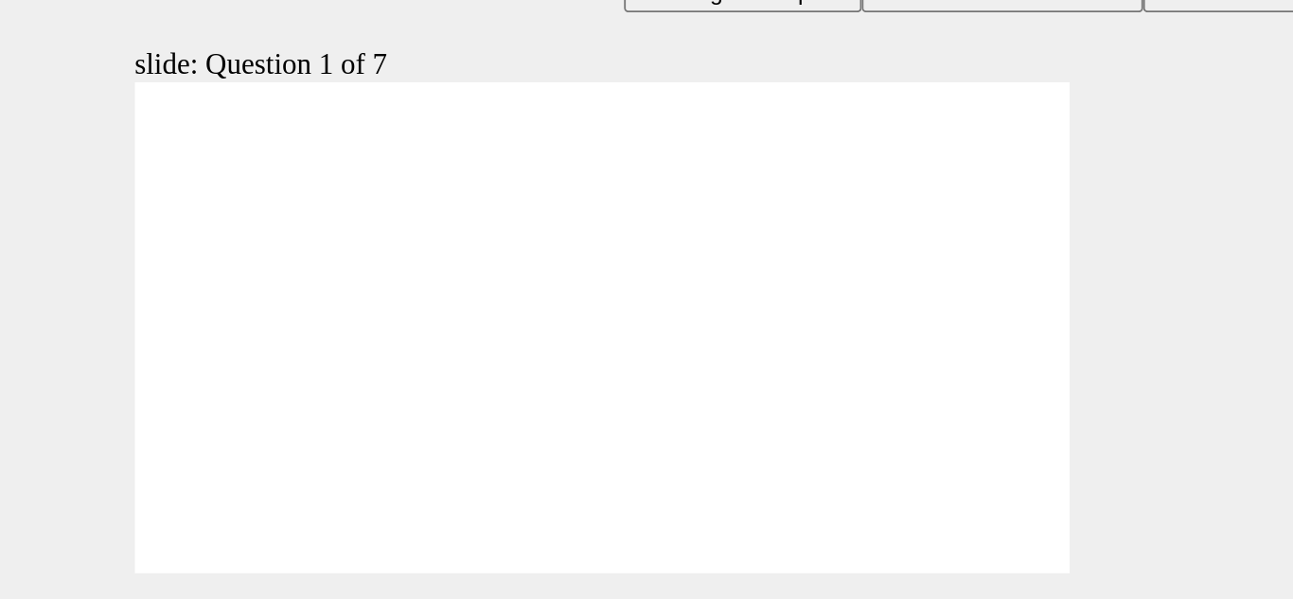
radio input "true"
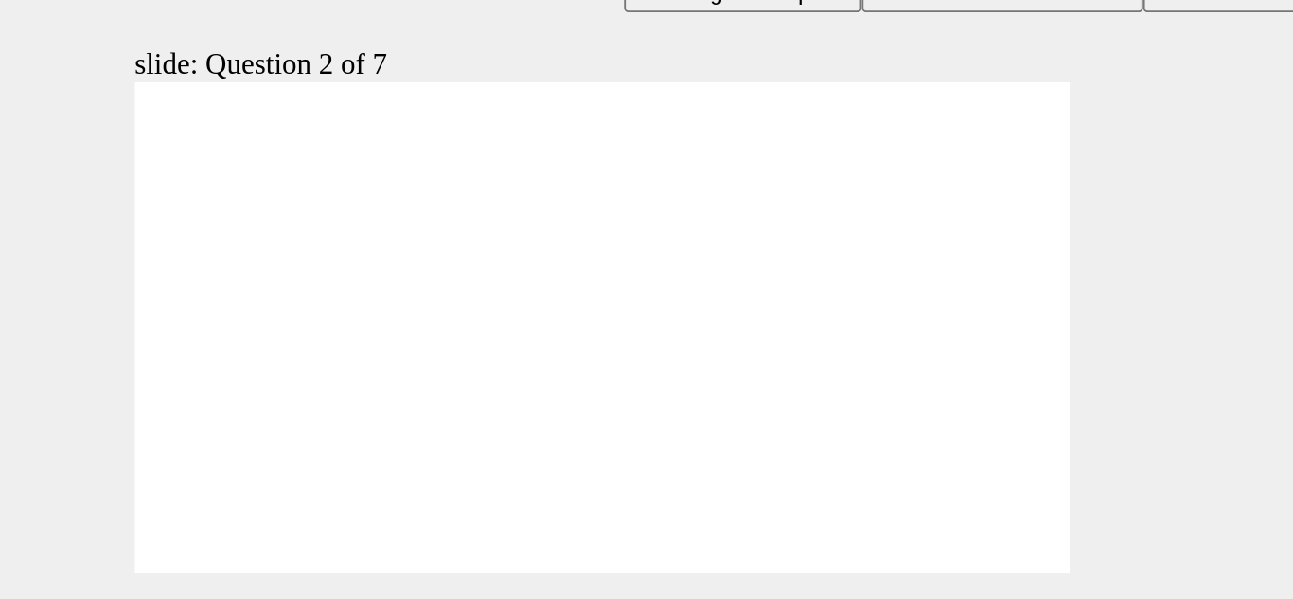
radio input "true"
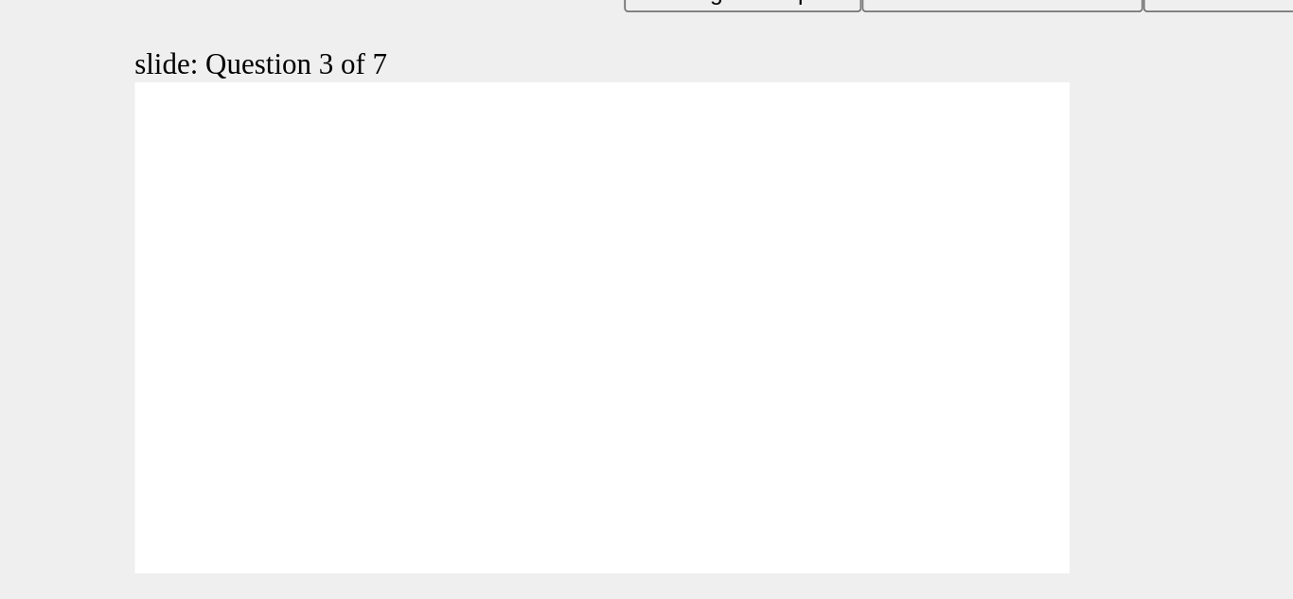
radio input "true"
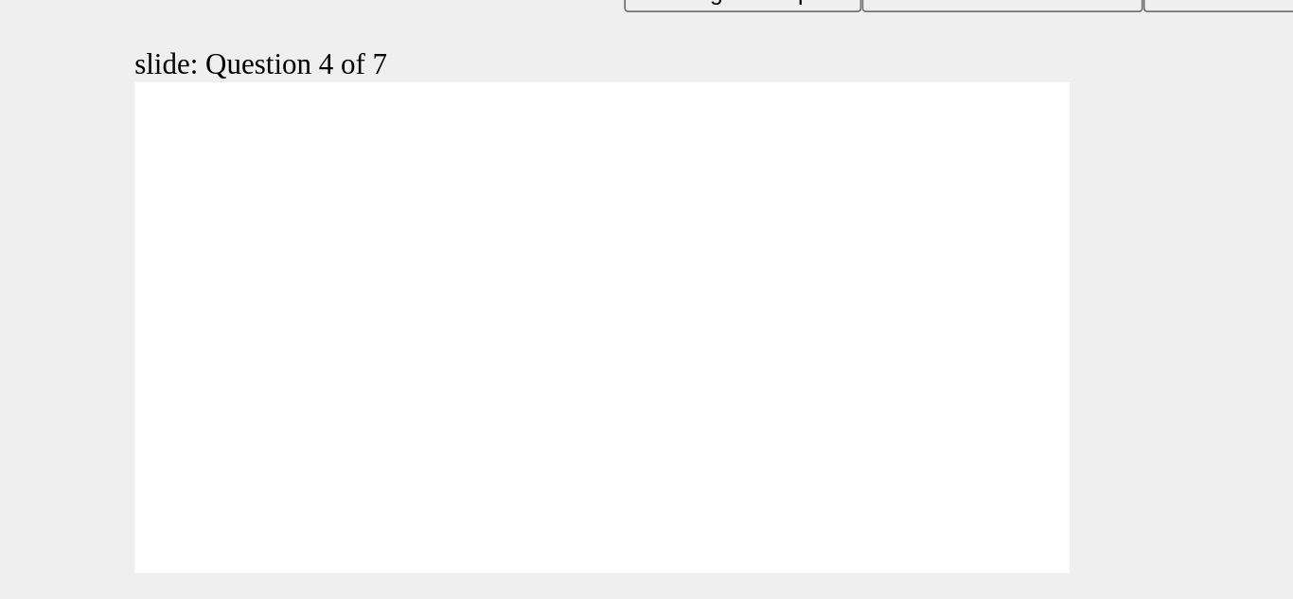
click at [372, 219] on div "slide: Question 4 of 7 Support tab Knowledge Base Notifications Cases Awaiting …" at bounding box center [195, 417] width 961 height 969
click at [459, 167] on div "slide: Question 4 of 7 Support tab Knowledge Base Notifications Cases Awaiting …" at bounding box center [195, 417] width 961 height 969
click at [401, 279] on section "Playback Speed 2 1.75 1.5 1.25" at bounding box center [195, 310] width 961 height 62
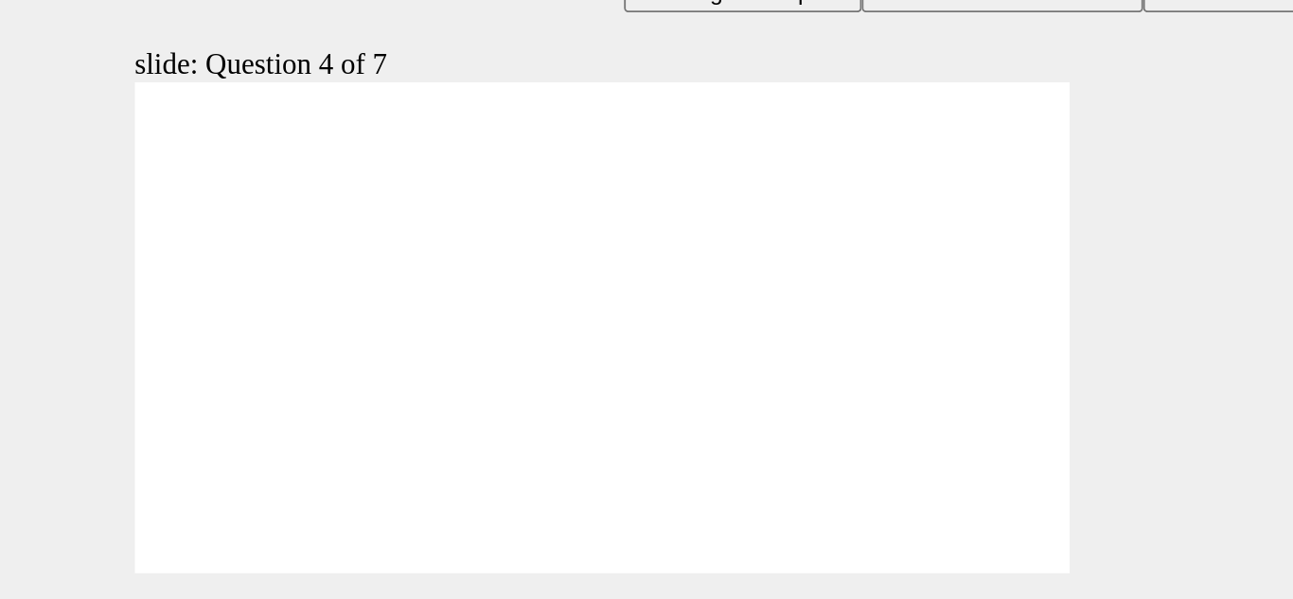
radio input "true"
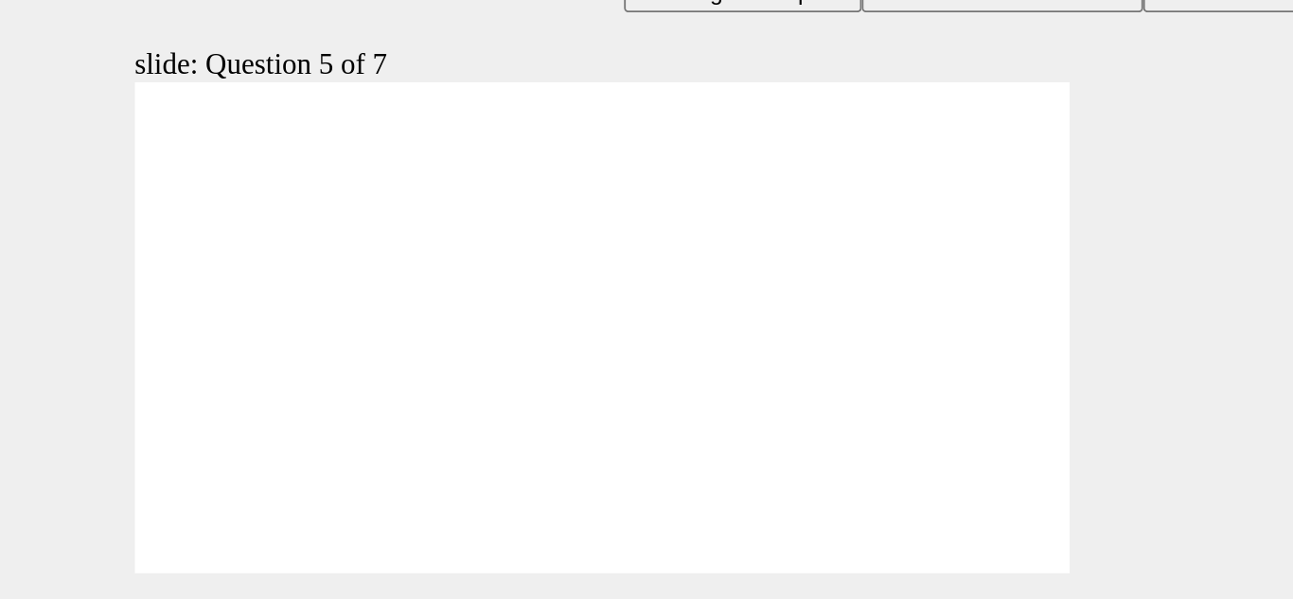
checkbox input "true"
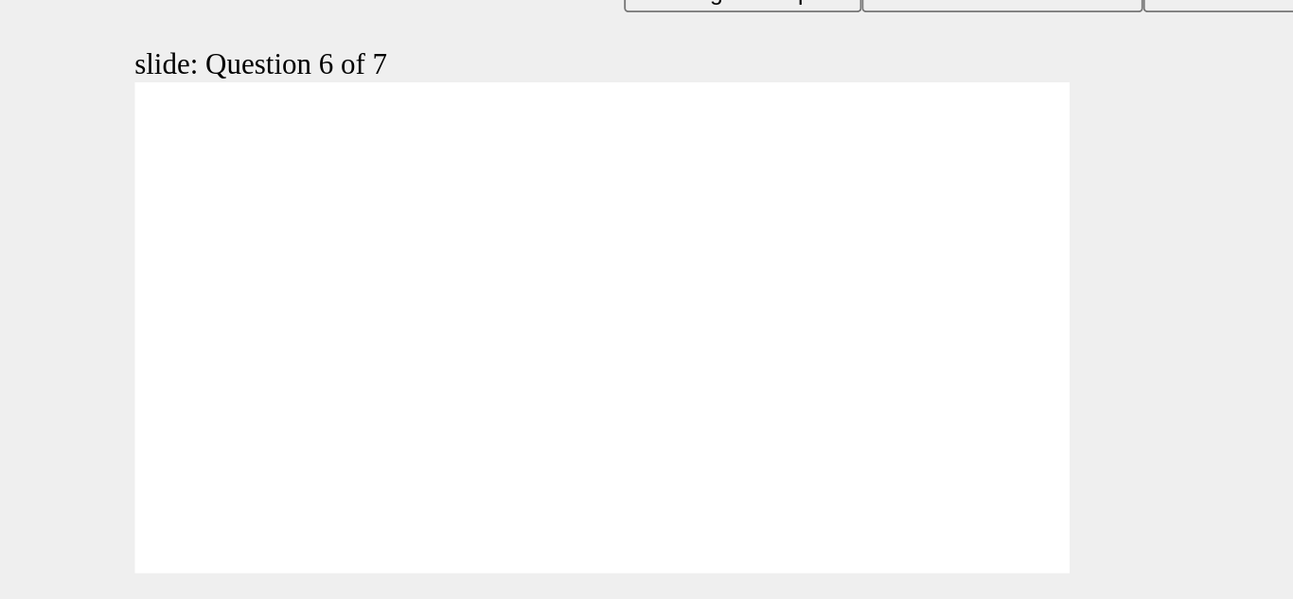
radio input "true"
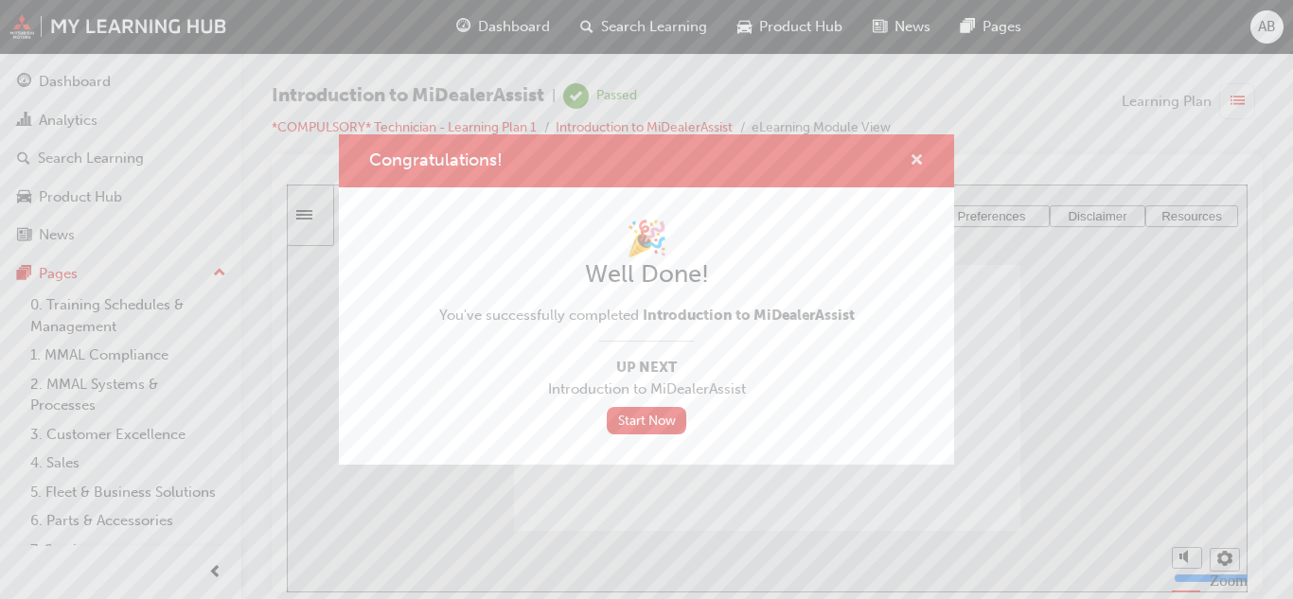
click at [919, 164] on span "cross-icon" at bounding box center [917, 161] width 14 height 17
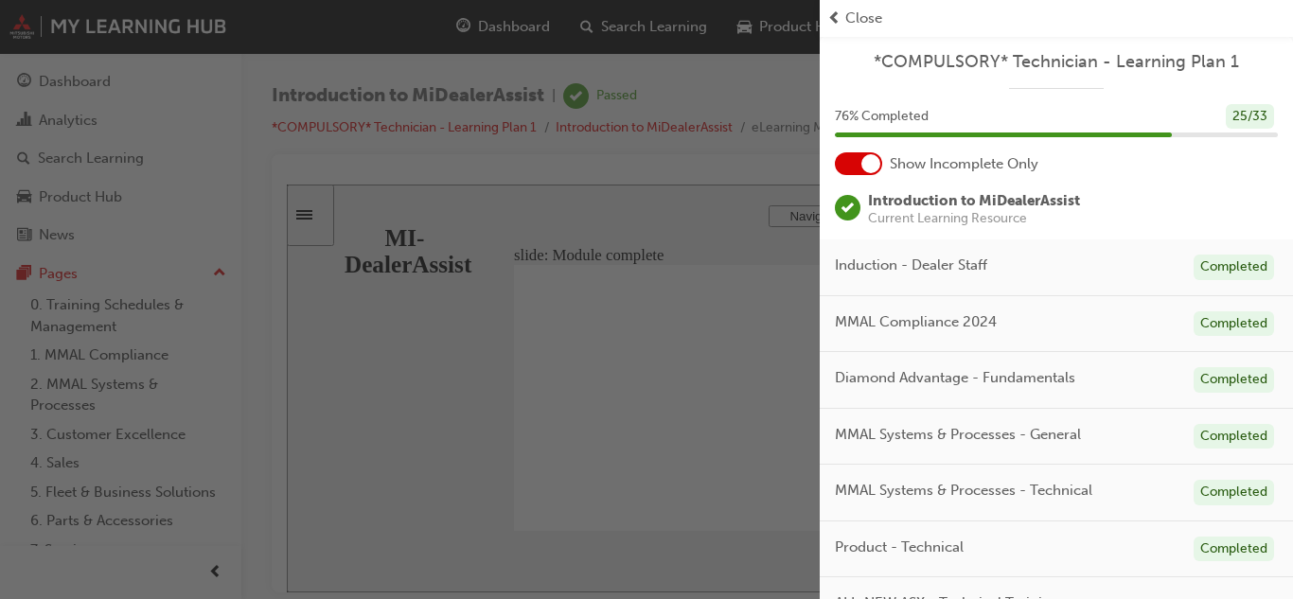
click at [859, 23] on span "Close" at bounding box center [863, 19] width 37 height 22
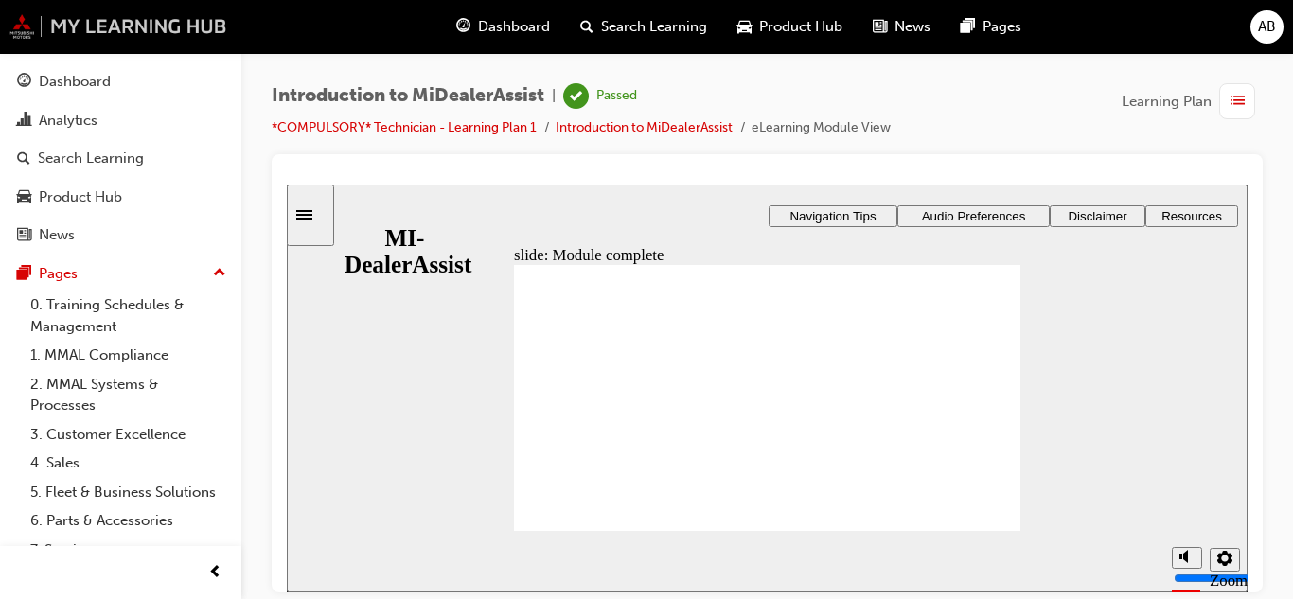
click at [181, 22] on img at bounding box center [118, 26] width 218 height 25
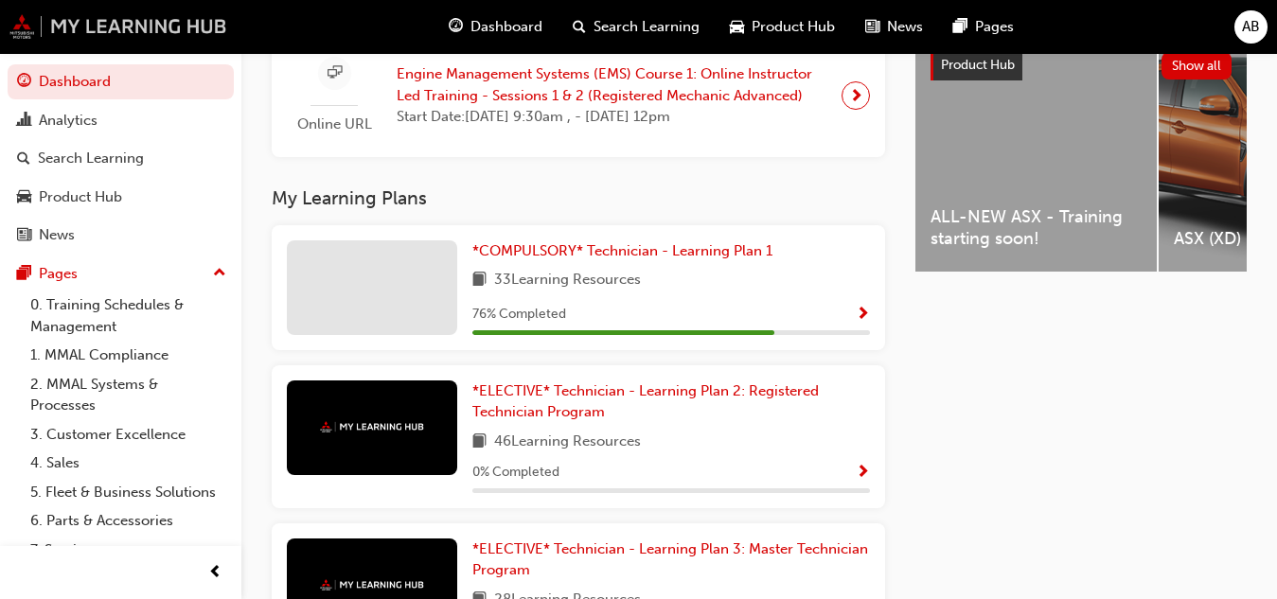
scroll to position [764, 0]
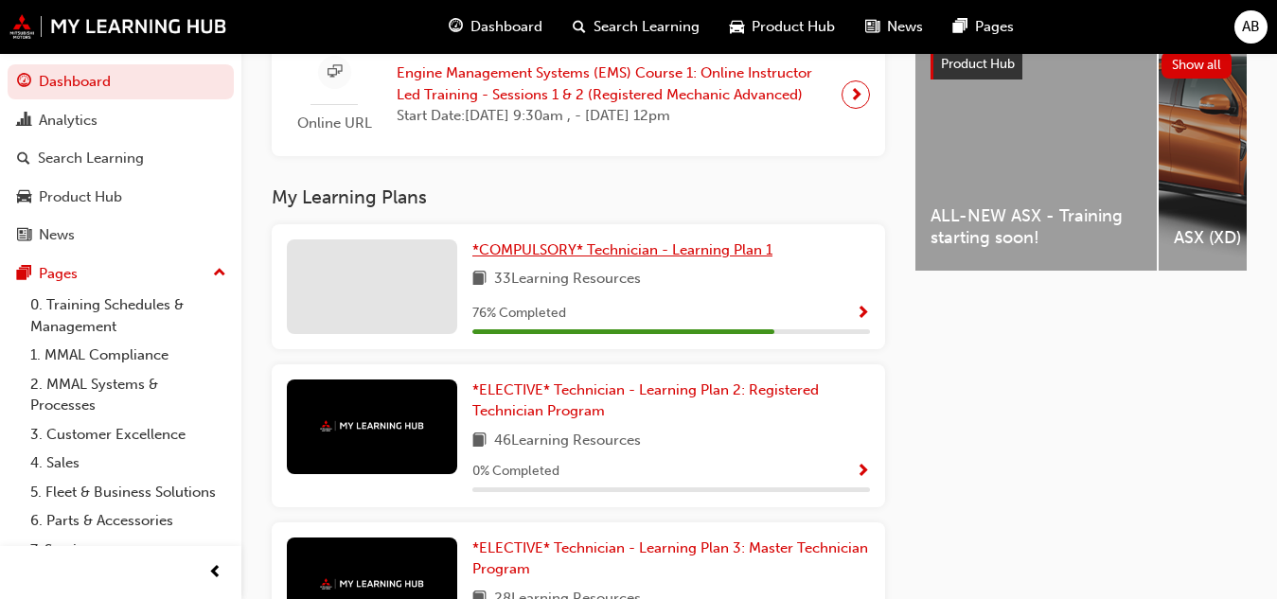
click at [538, 252] on span "*COMPULSORY* Technician - Learning Plan 1" at bounding box center [622, 249] width 300 height 17
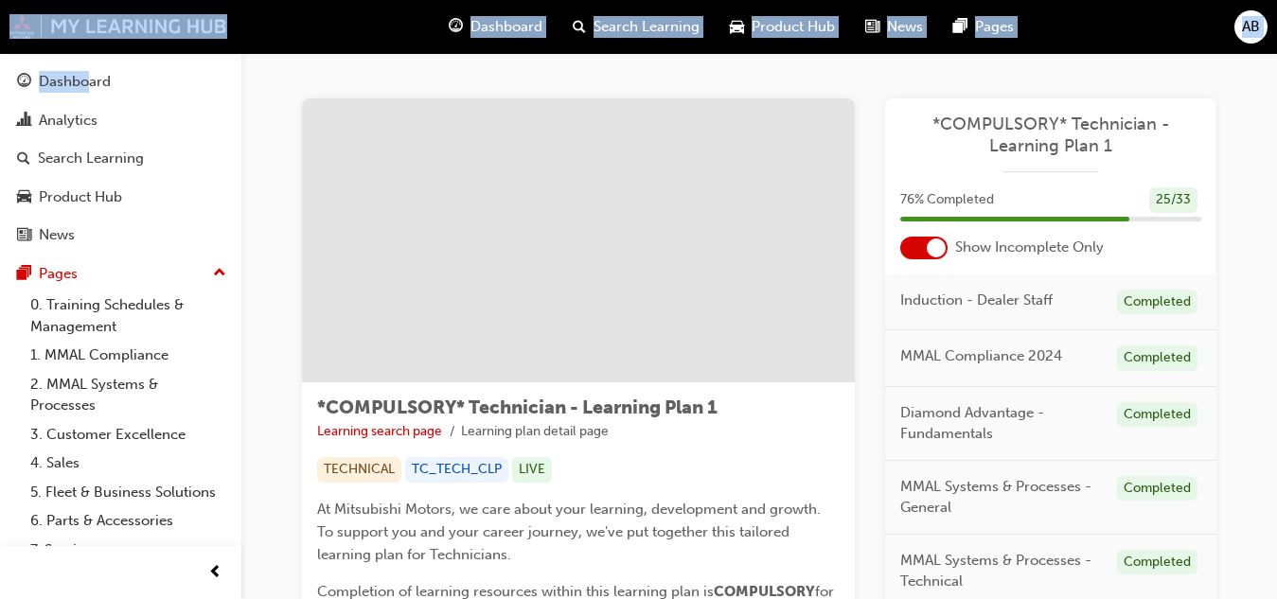
click at [46, 1] on div "Dashboard Search Learning Product Hub News Pages AB Dashboard Analytics Search …" at bounding box center [638, 299] width 1277 height 599
